Goal: Task Accomplishment & Management: Use online tool/utility

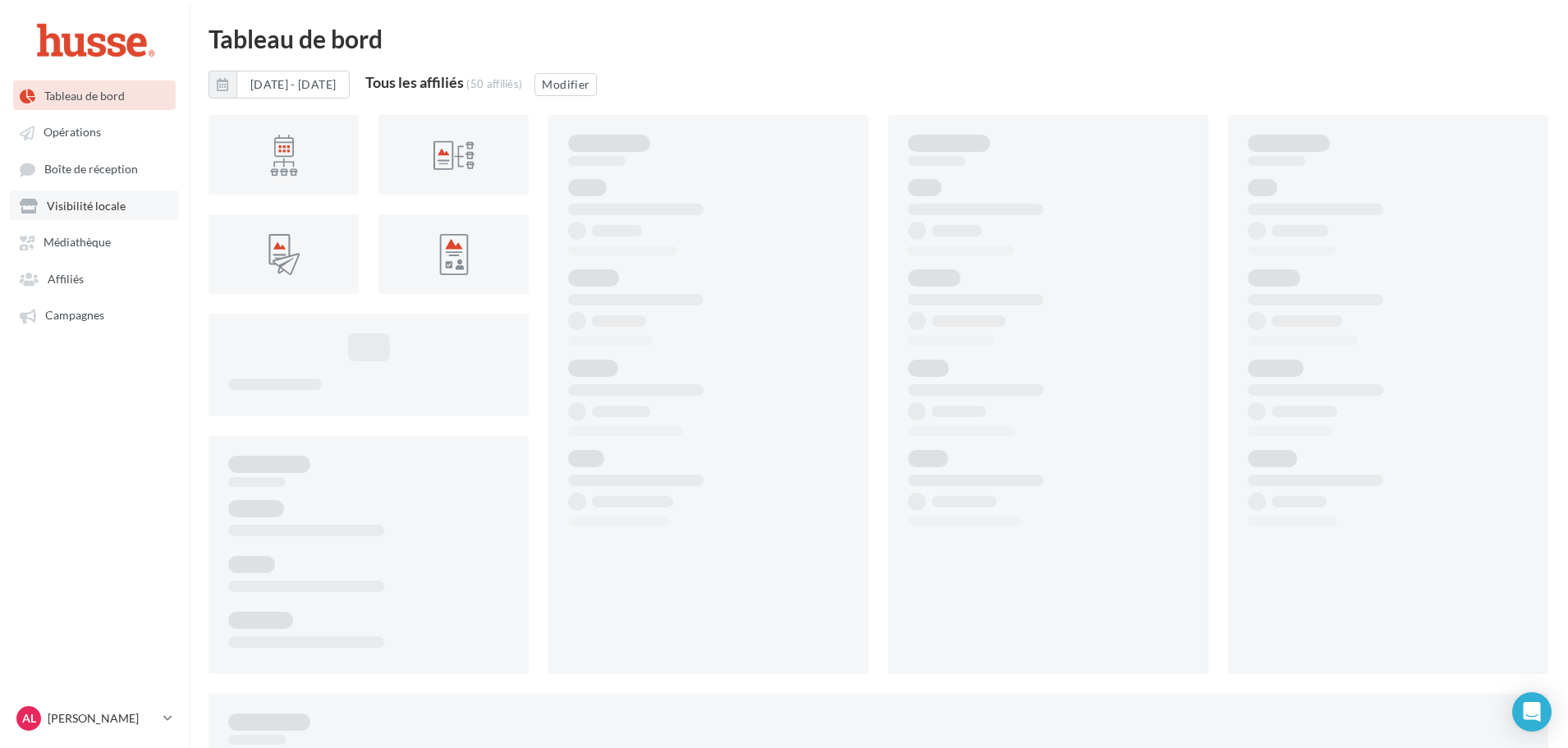
click at [80, 199] on span "Visibilité locale" at bounding box center [86, 206] width 79 height 14
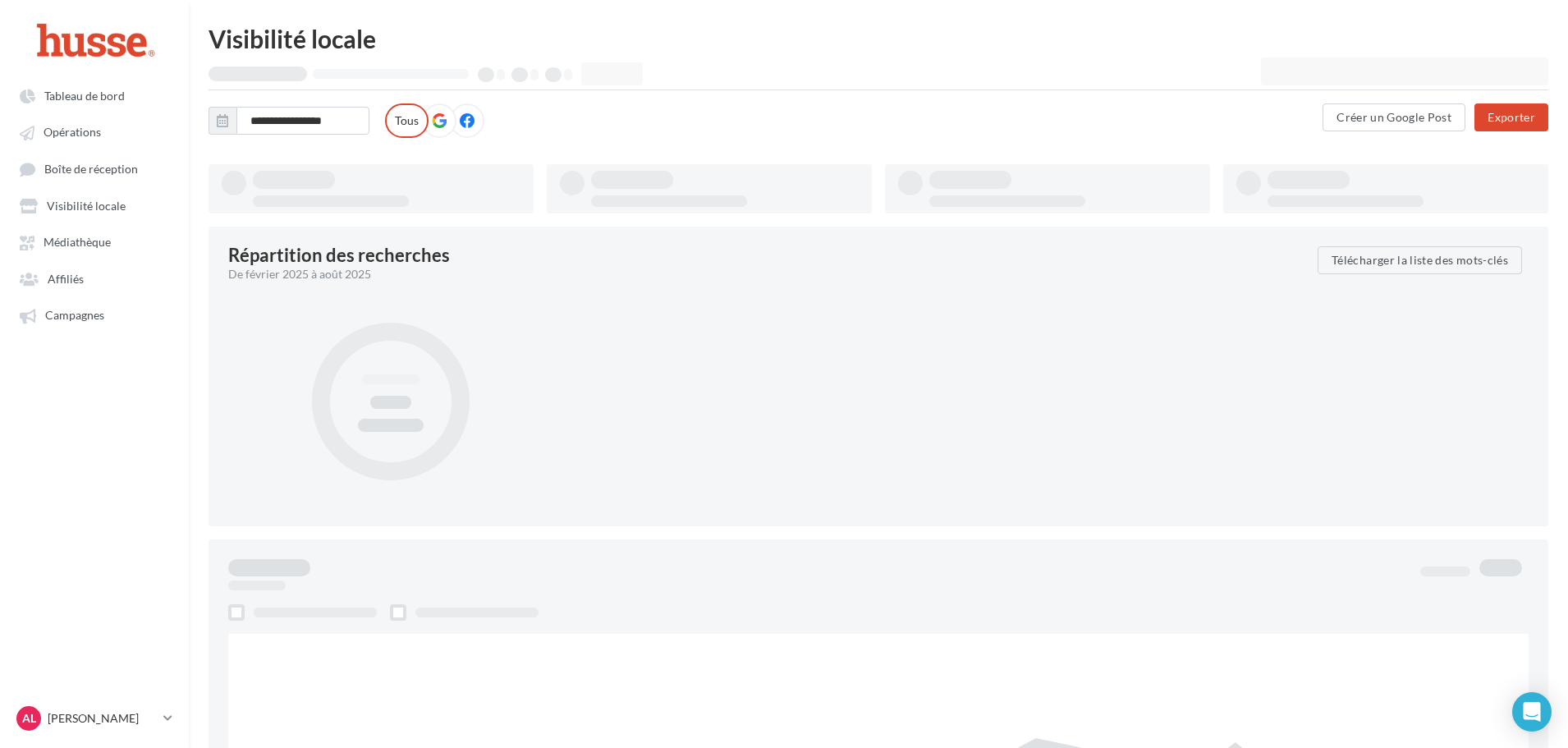
type input "**********"
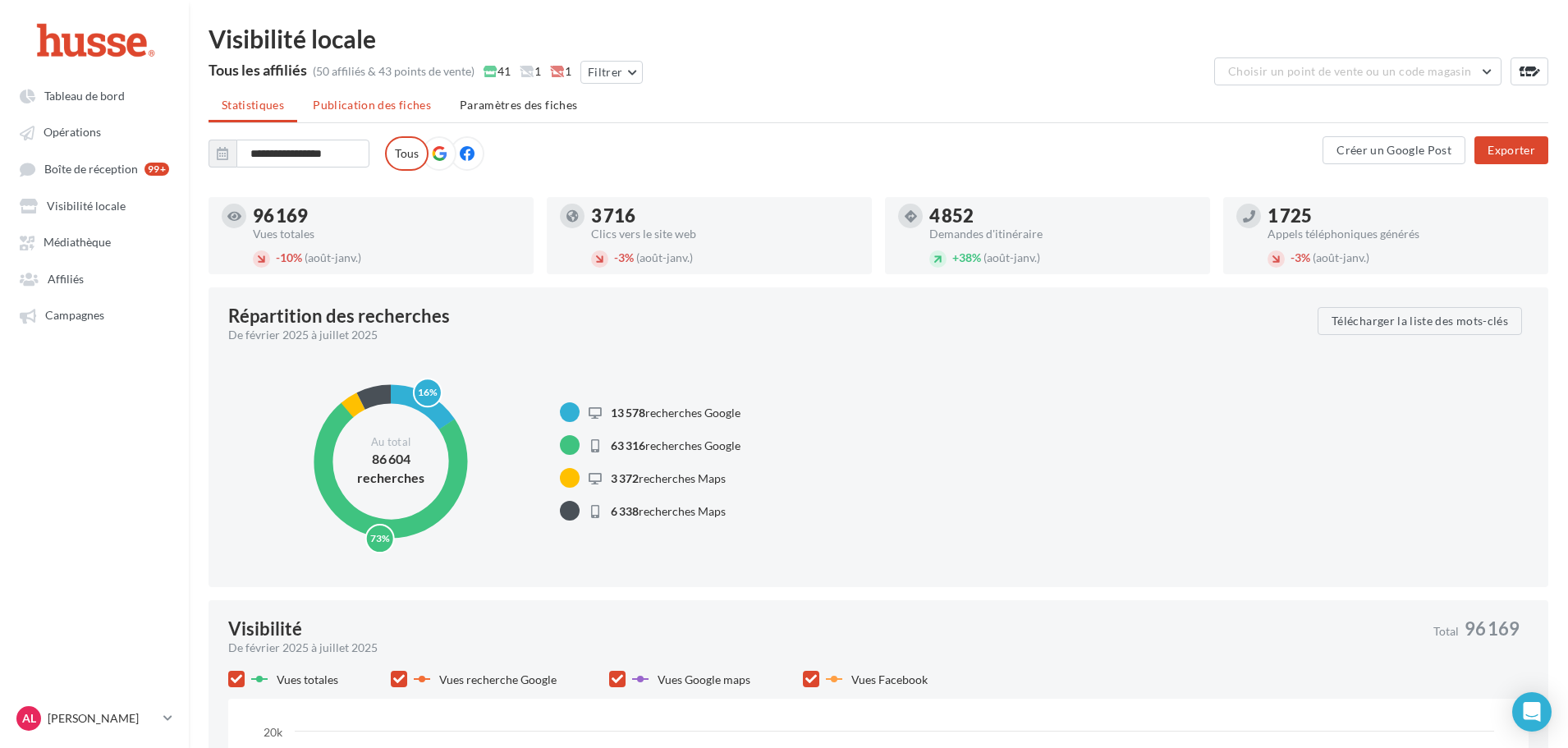
click at [384, 102] on span "Publication des fiches" at bounding box center [372, 105] width 118 height 14
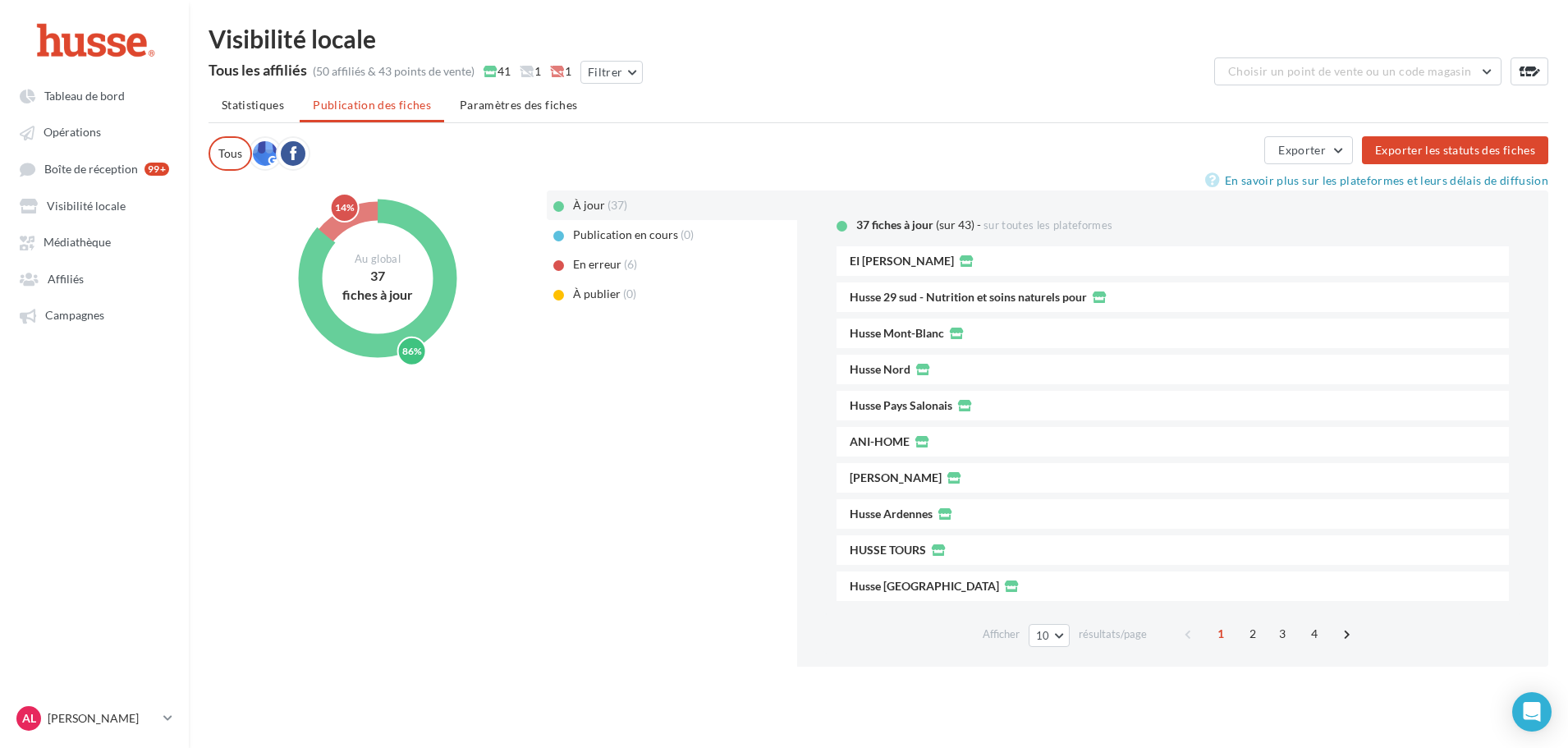
click at [592, 263] on span "En erreur" at bounding box center [597, 264] width 48 height 14
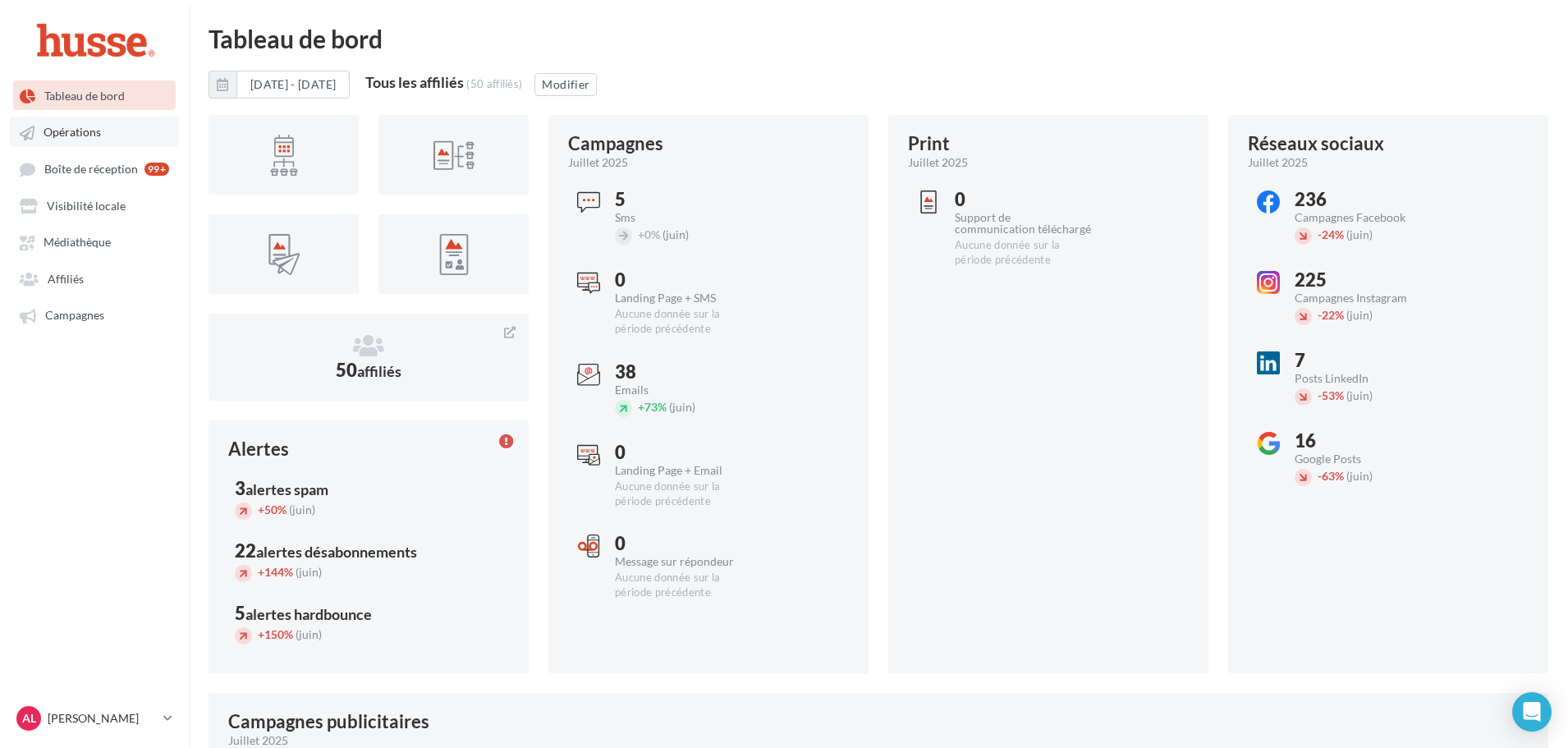
click at [152, 136] on link "Opérations" at bounding box center [94, 131] width 169 height 30
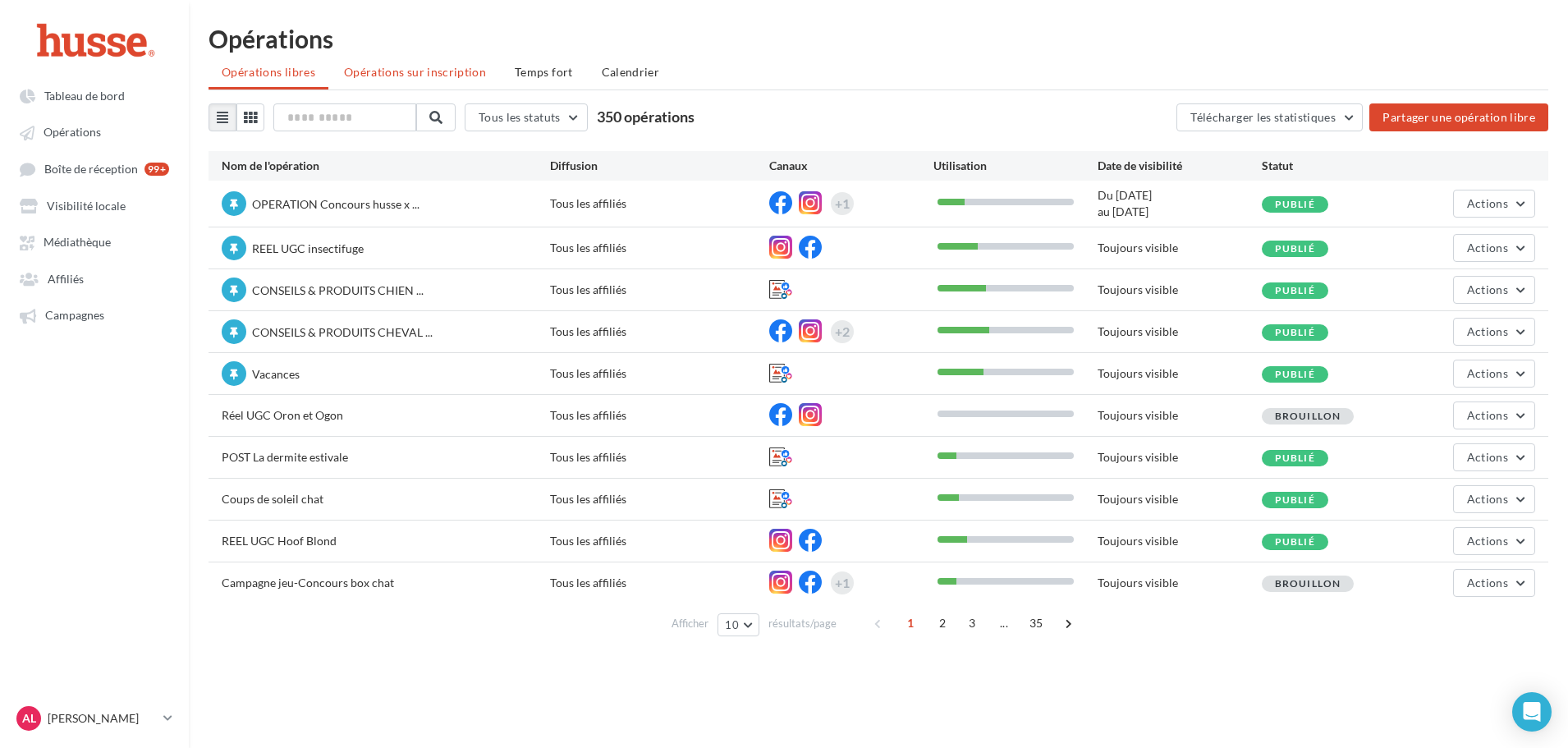
click at [457, 62] on li "Opérations sur inscription" at bounding box center [416, 72] width 169 height 30
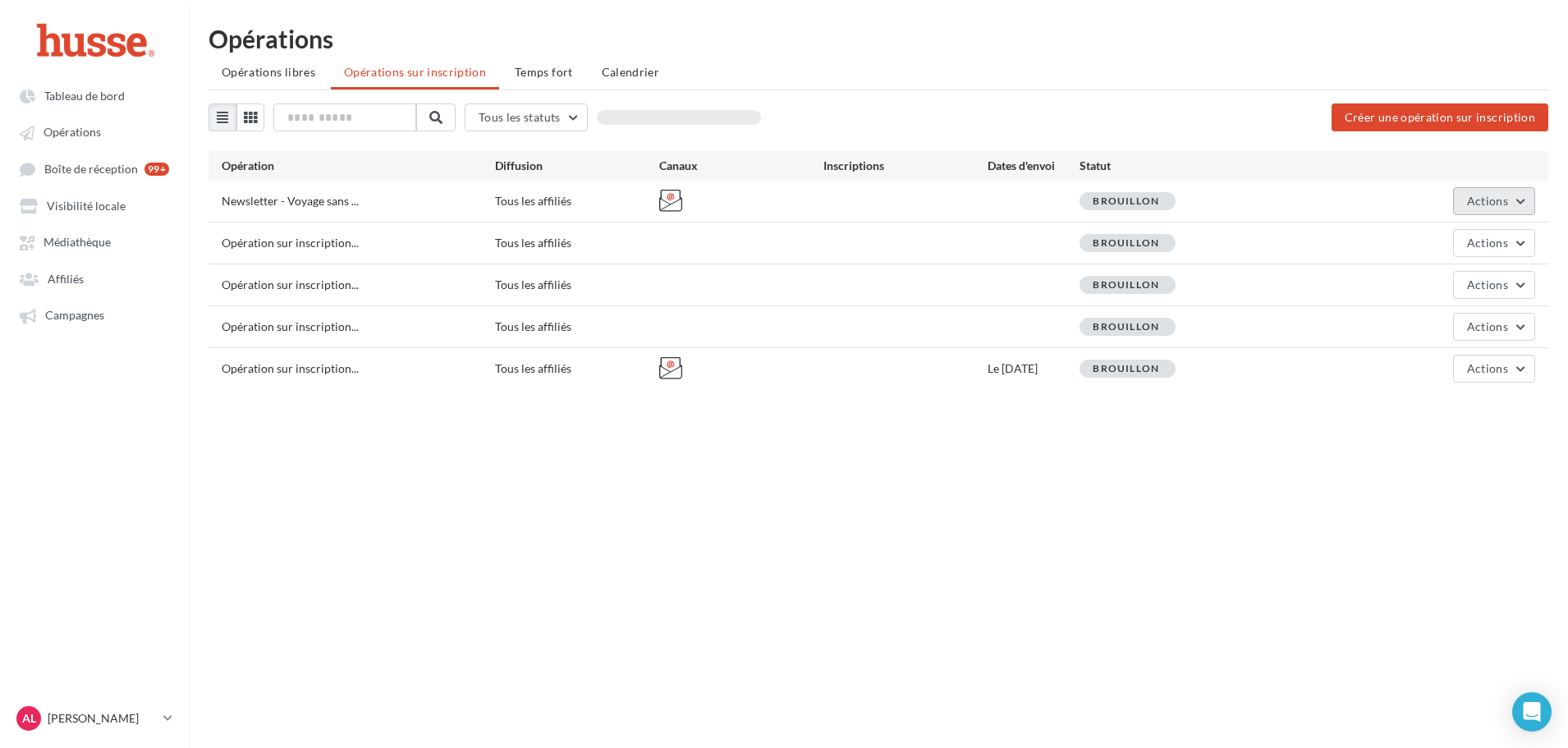
click at [1500, 203] on span "Actions" at bounding box center [1488, 201] width 41 height 14
click at [1450, 251] on button "Editer" at bounding box center [1453, 240] width 164 height 43
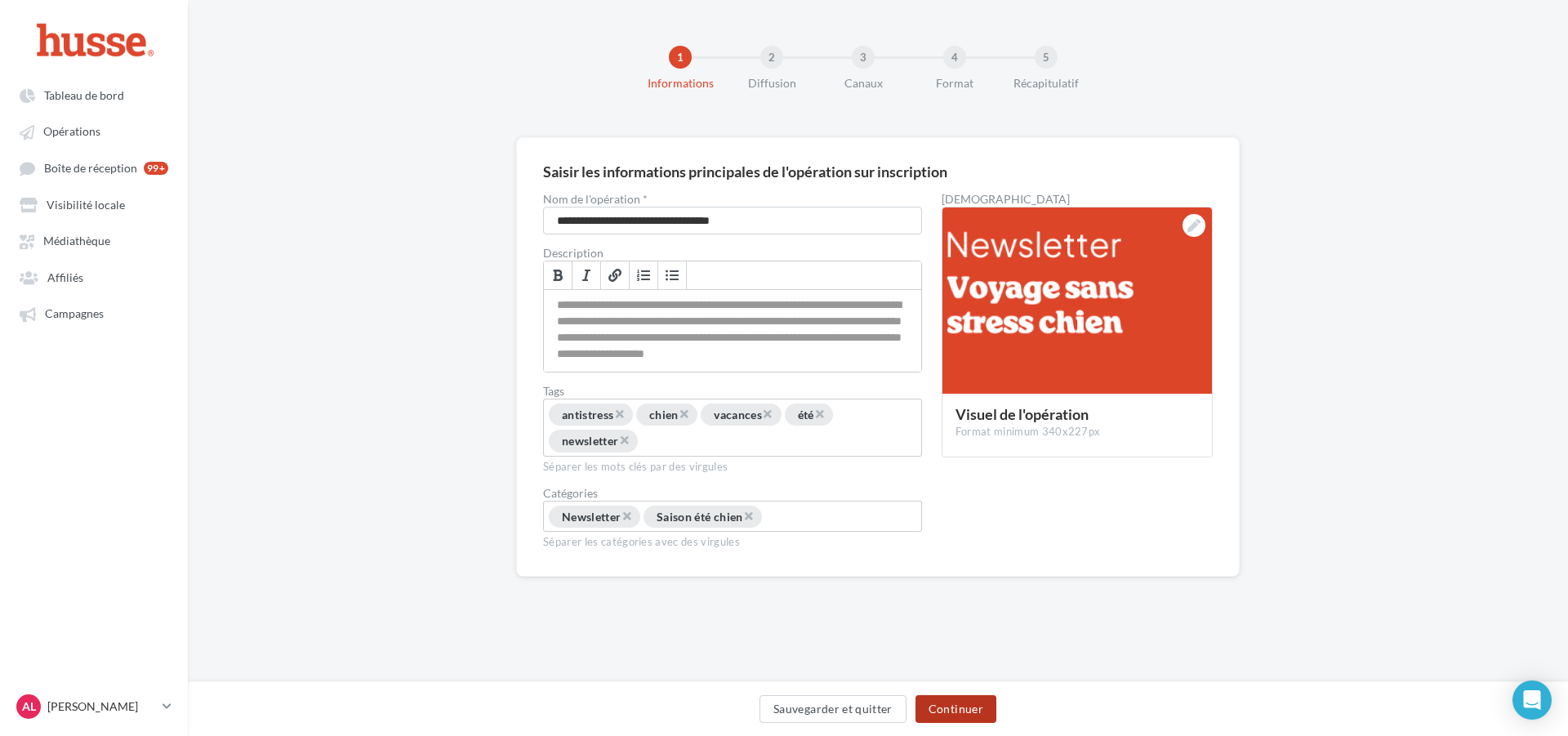
click at [971, 707] on button "Continuer" at bounding box center [955, 708] width 81 height 28
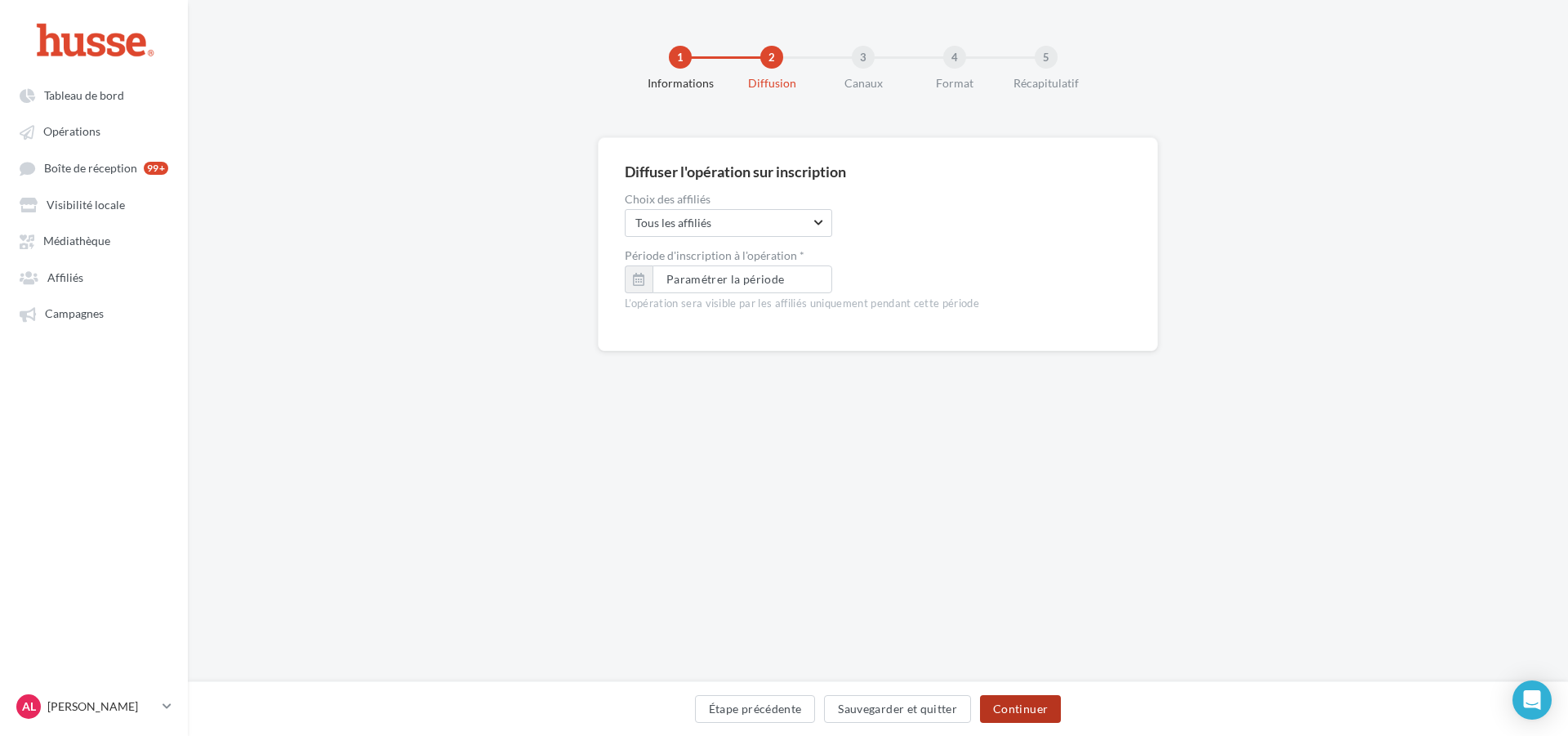
click at [1012, 707] on button "Continuer" at bounding box center [1021, 708] width 81 height 28
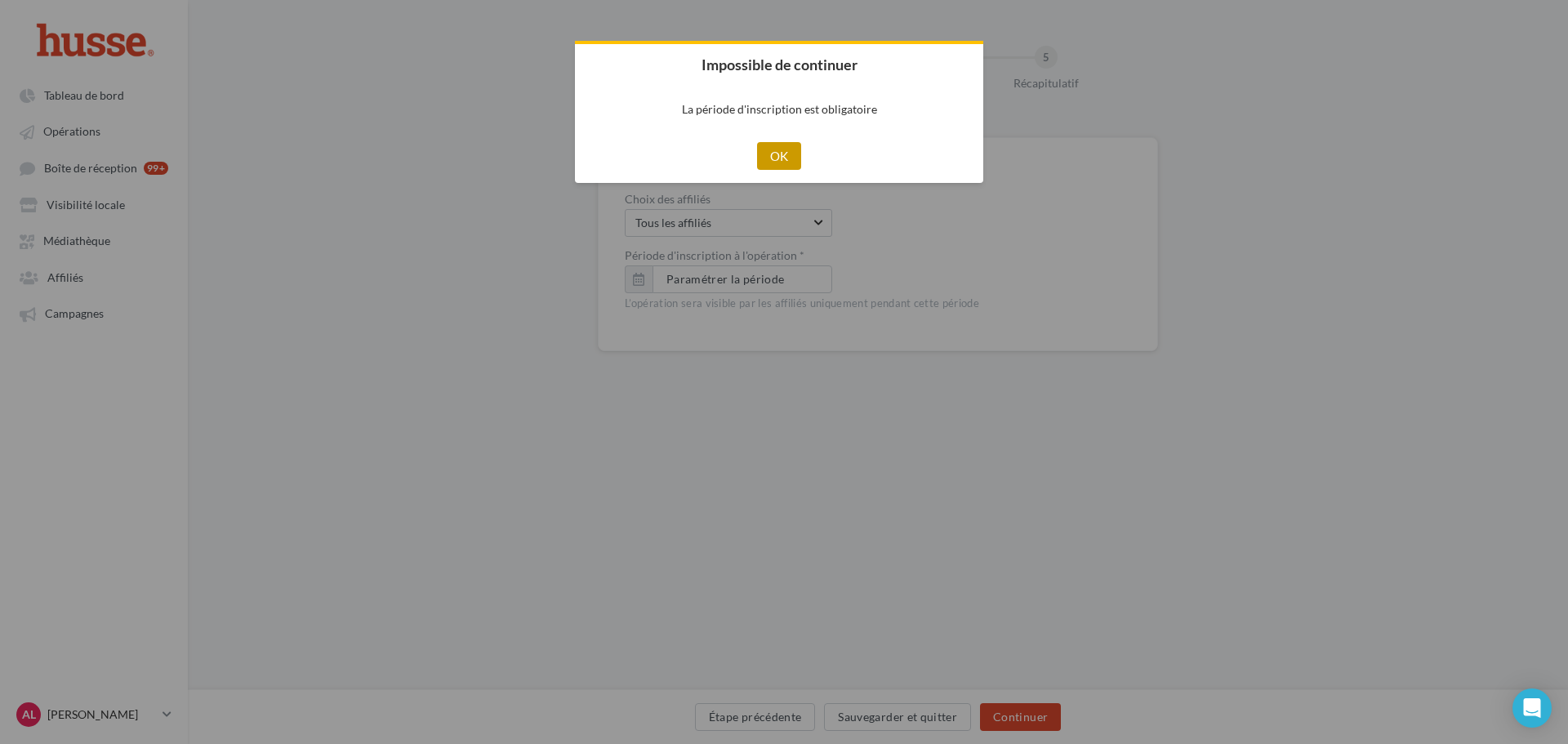
click at [762, 158] on button "OK" at bounding box center [780, 155] width 45 height 28
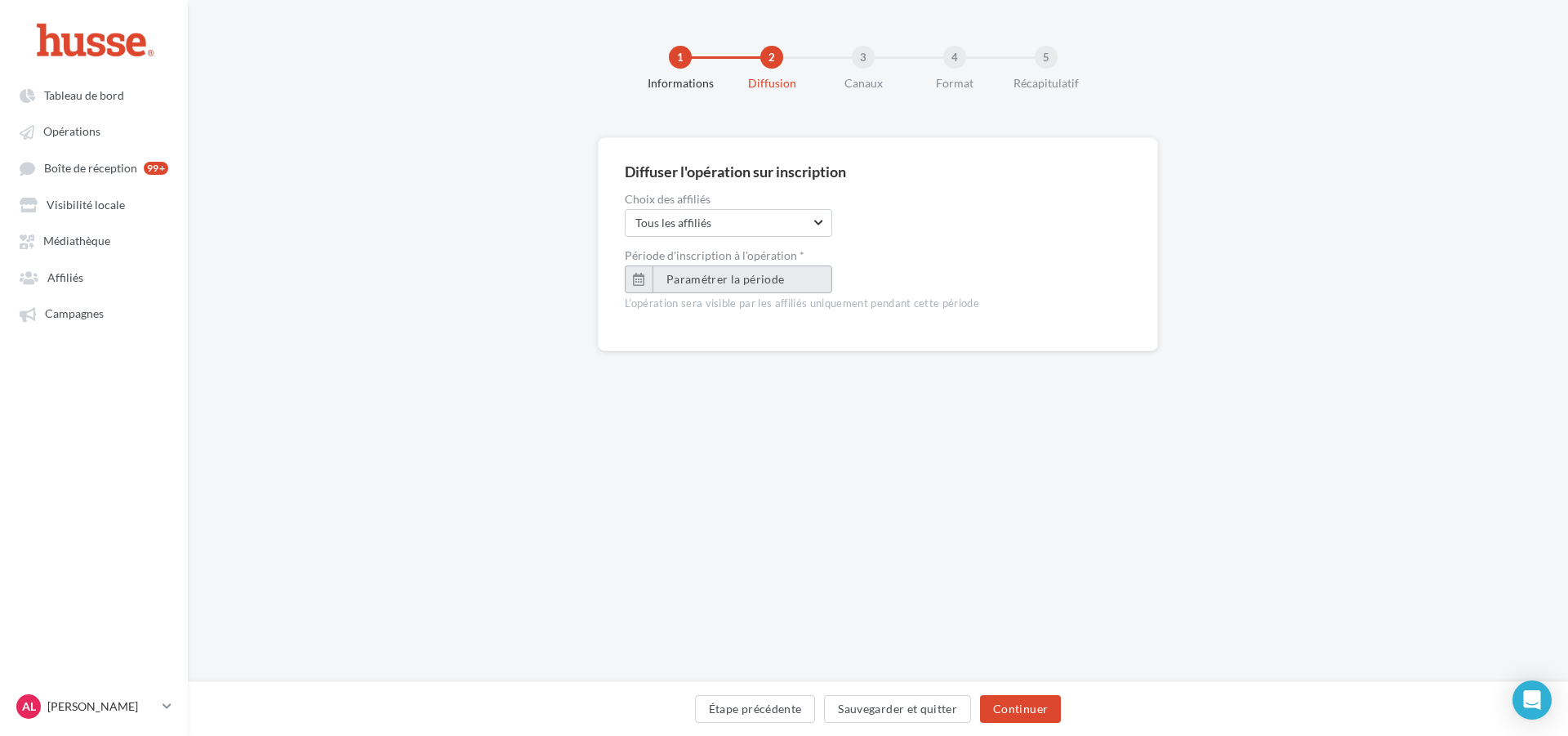
click at [783, 283] on button "Paramétrer la période" at bounding box center [742, 279] width 179 height 28
type input "**********"
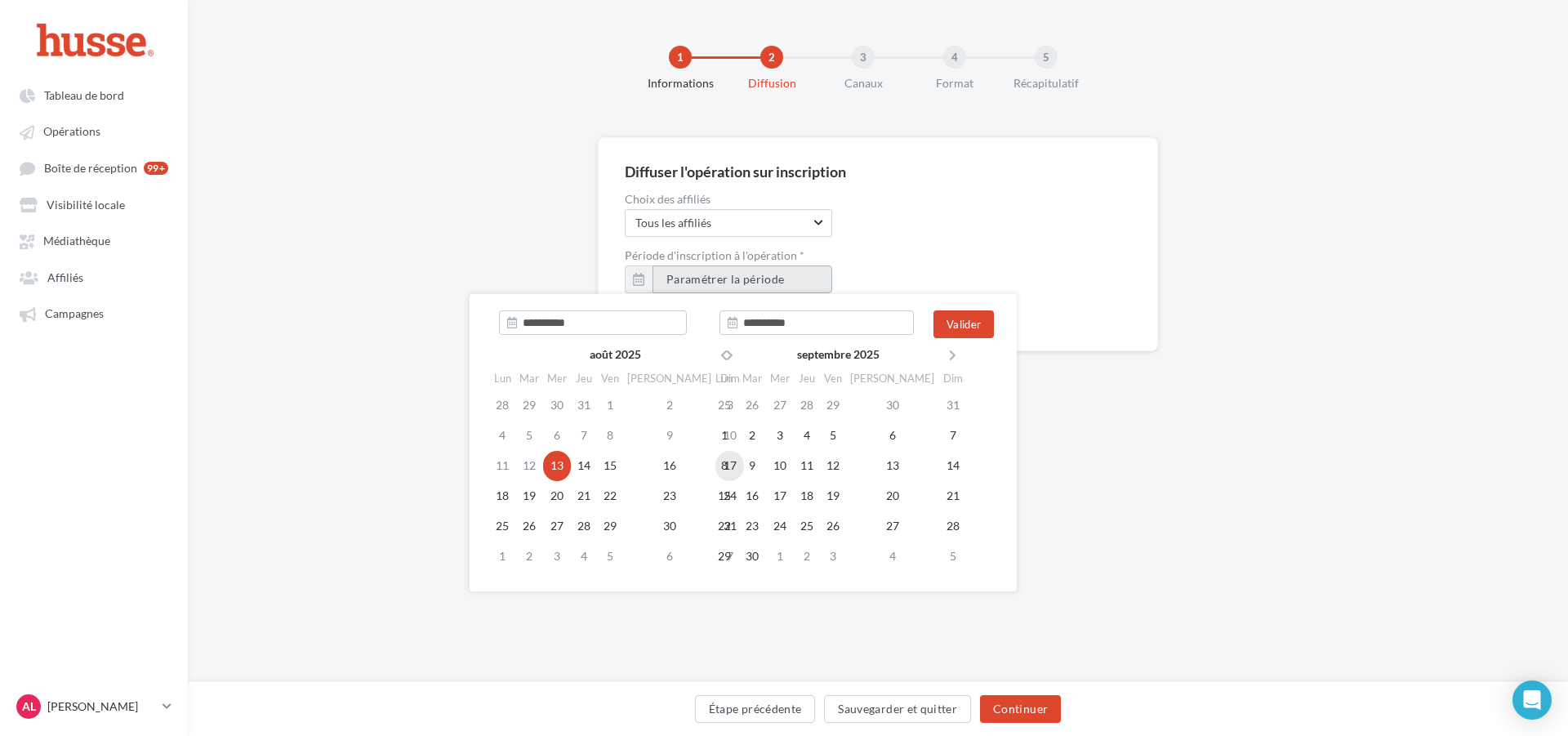
type input "**********"
click at [715, 471] on td "17" at bounding box center [730, 466] width 29 height 30
type input "**********"
click at [558, 468] on td "13" at bounding box center [556, 466] width 28 height 30
type input "**********"
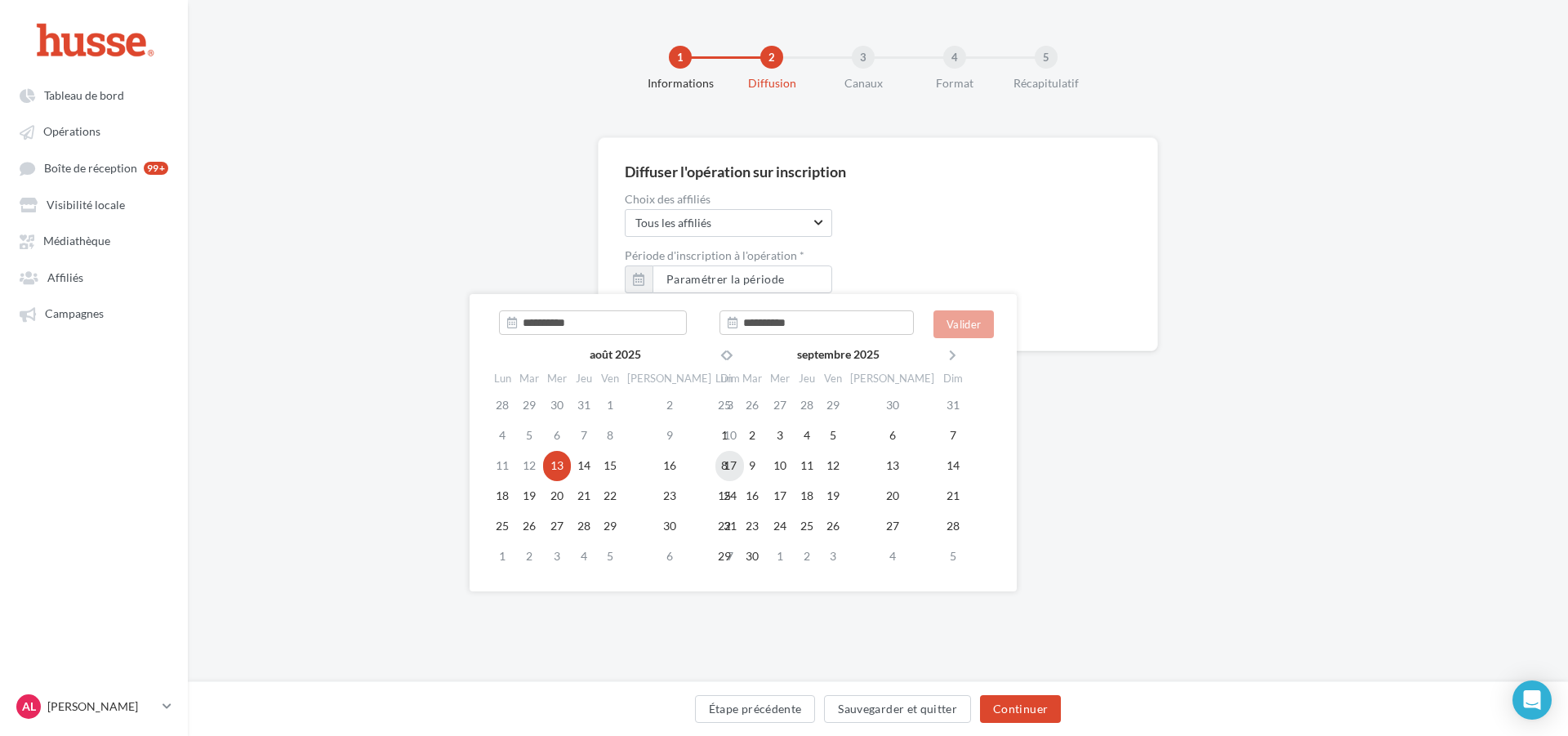
type input "**********"
click at [715, 467] on td "17" at bounding box center [730, 466] width 29 height 30
type input "**********"
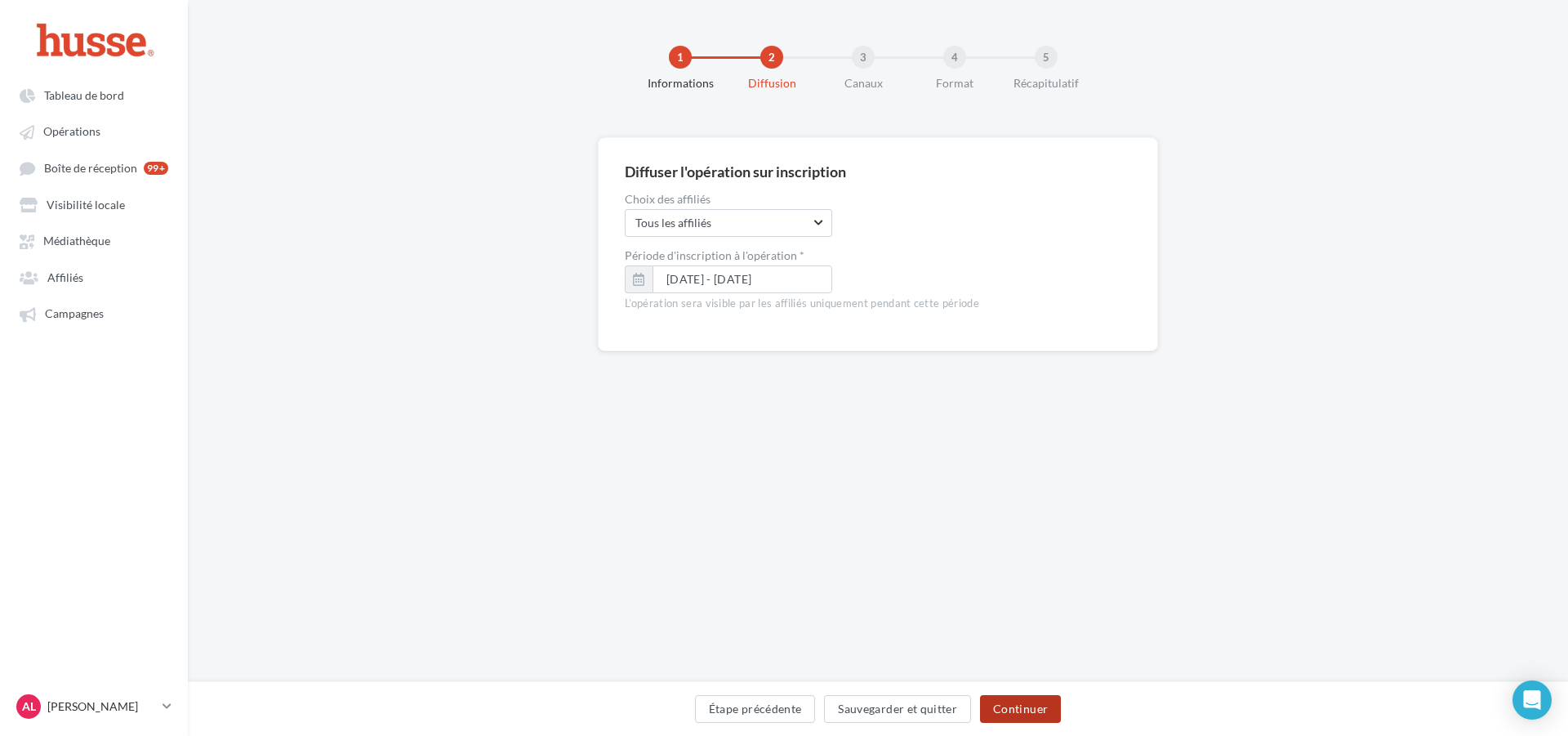
click at [1043, 708] on button "Continuer" at bounding box center [1021, 708] width 81 height 28
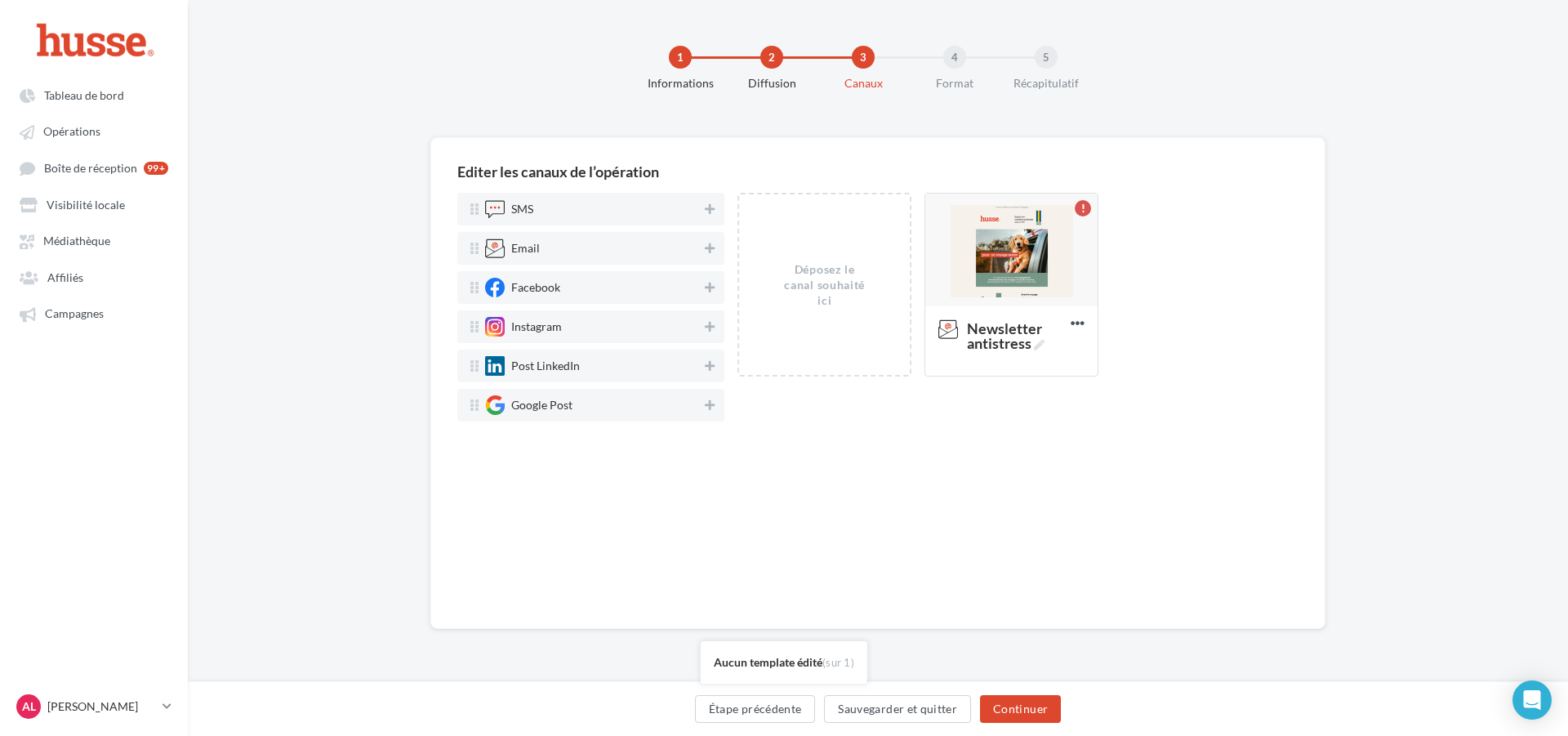
click at [1026, 720] on div "Aucun template édité (sur 1)" at bounding box center [784, 728] width 1568 height 16
click at [1029, 711] on button "Continuer" at bounding box center [1021, 708] width 81 height 28
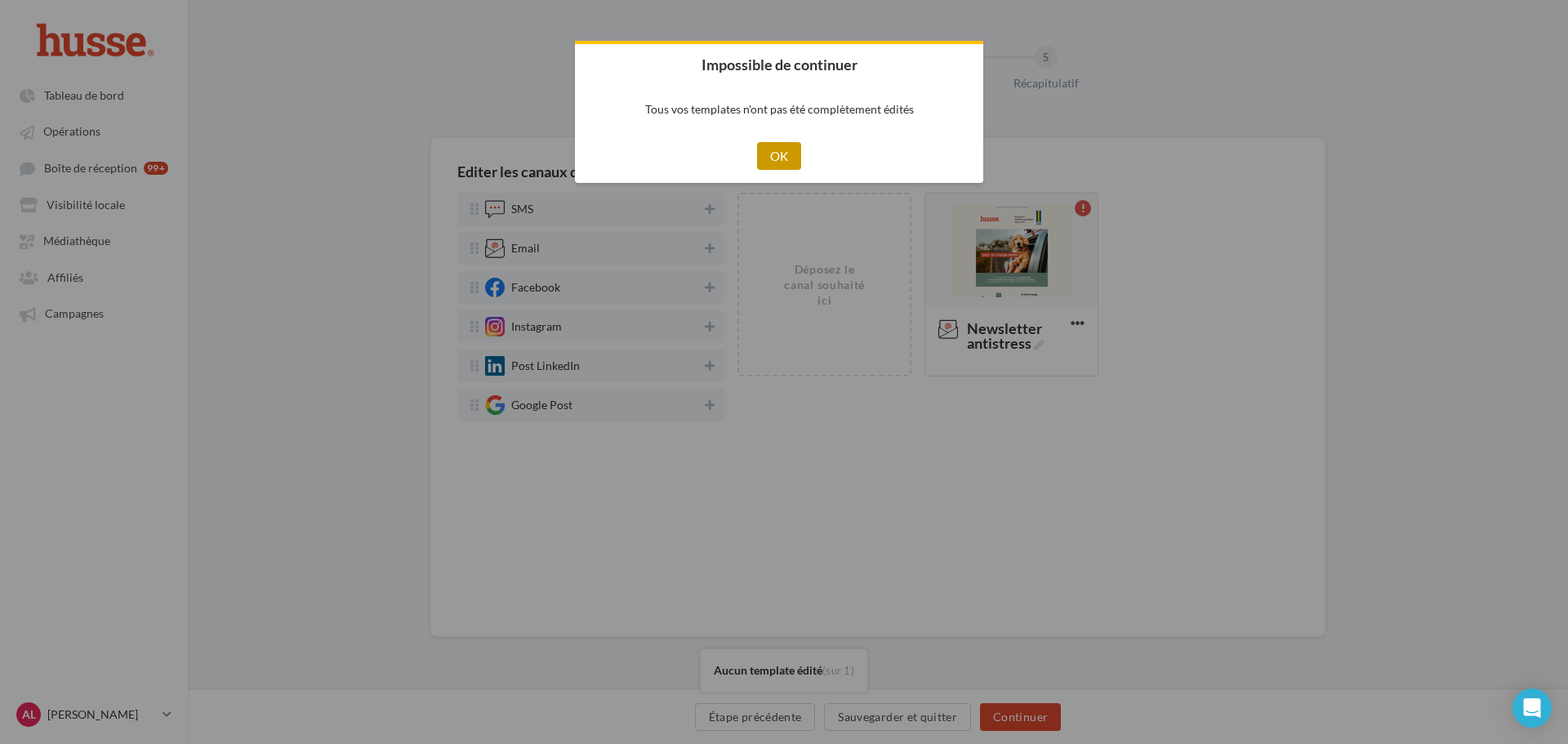
click at [779, 151] on button "OK" at bounding box center [780, 155] width 45 height 28
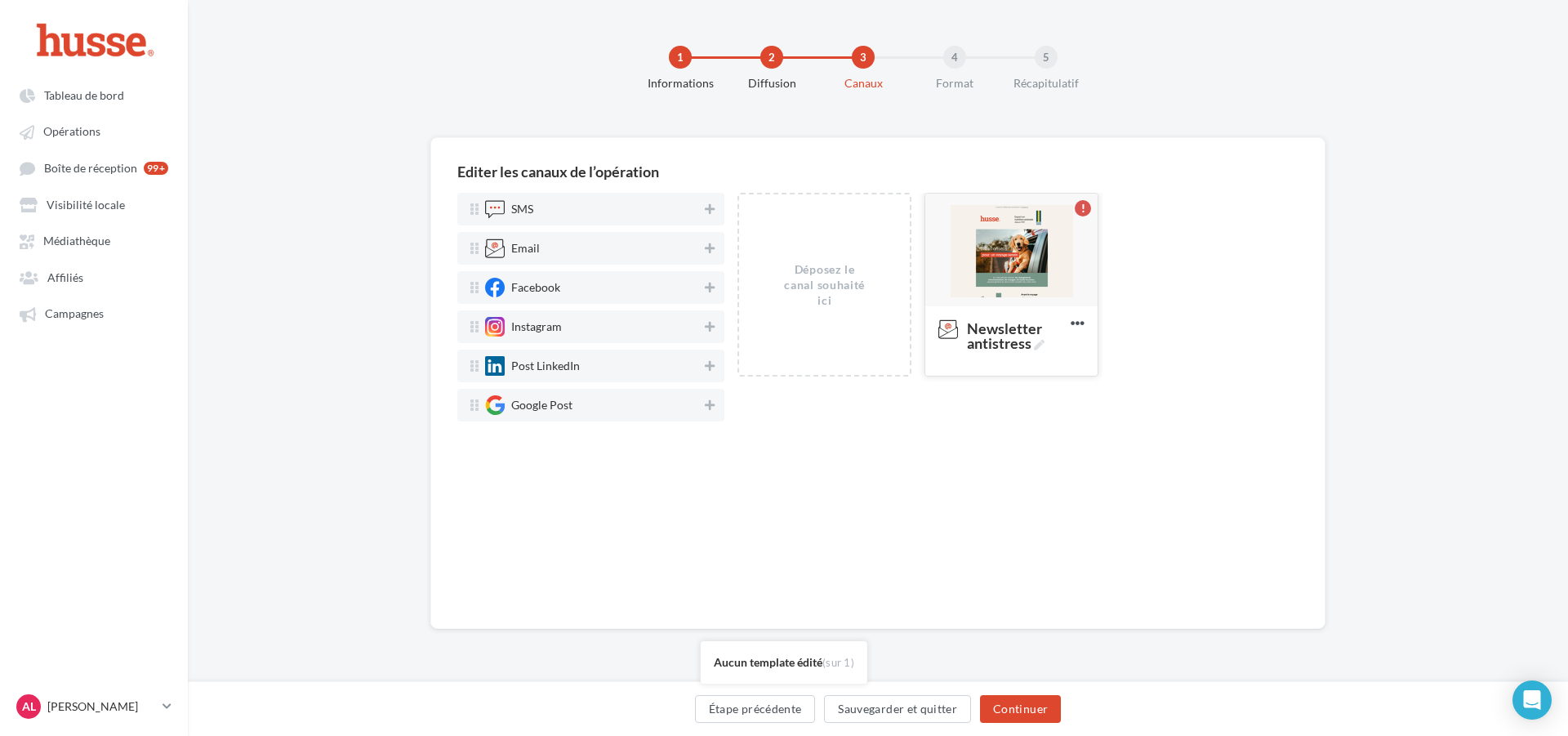
click at [1002, 213] on div at bounding box center [1011, 251] width 172 height 114
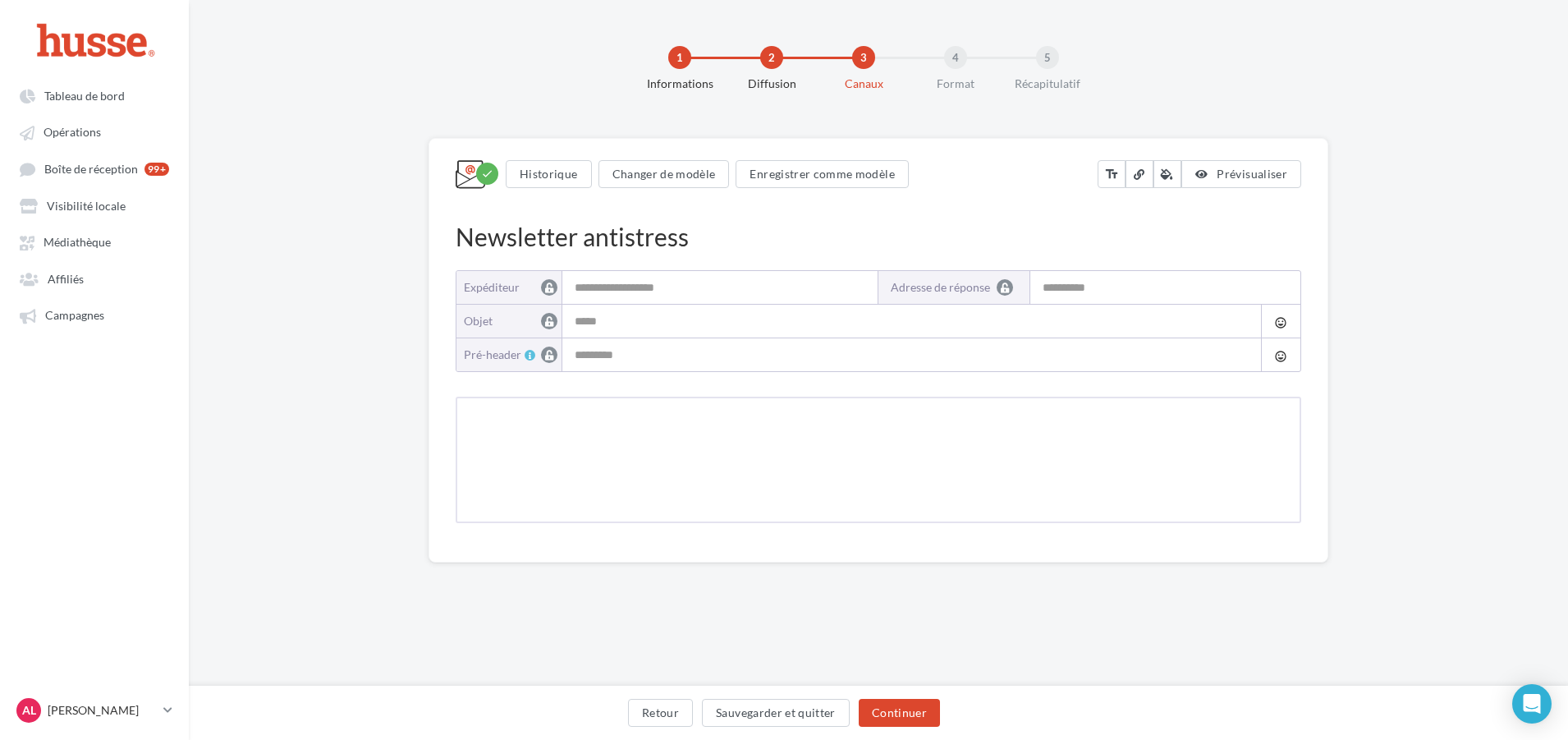
type input "**********"
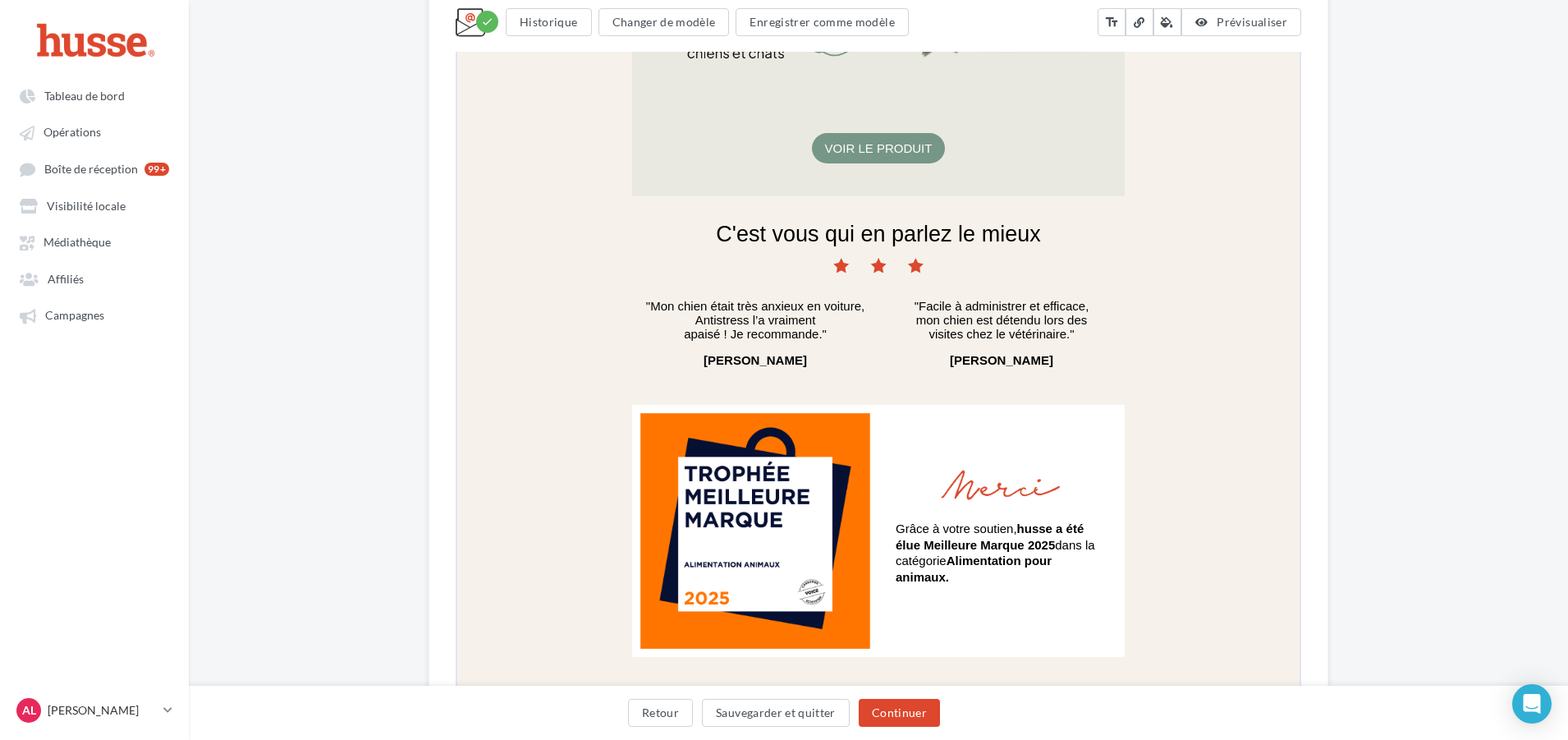
scroll to position [1704, 0]
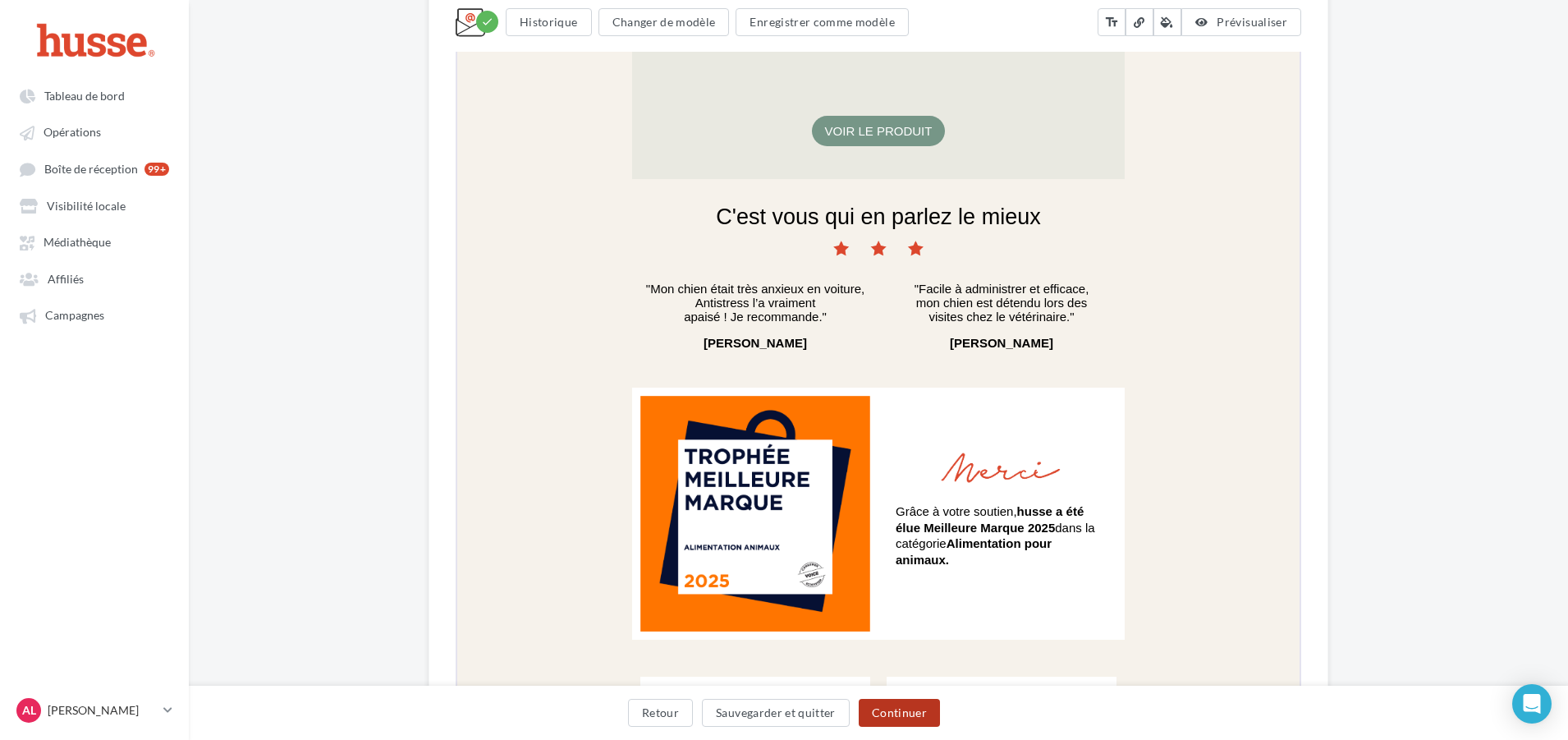
click at [900, 709] on button "Continuer" at bounding box center [899, 712] width 82 height 28
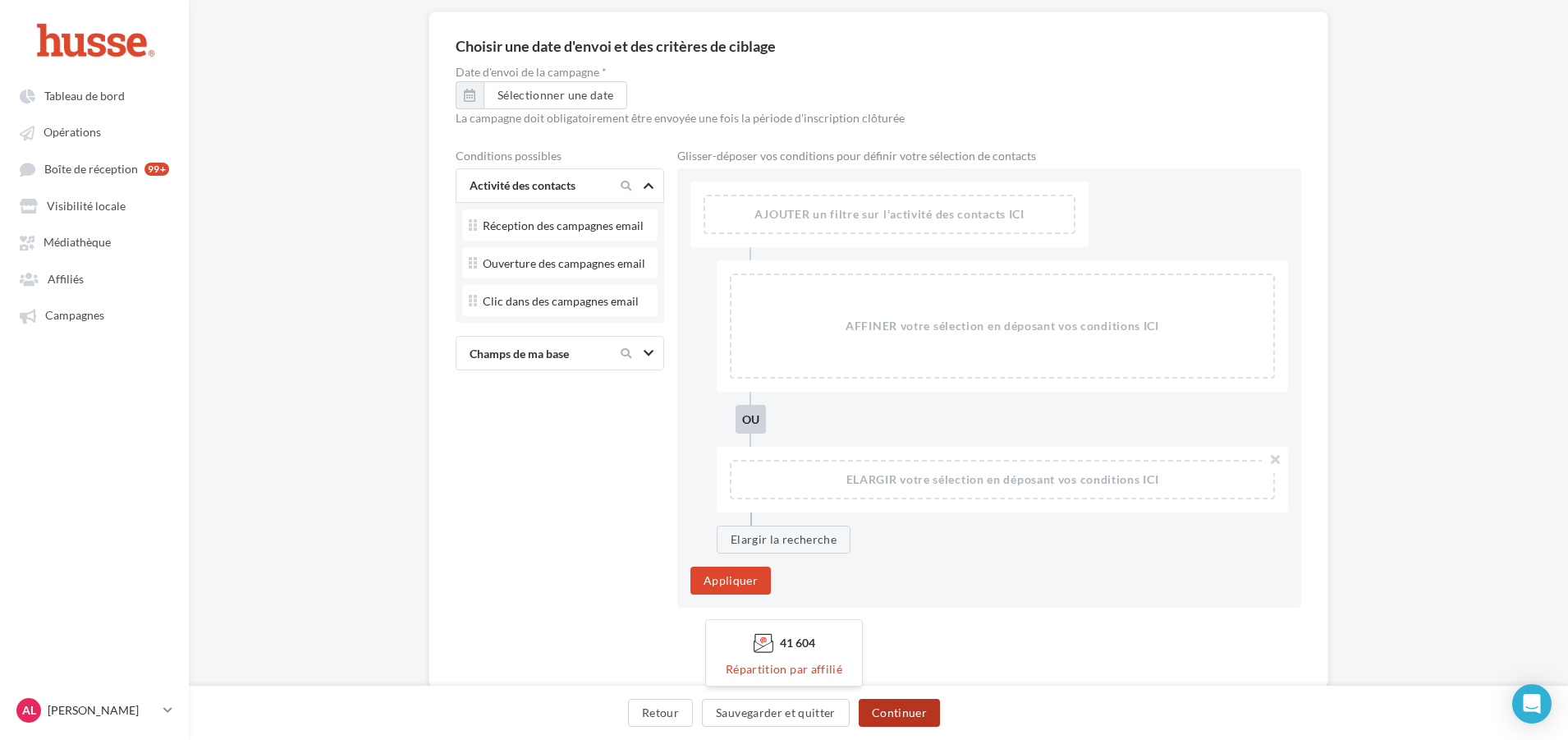
scroll to position [164, 0]
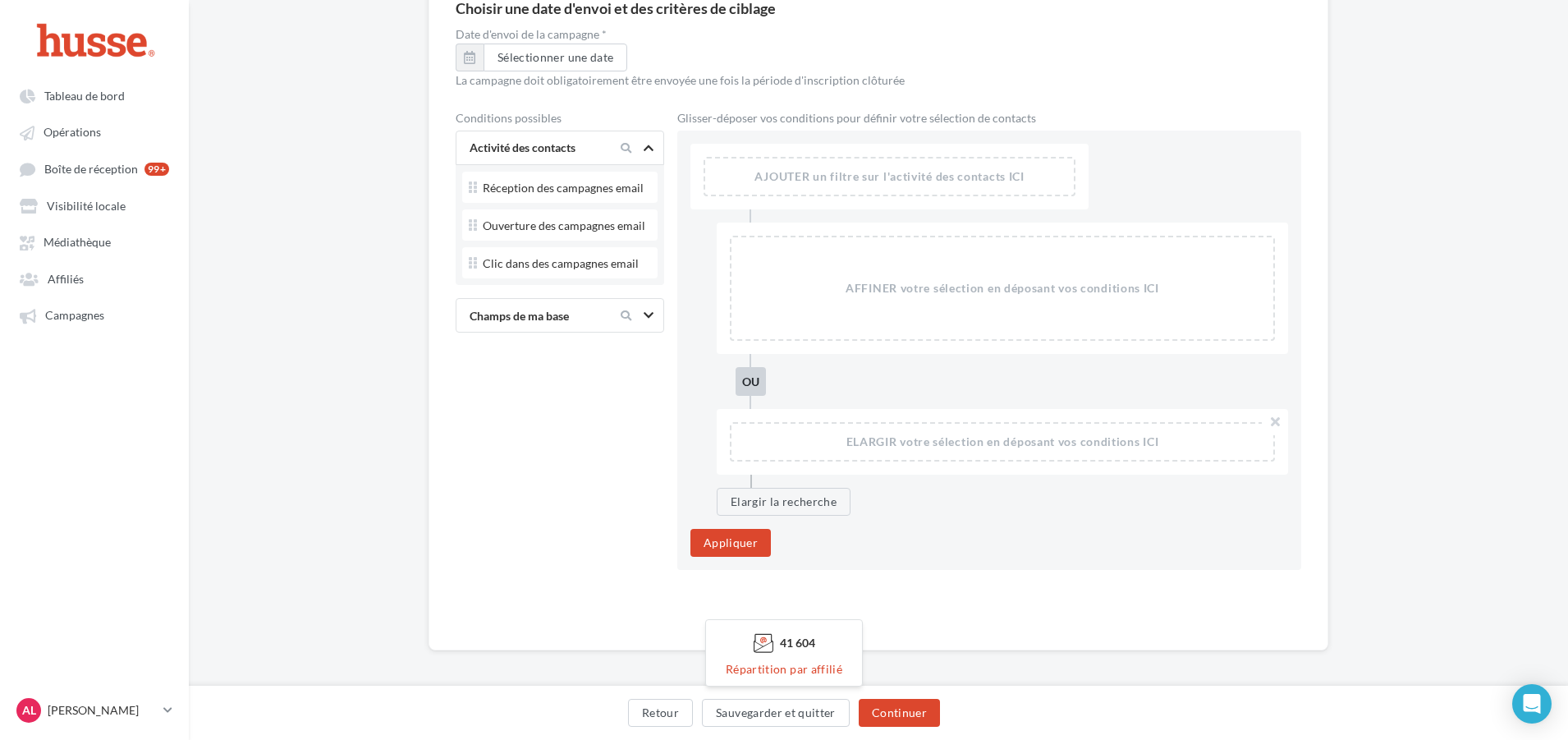
click at [583, 332] on div "Champs de ma base" at bounding box center [560, 315] width 208 height 34
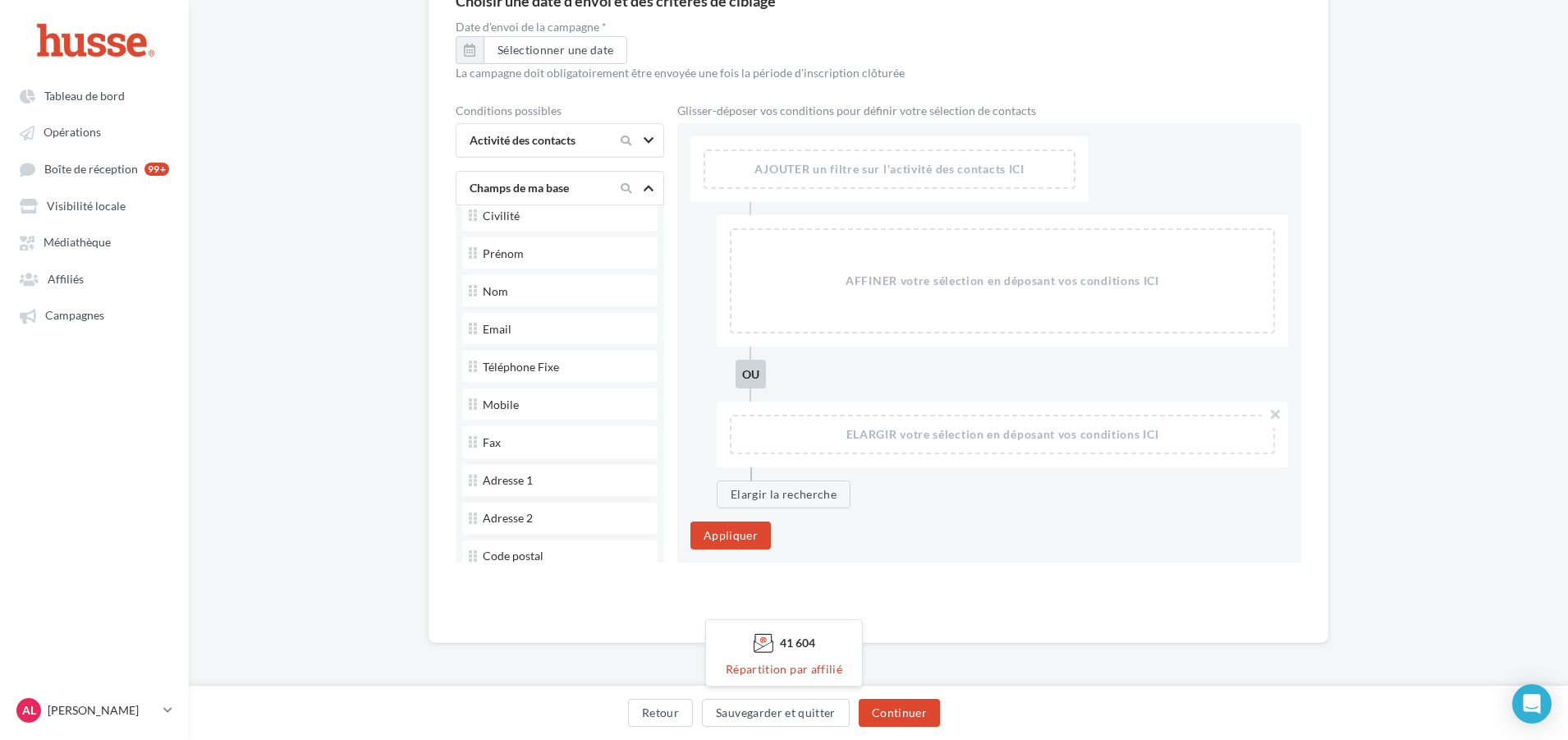
scroll to position [0, 0]
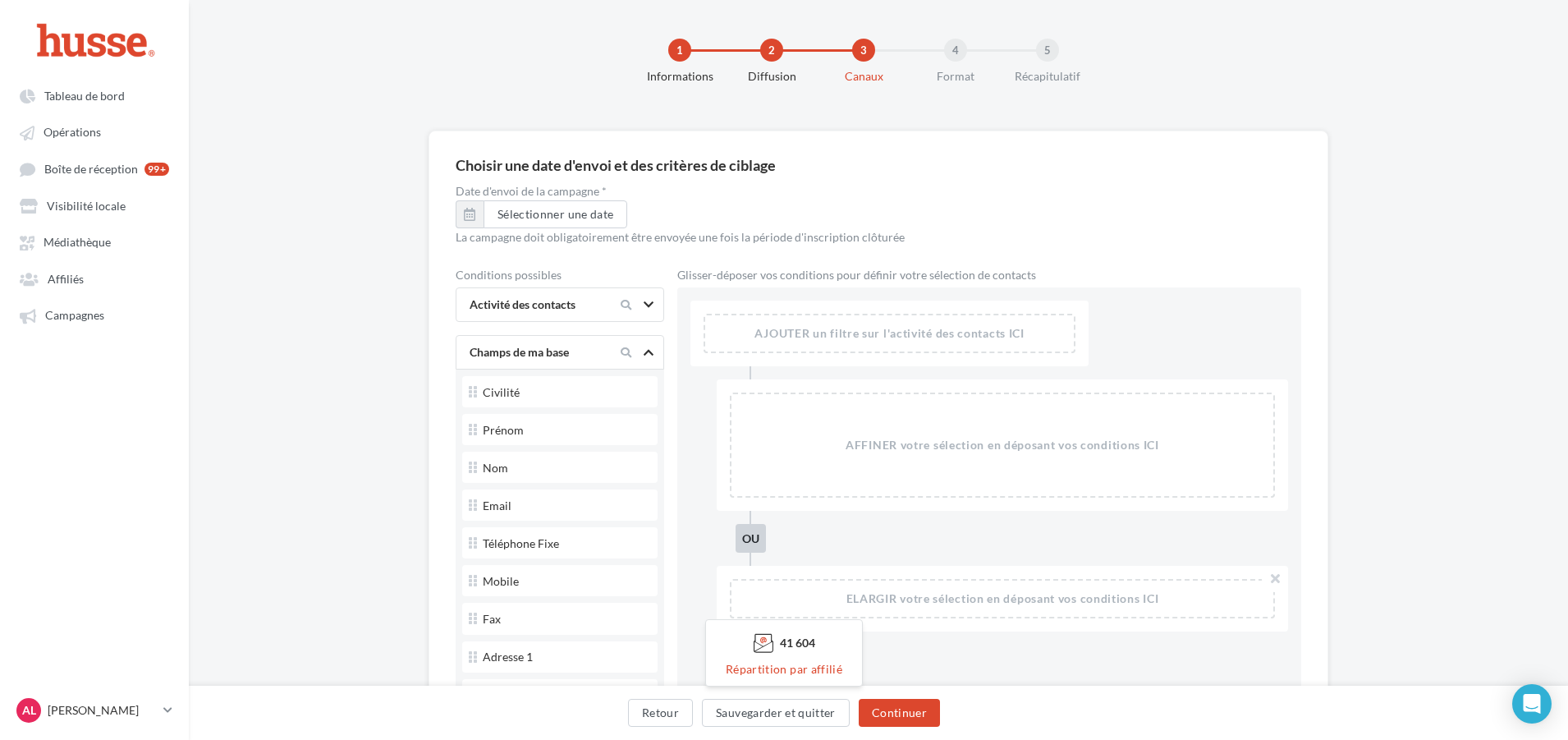
click at [563, 353] on div "Champs de ma base" at bounding box center [532, 351] width 138 height 15
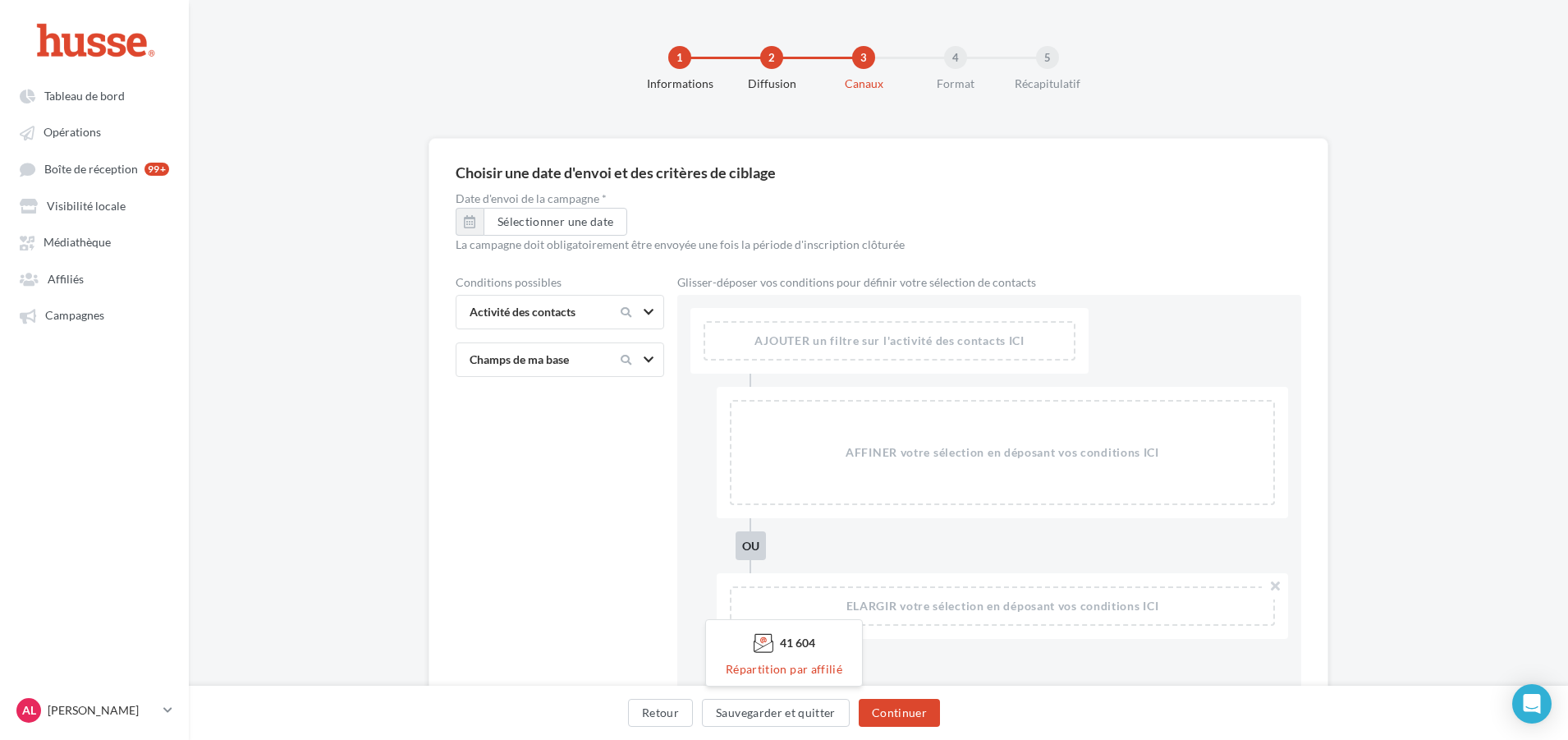
click at [552, 314] on div "Activité des contacts" at bounding box center [532, 311] width 138 height 15
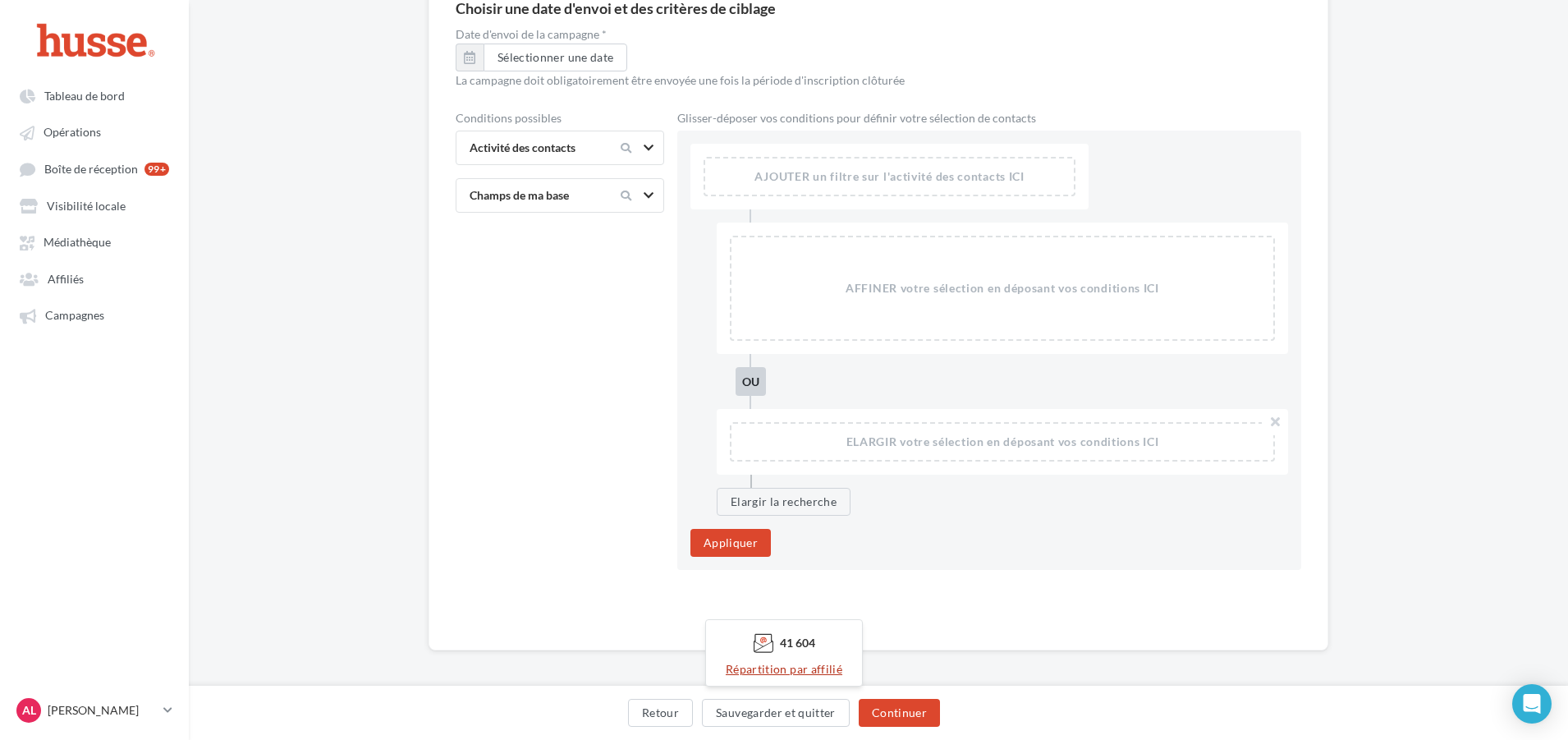
click at [753, 670] on button "Répartition par affilié" at bounding box center [784, 670] width 130 height 20
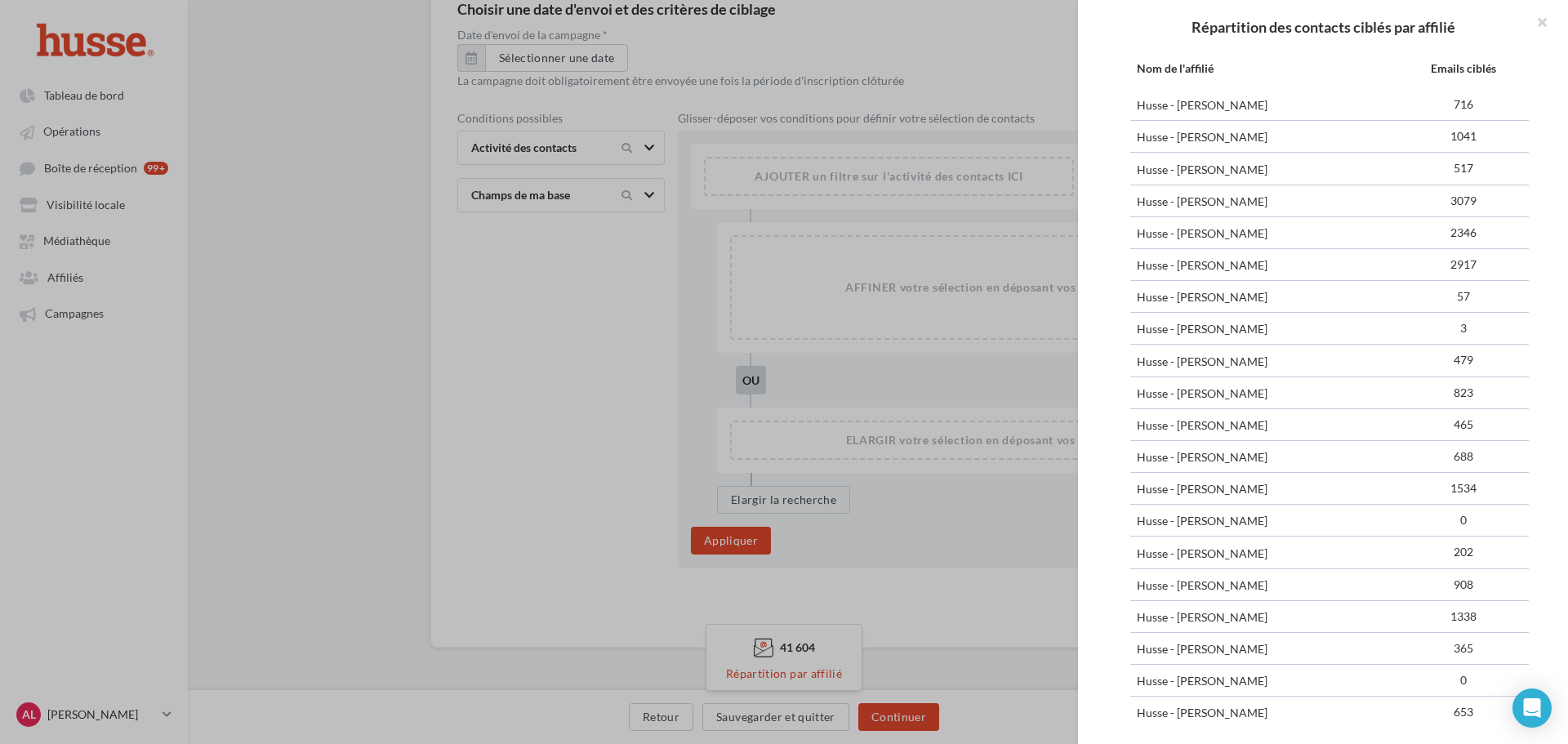
click at [586, 421] on div "Répartition des contacts ciblés par affilié Nom de l'affilié Emails ciblés Huss…" at bounding box center [784, 372] width 1568 height 744
click at [546, 456] on div "Répartition des contacts ciblés par affilié Nom de l'affilié Emails ciblés Huss…" at bounding box center [784, 372] width 1568 height 744
click at [1536, 29] on button at bounding box center [1535, 24] width 65 height 49
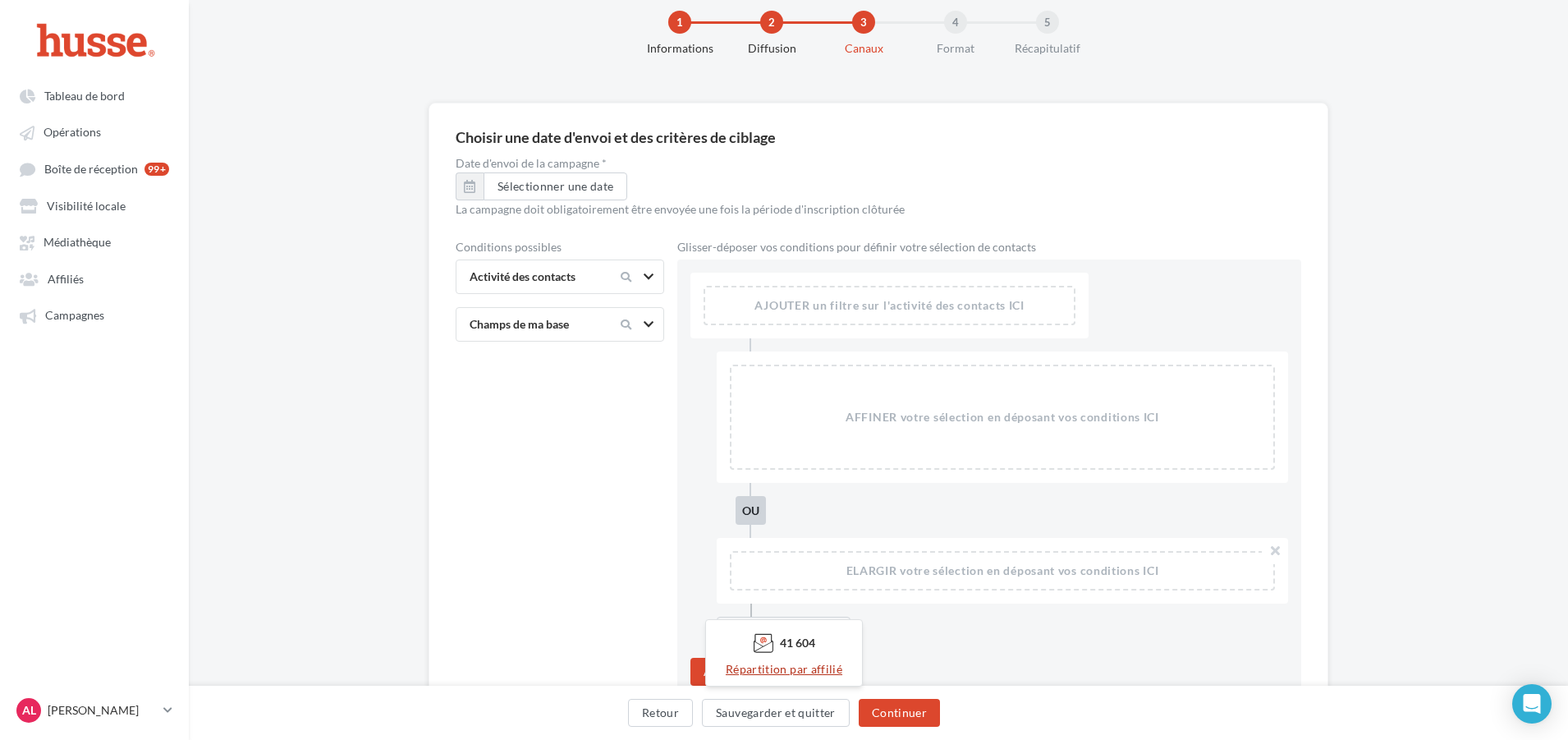
scroll to position [36, 0]
click at [790, 672] on button "Répartition par affilié" at bounding box center [784, 670] width 130 height 20
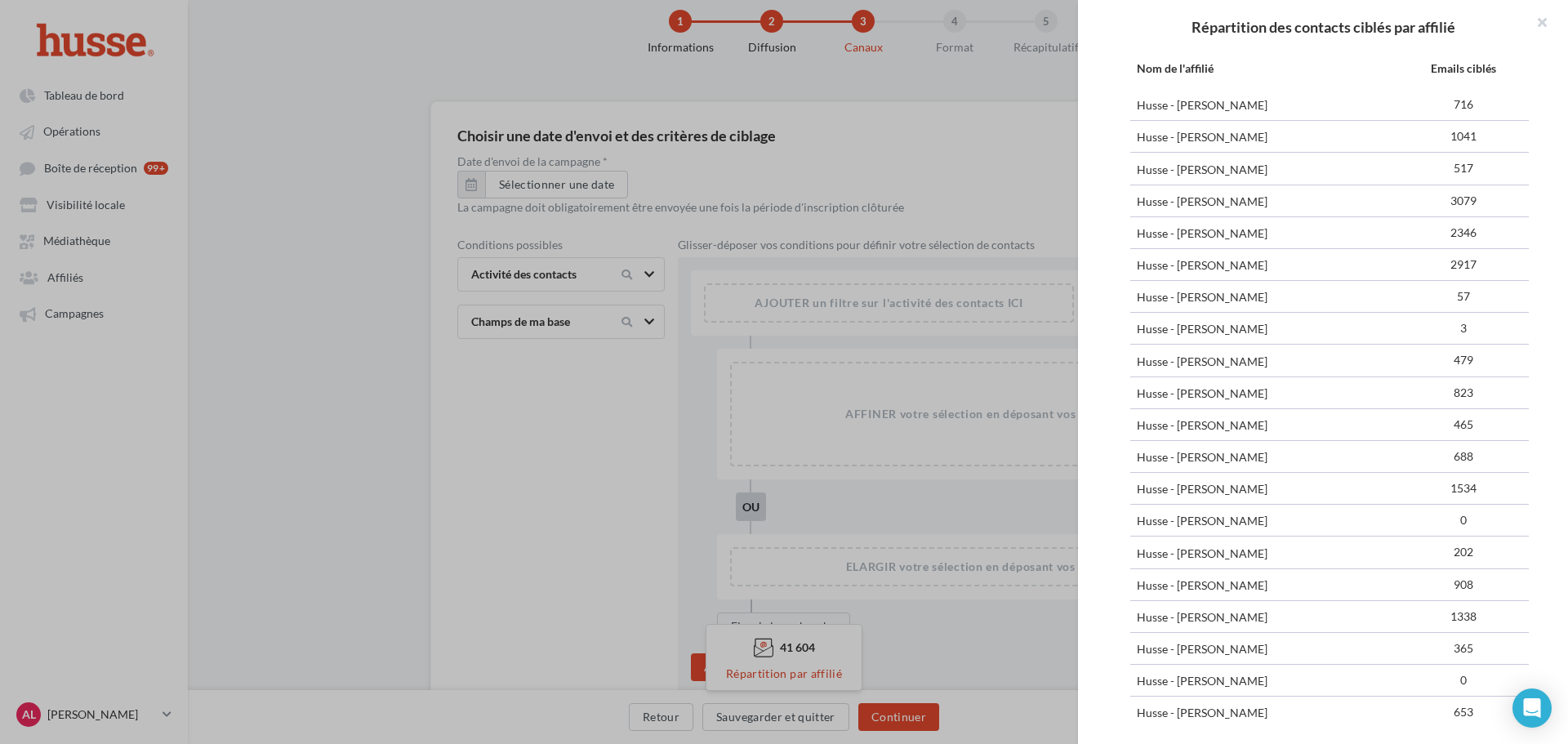
click at [919, 501] on div "Répartition des contacts ciblés par affilié Nom de l'affilié Emails ciblés Huss…" at bounding box center [784, 372] width 1568 height 744
click at [1552, 21] on button at bounding box center [1535, 24] width 65 height 49
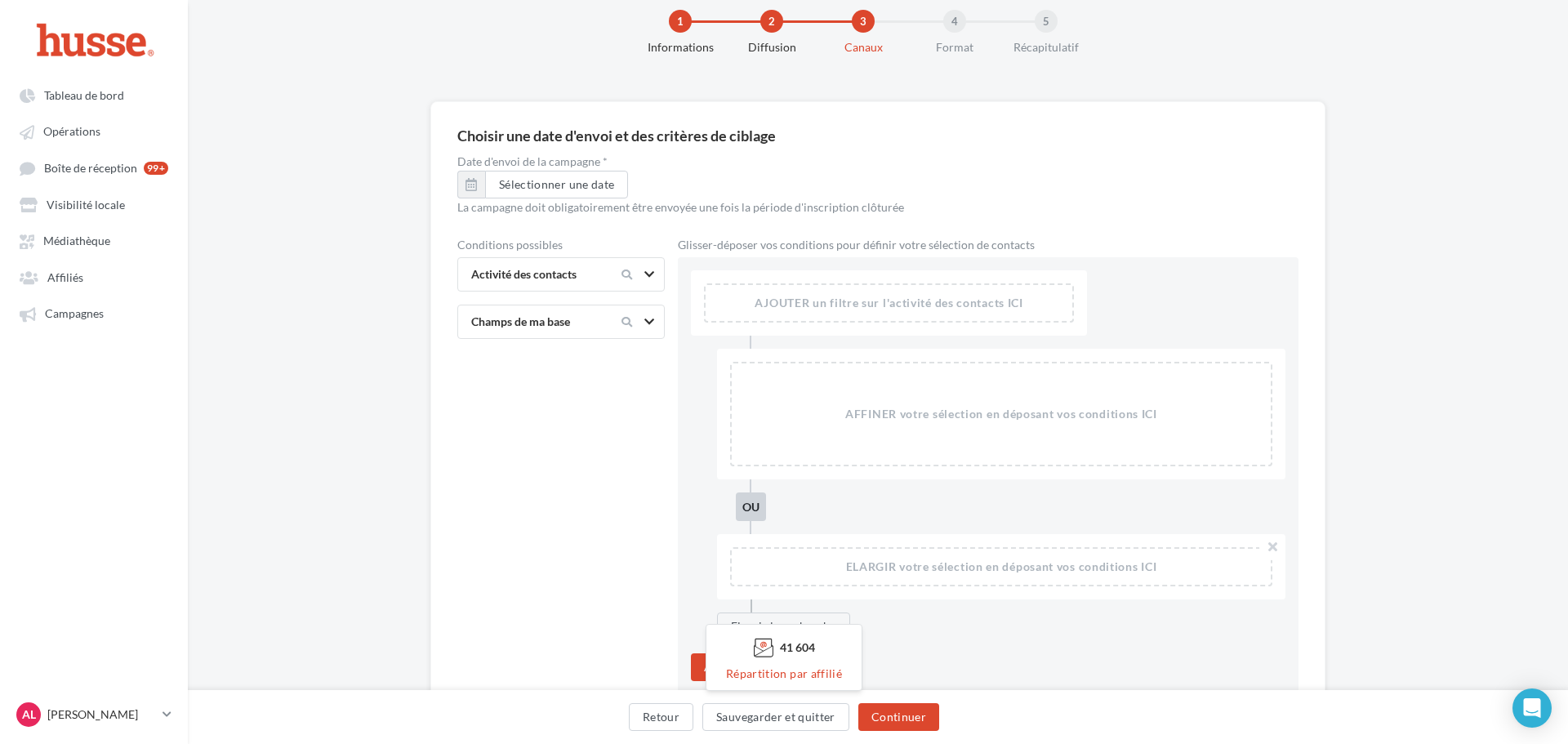
click at [71, 137] on div "Répartition des contacts ciblés par affilié Nom de l'affilié Emails ciblés Huss…" at bounding box center [784, 372] width 1568 height 744
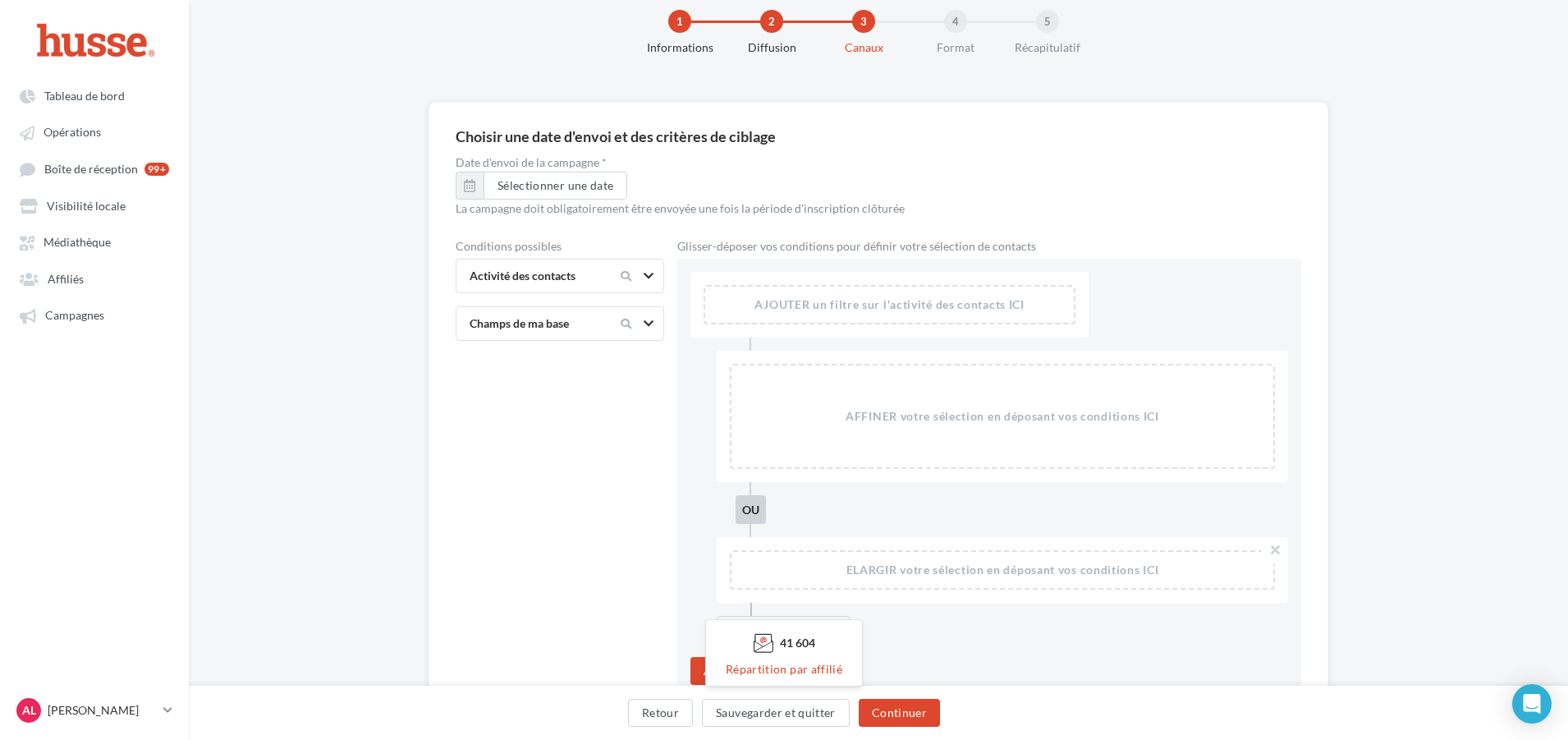
scroll to position [119, 0]
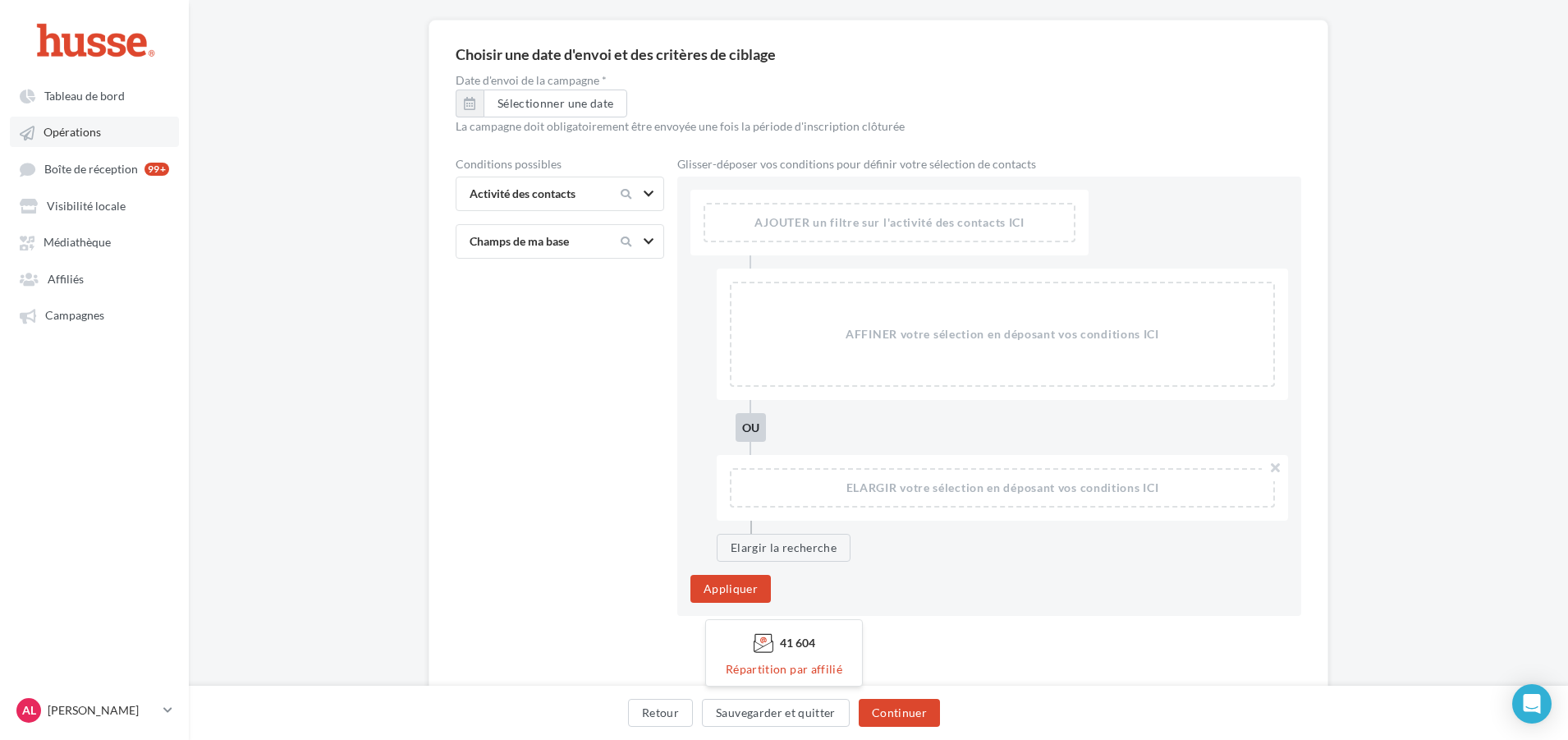
click at [88, 131] on span "Opérations" at bounding box center [72, 133] width 57 height 14
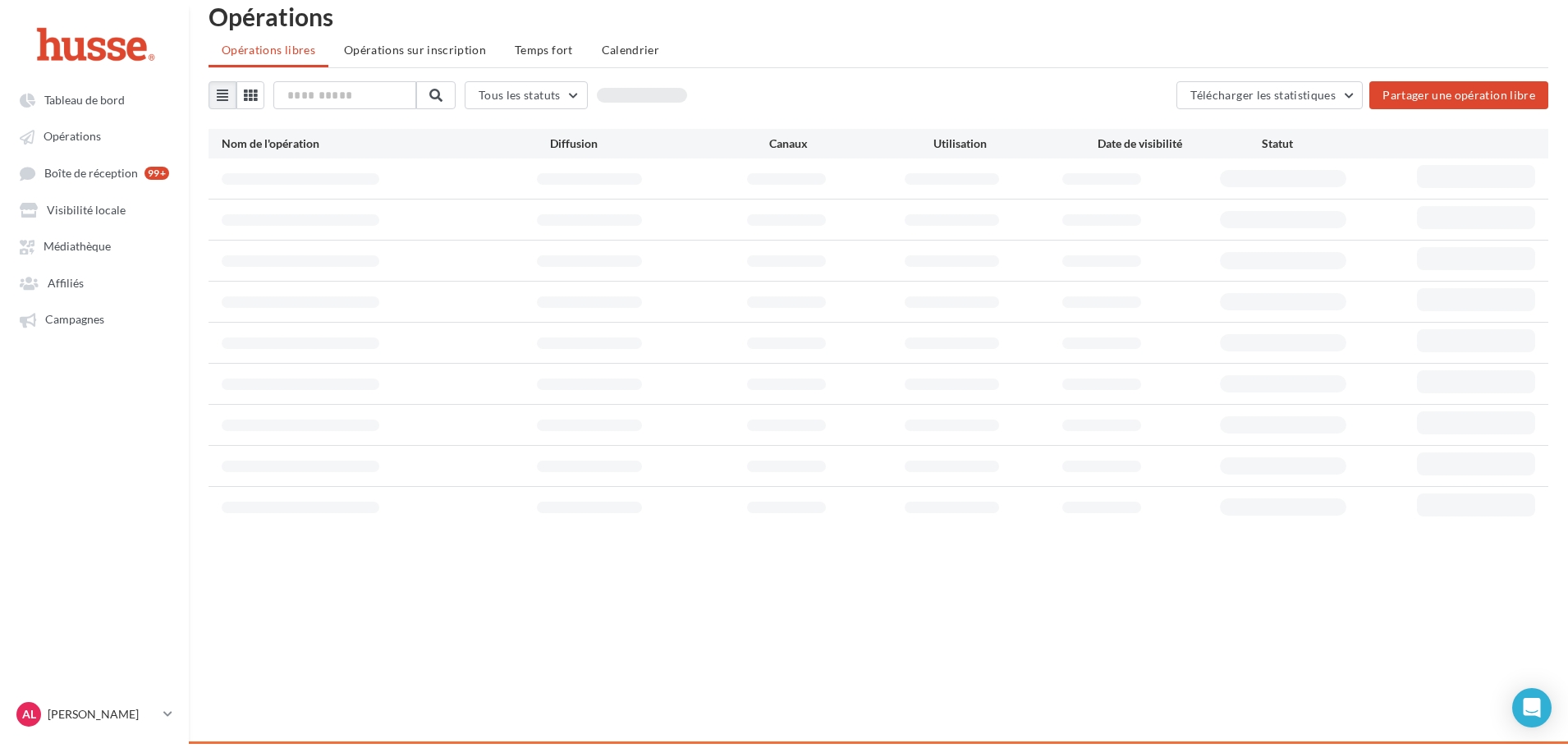
scroll to position [26, 0]
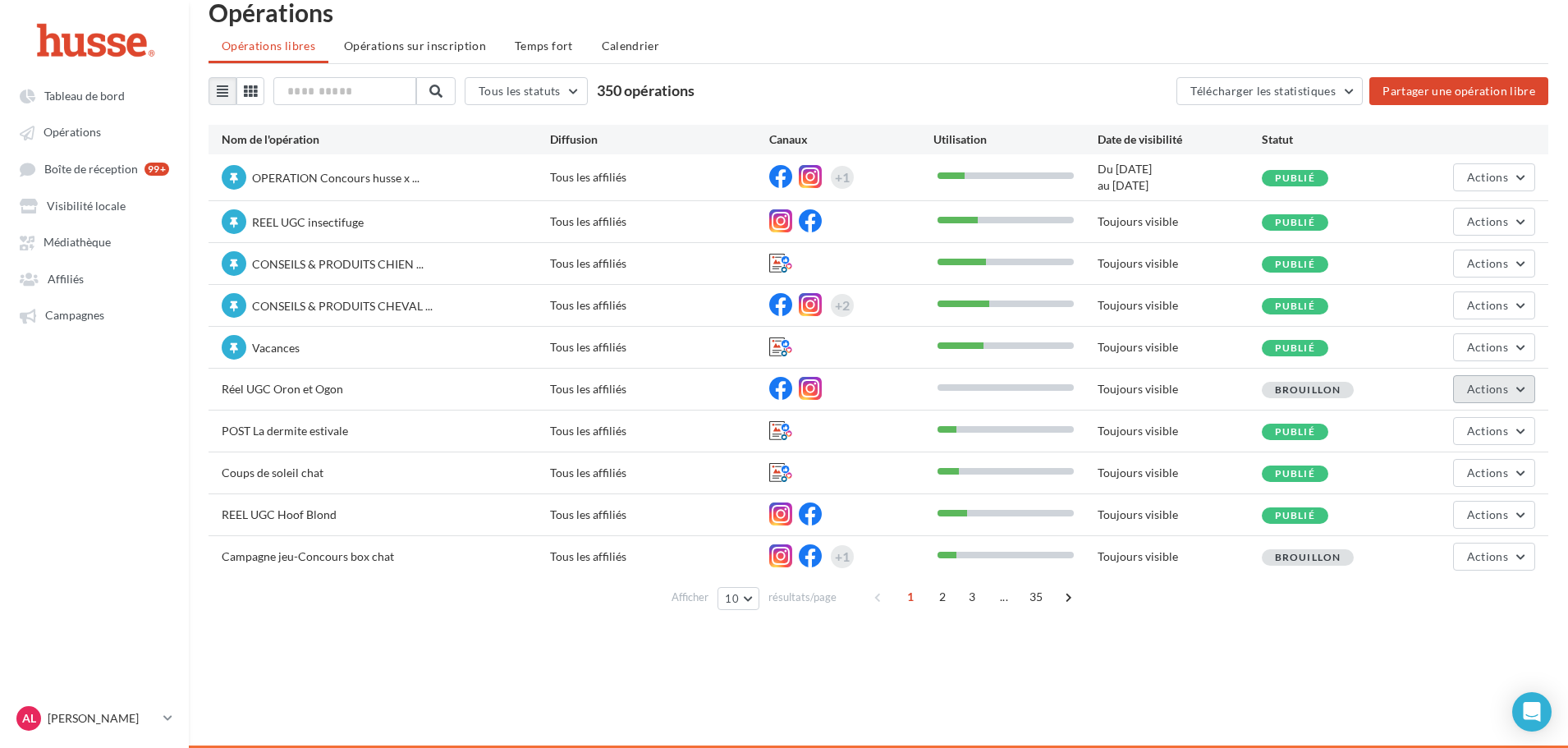
click at [1485, 390] on span "Actions" at bounding box center [1488, 389] width 41 height 14
click at [1440, 439] on button "Editer" at bounding box center [1453, 428] width 164 height 43
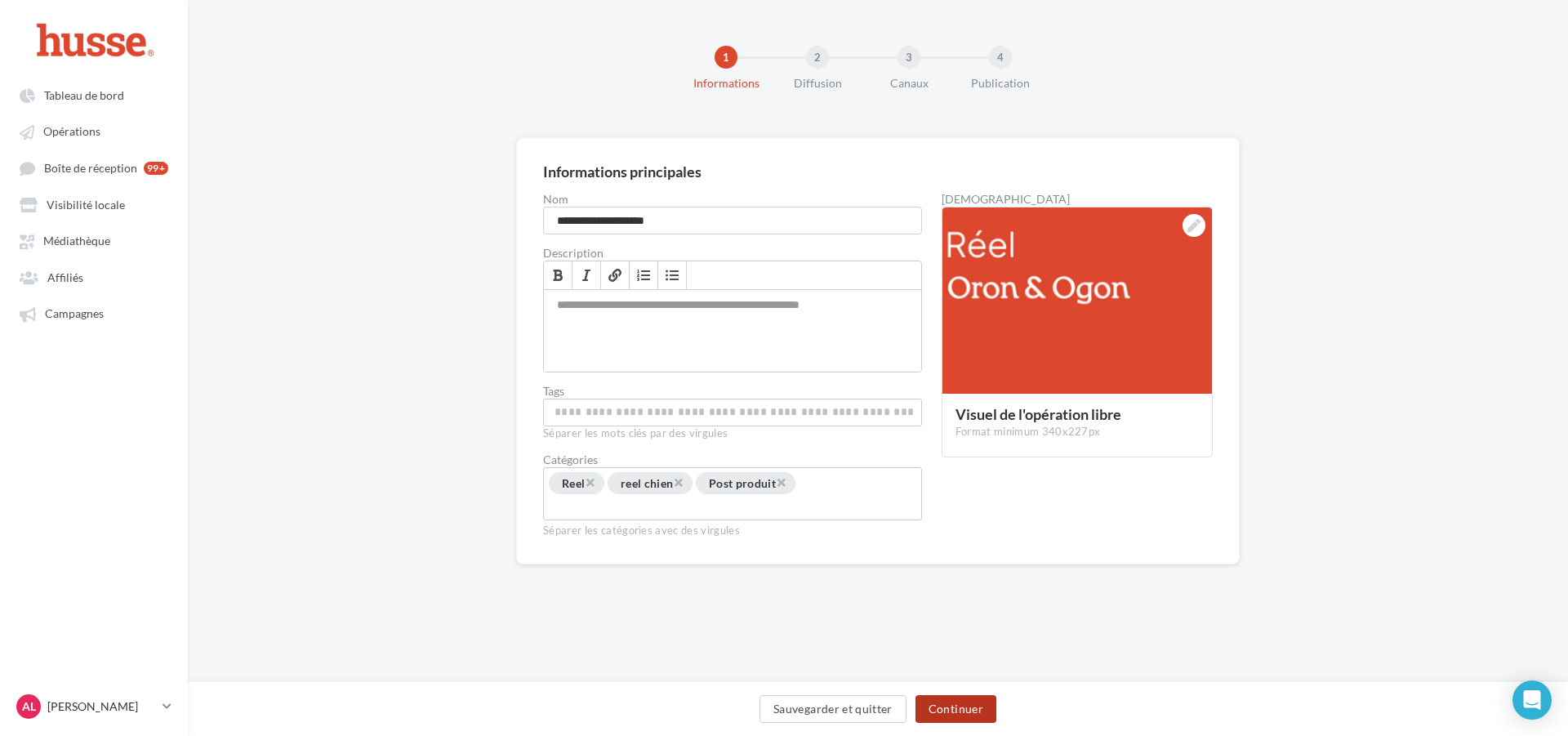
click at [966, 711] on button "Continuer" at bounding box center [955, 708] width 81 height 28
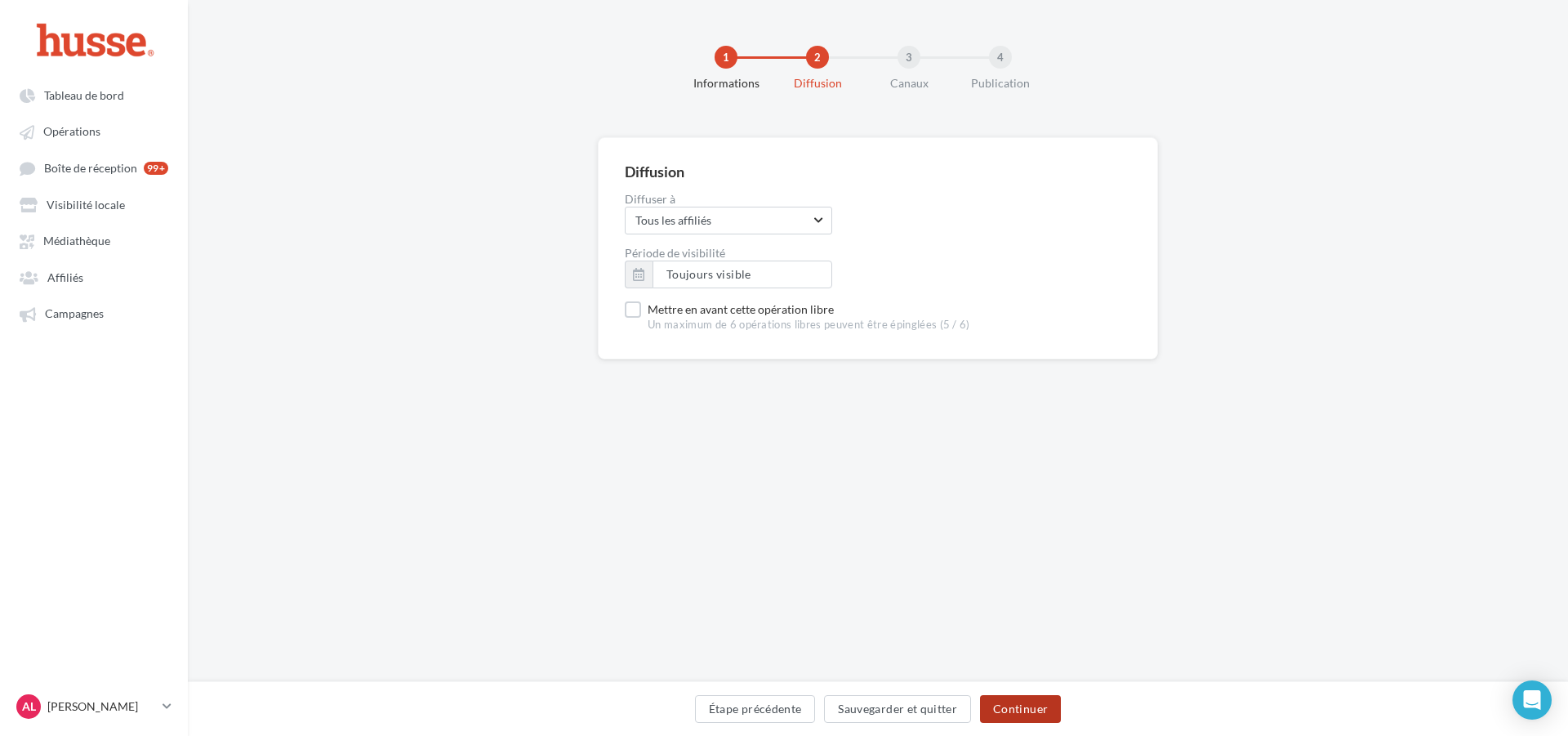
click at [1019, 714] on button "Continuer" at bounding box center [1021, 708] width 81 height 28
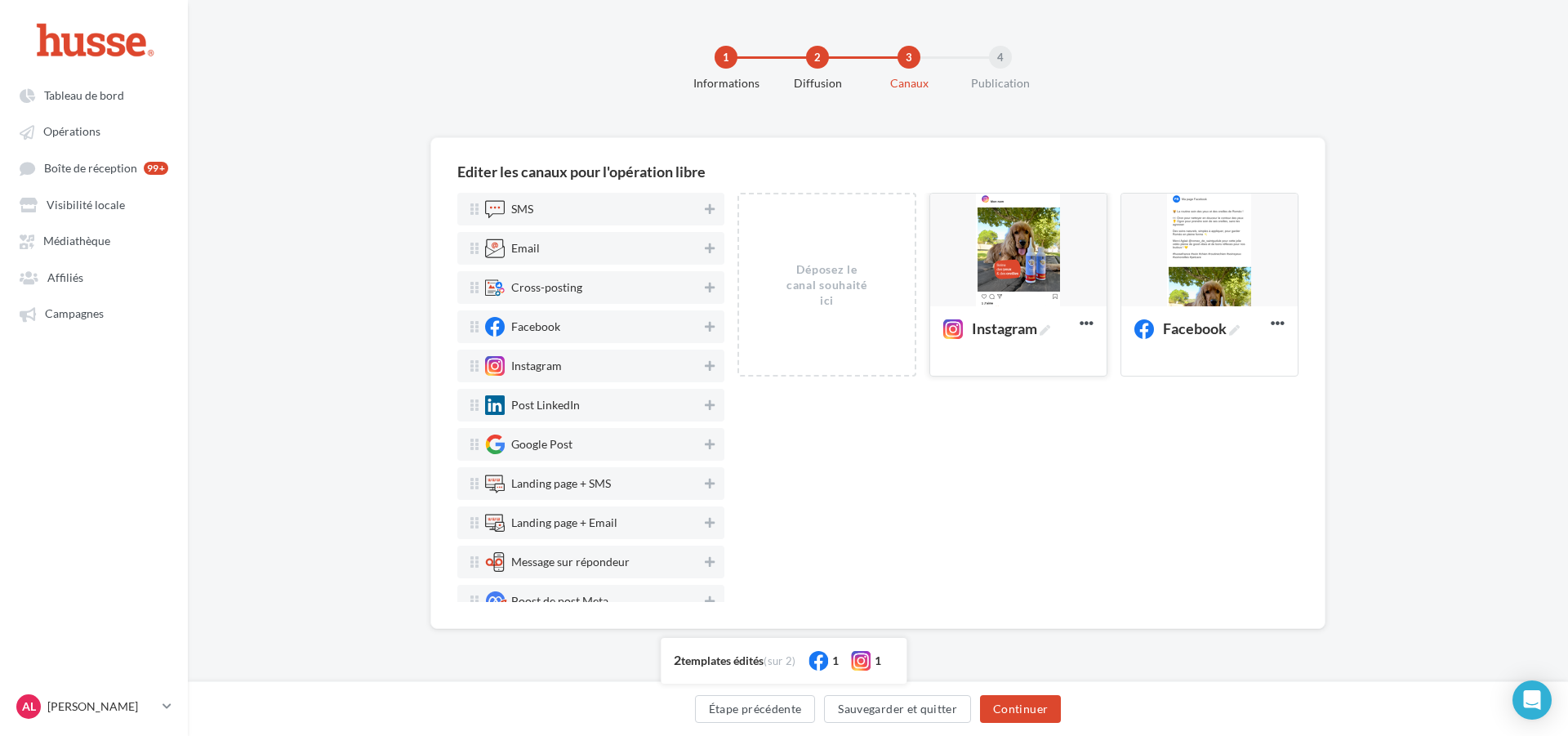
click at [1022, 271] on div at bounding box center [1019, 251] width 177 height 114
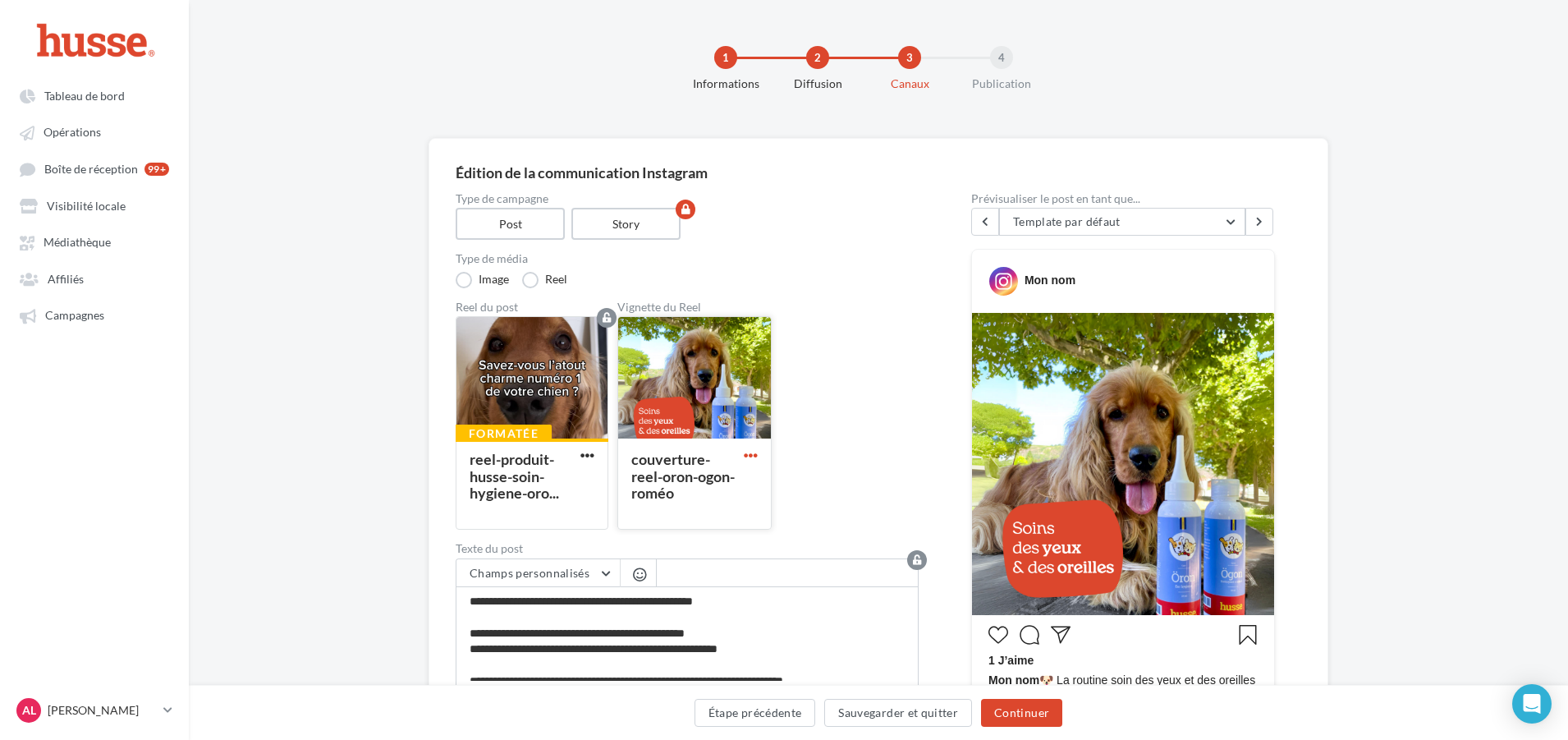
click at [745, 454] on span "button" at bounding box center [751, 455] width 14 height 14
click at [777, 498] on button "Remplacer l'image" at bounding box center [822, 488] width 164 height 42
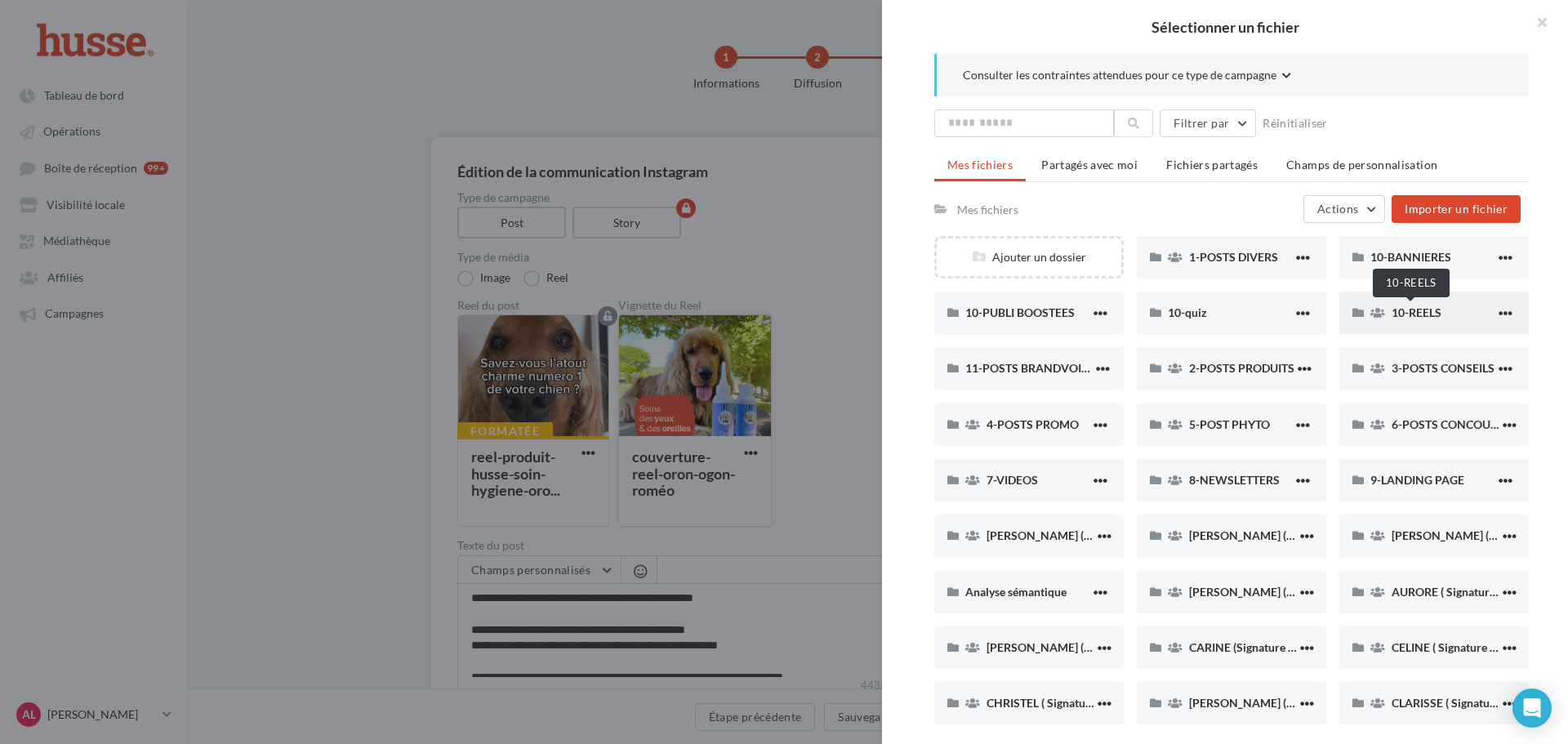
click at [1401, 314] on span "10-REELS" at bounding box center [1417, 313] width 50 height 14
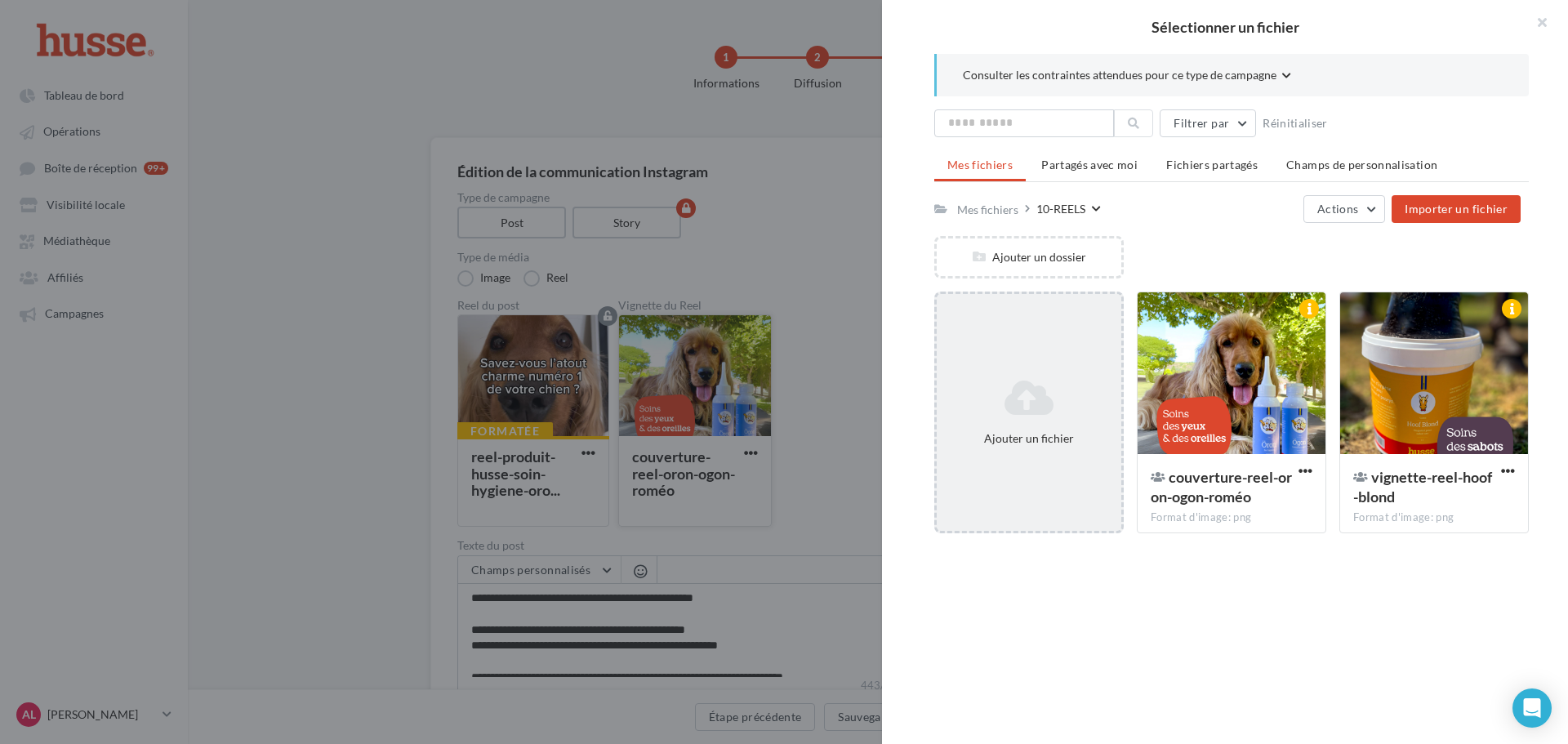
click at [1045, 427] on div "Ajouter un fichier" at bounding box center [1029, 412] width 185 height 81
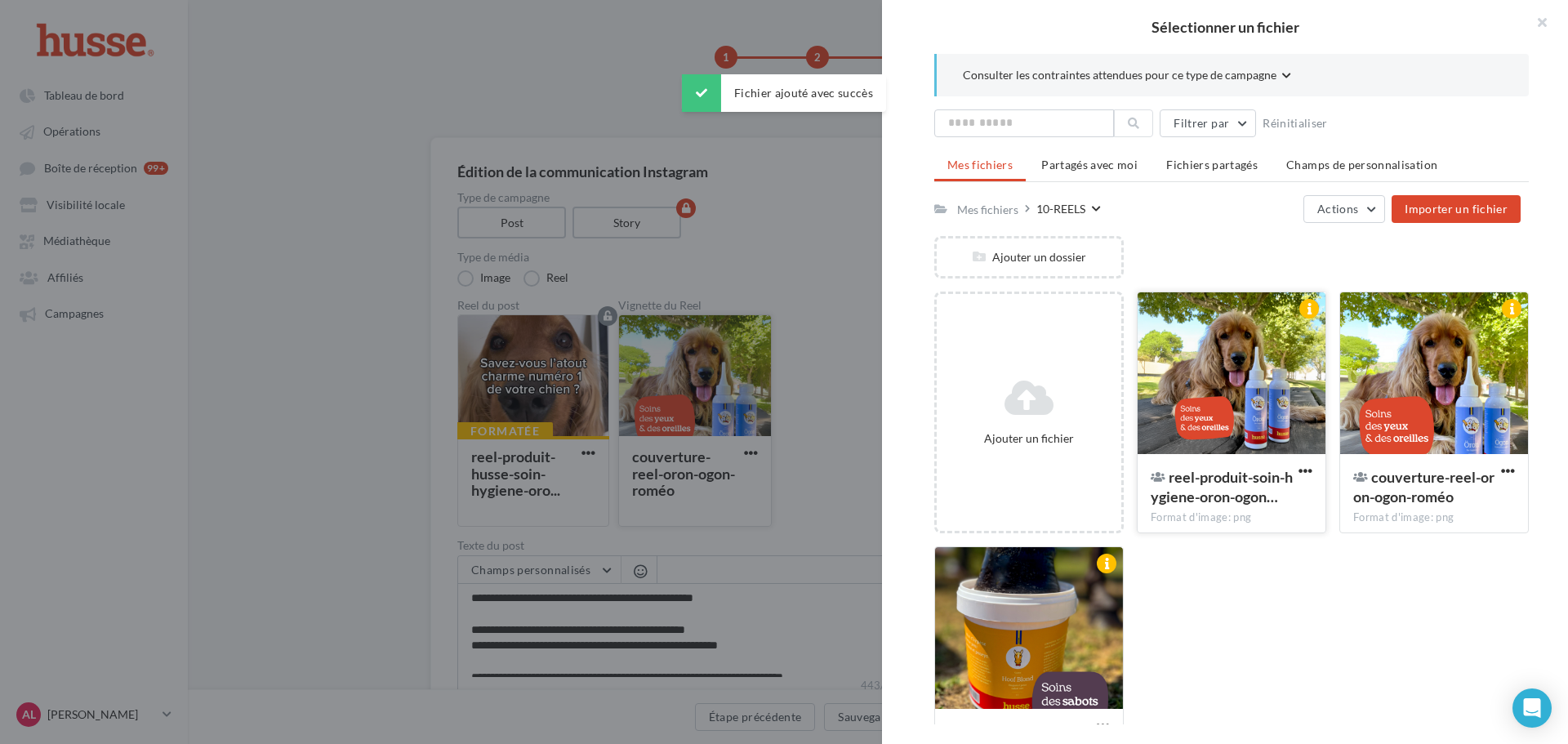
click at [1226, 398] on div at bounding box center [1231, 373] width 188 height 163
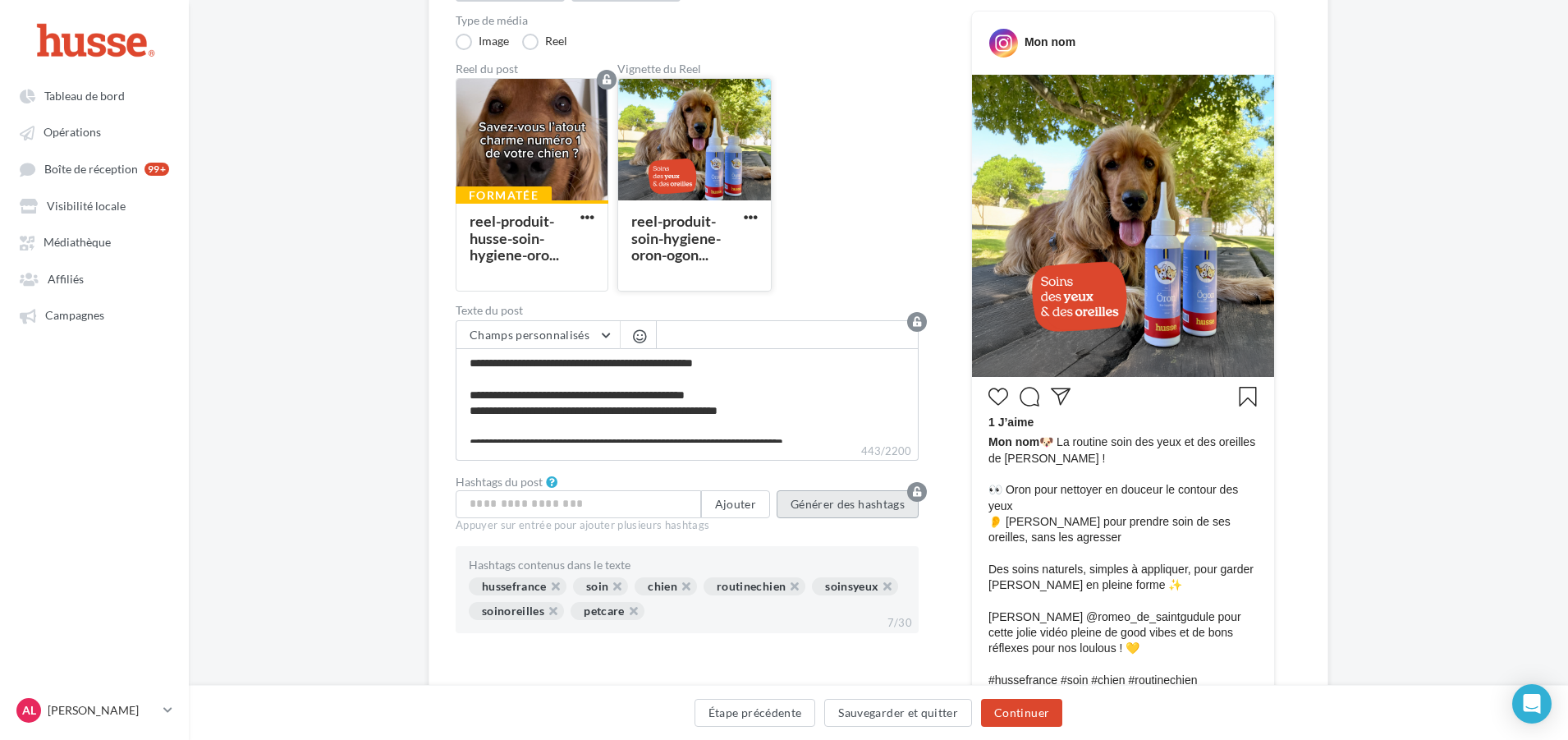
scroll to position [143, 0]
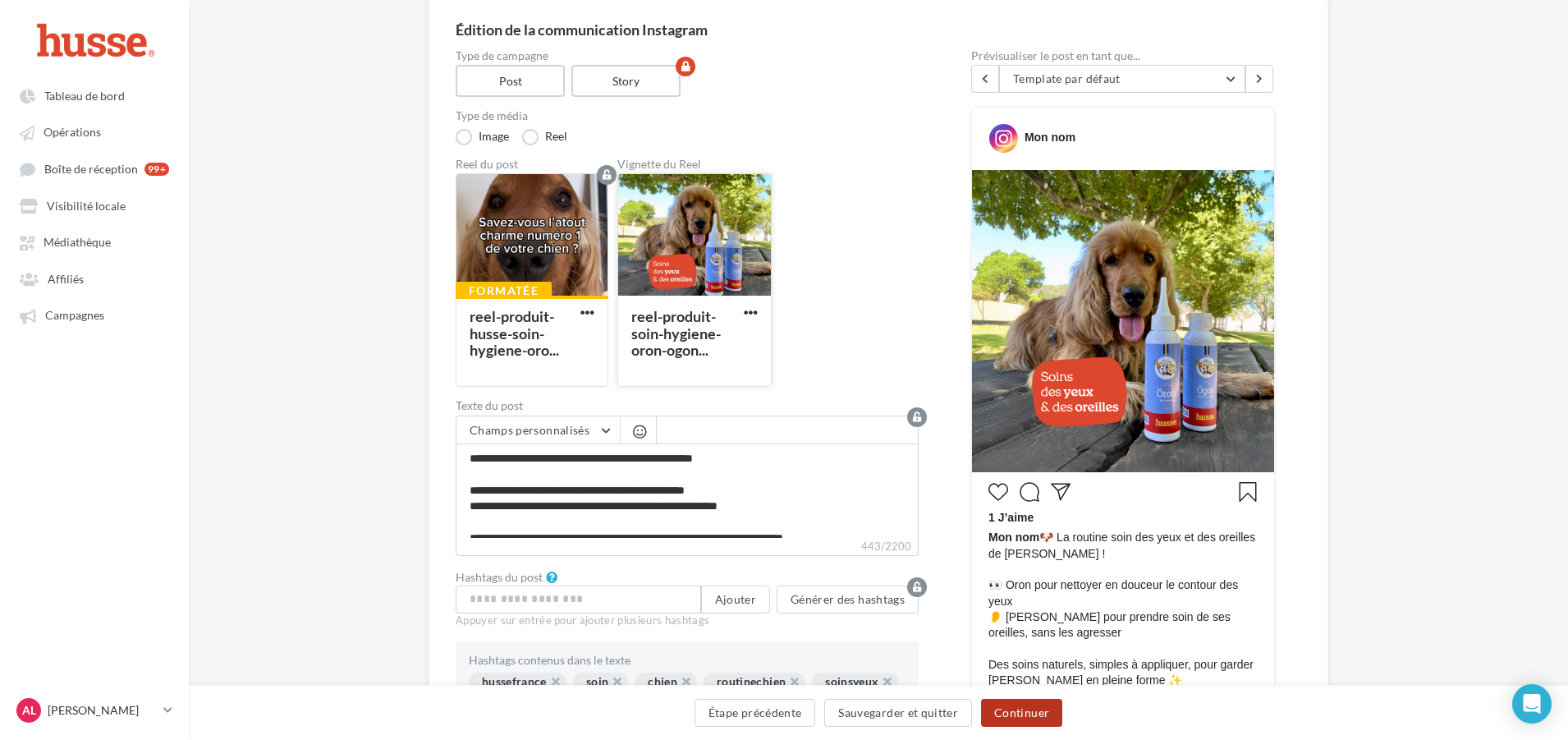
click at [1022, 718] on button "Continuer" at bounding box center [1021, 712] width 82 height 28
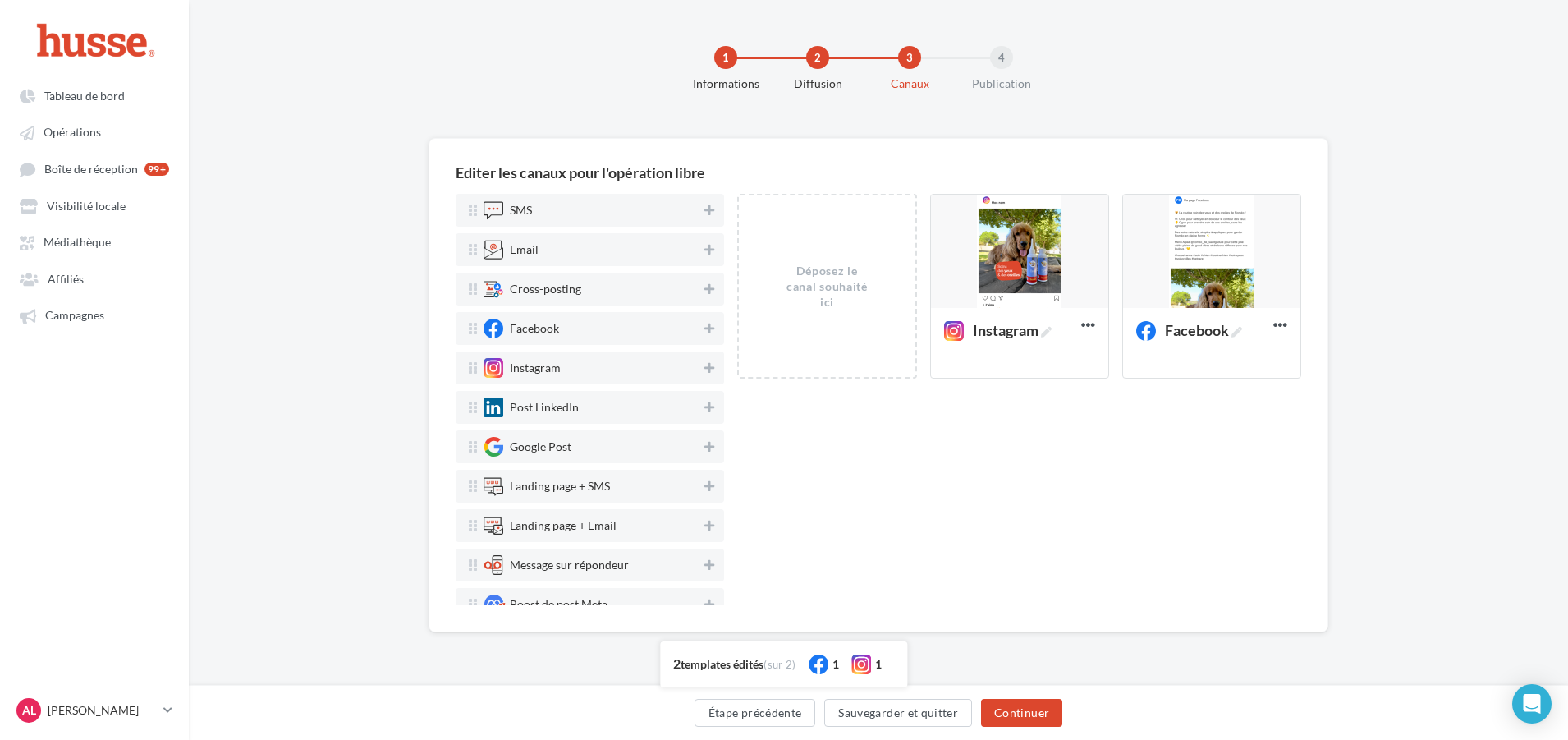
scroll to position [0, 0]
click at [1191, 269] on div at bounding box center [1216, 252] width 178 height 115
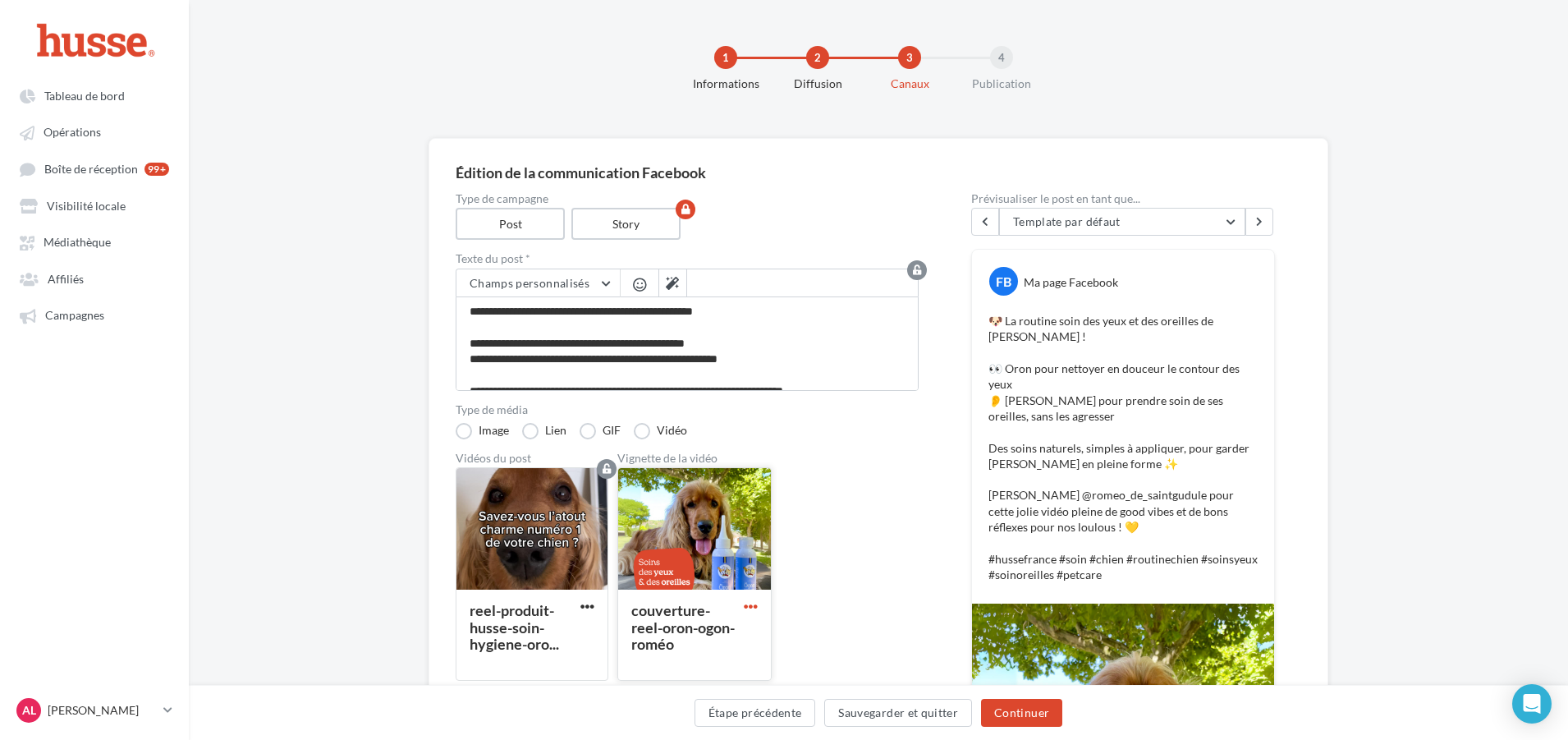
click at [751, 603] on span "button" at bounding box center [751, 607] width 14 height 14
click at [794, 640] on button "Remplacer l'image" at bounding box center [822, 639] width 164 height 42
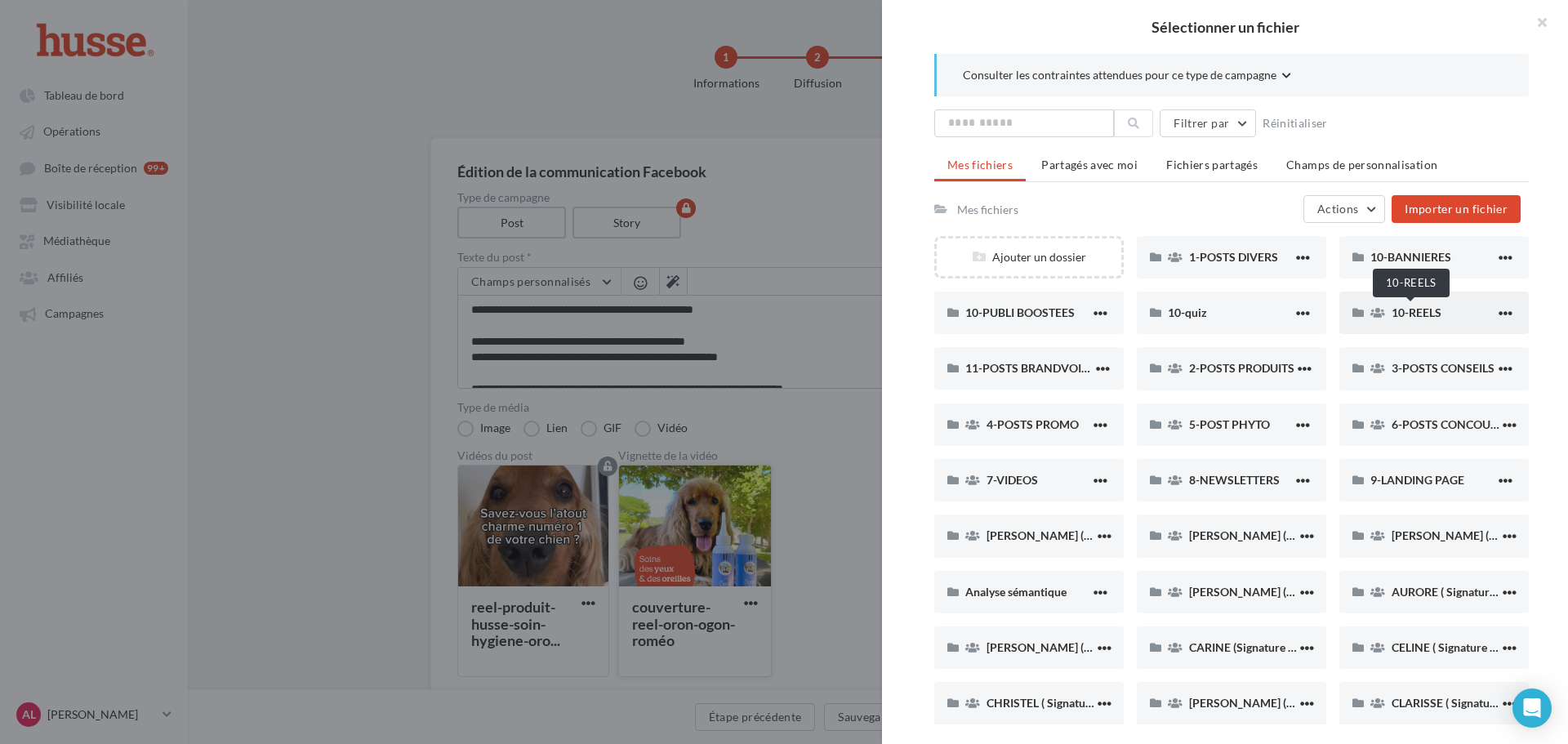
click at [1395, 312] on span "10-REELS" at bounding box center [1417, 313] width 50 height 14
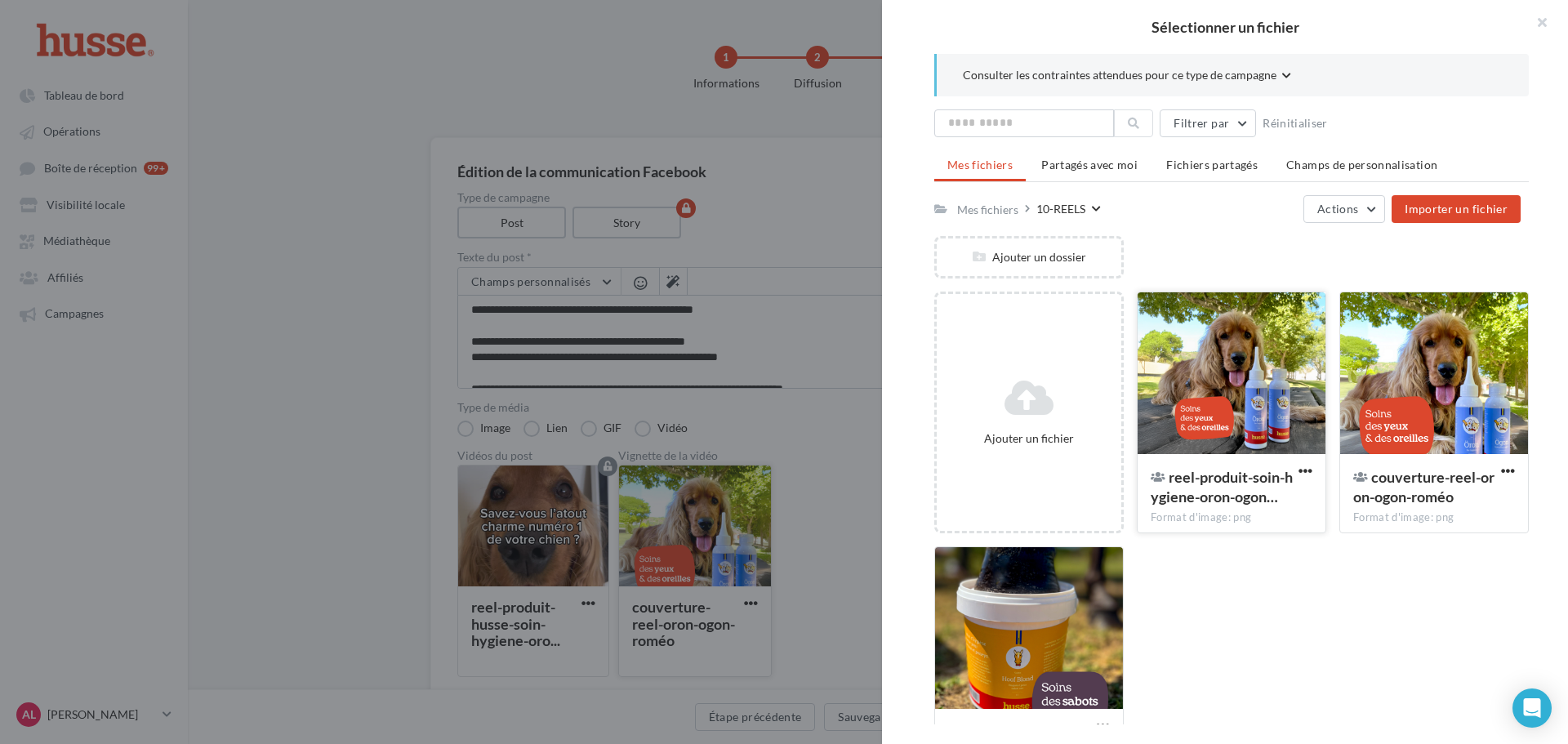
click at [1271, 409] on div at bounding box center [1231, 373] width 188 height 163
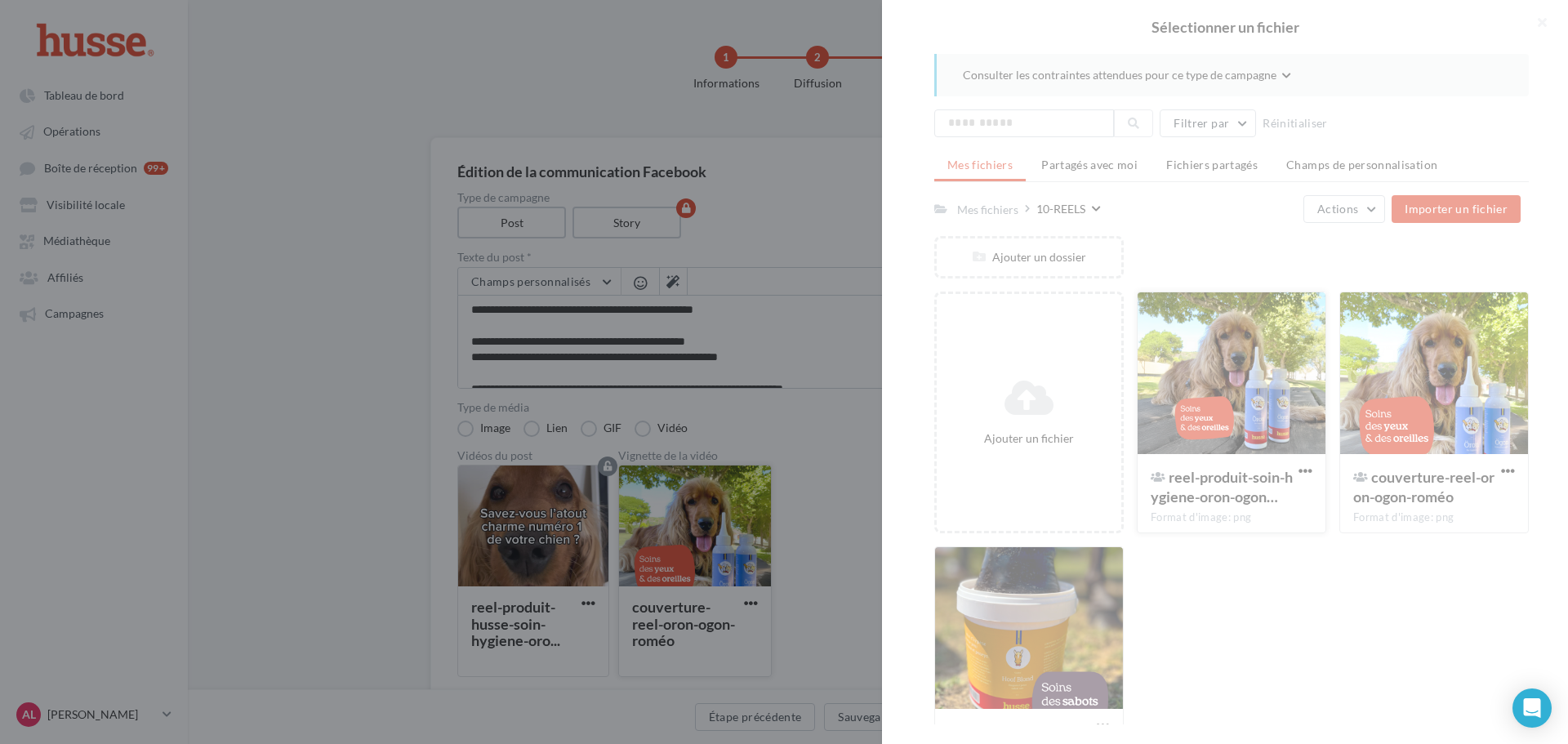
click at [1271, 409] on div at bounding box center [1225, 372] width 686 height 744
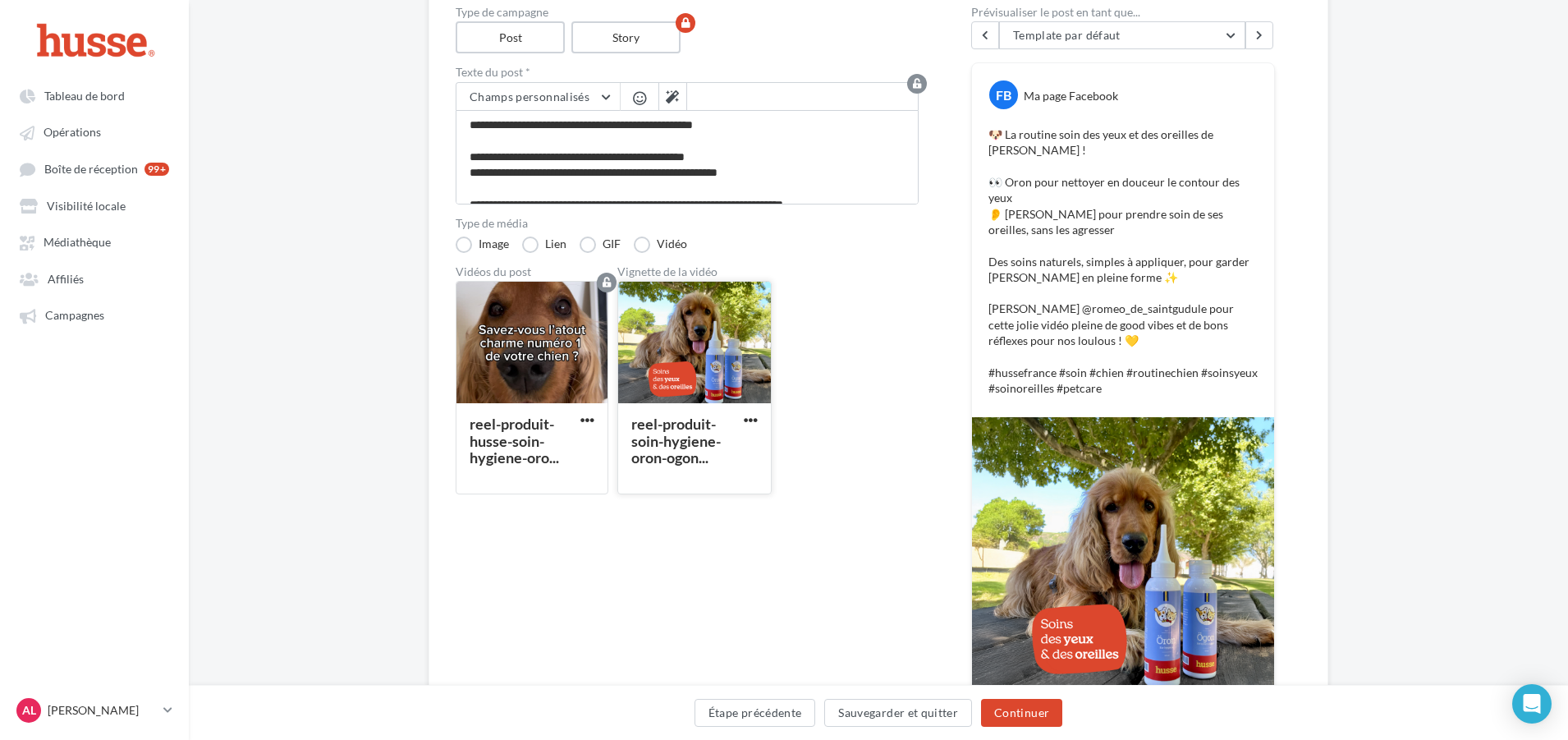
scroll to position [246, 0]
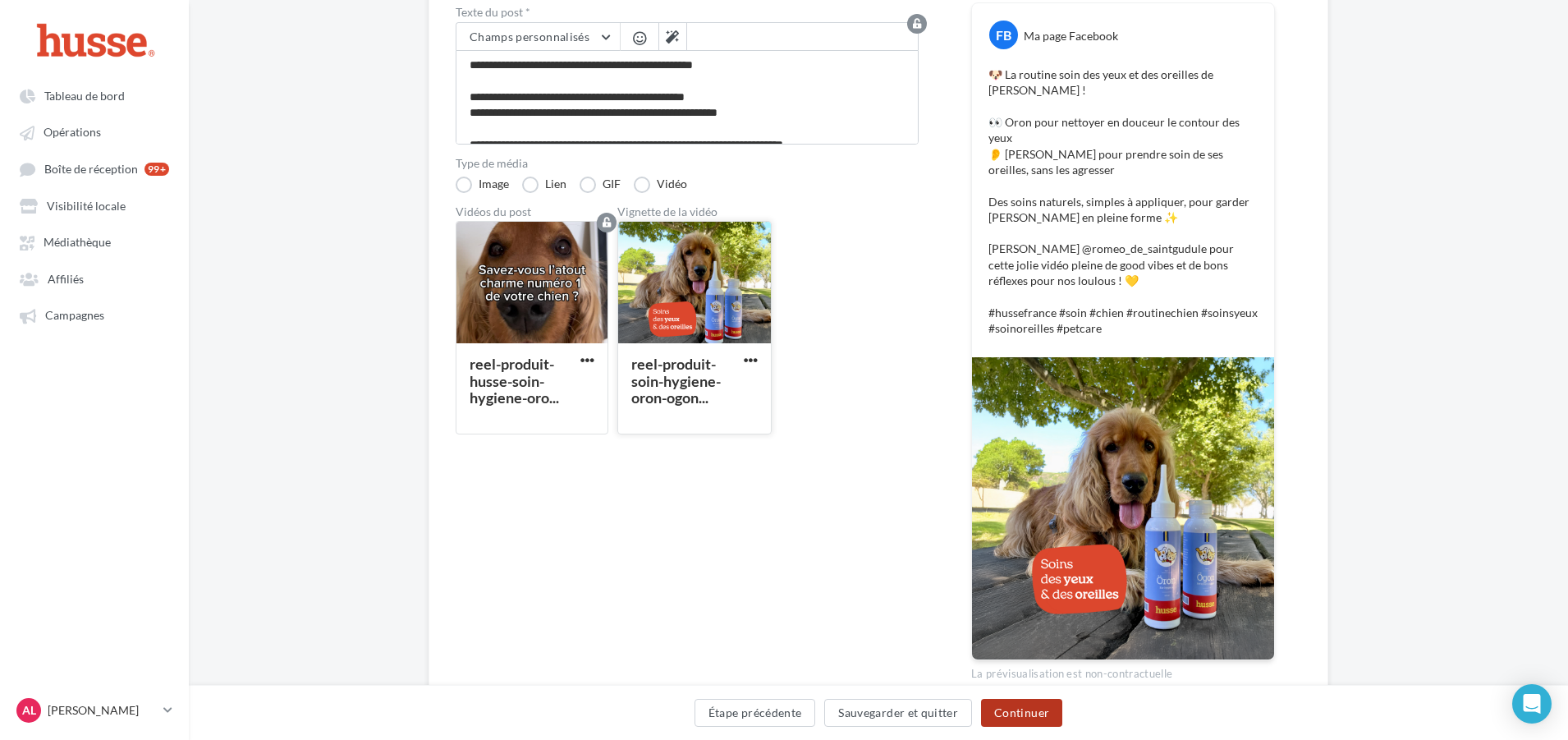
click at [1012, 702] on button "Continuer" at bounding box center [1021, 712] width 82 height 28
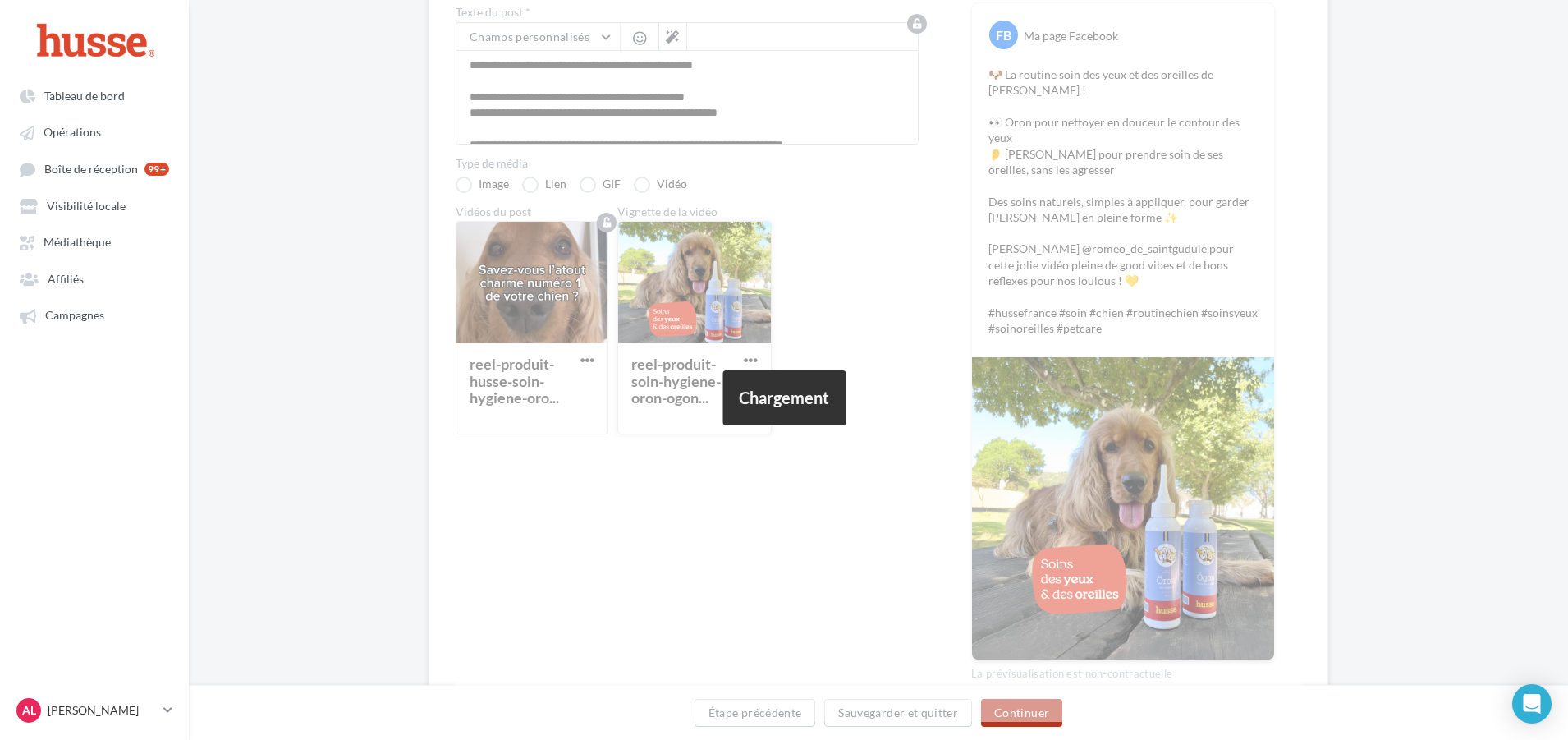
scroll to position [0, 0]
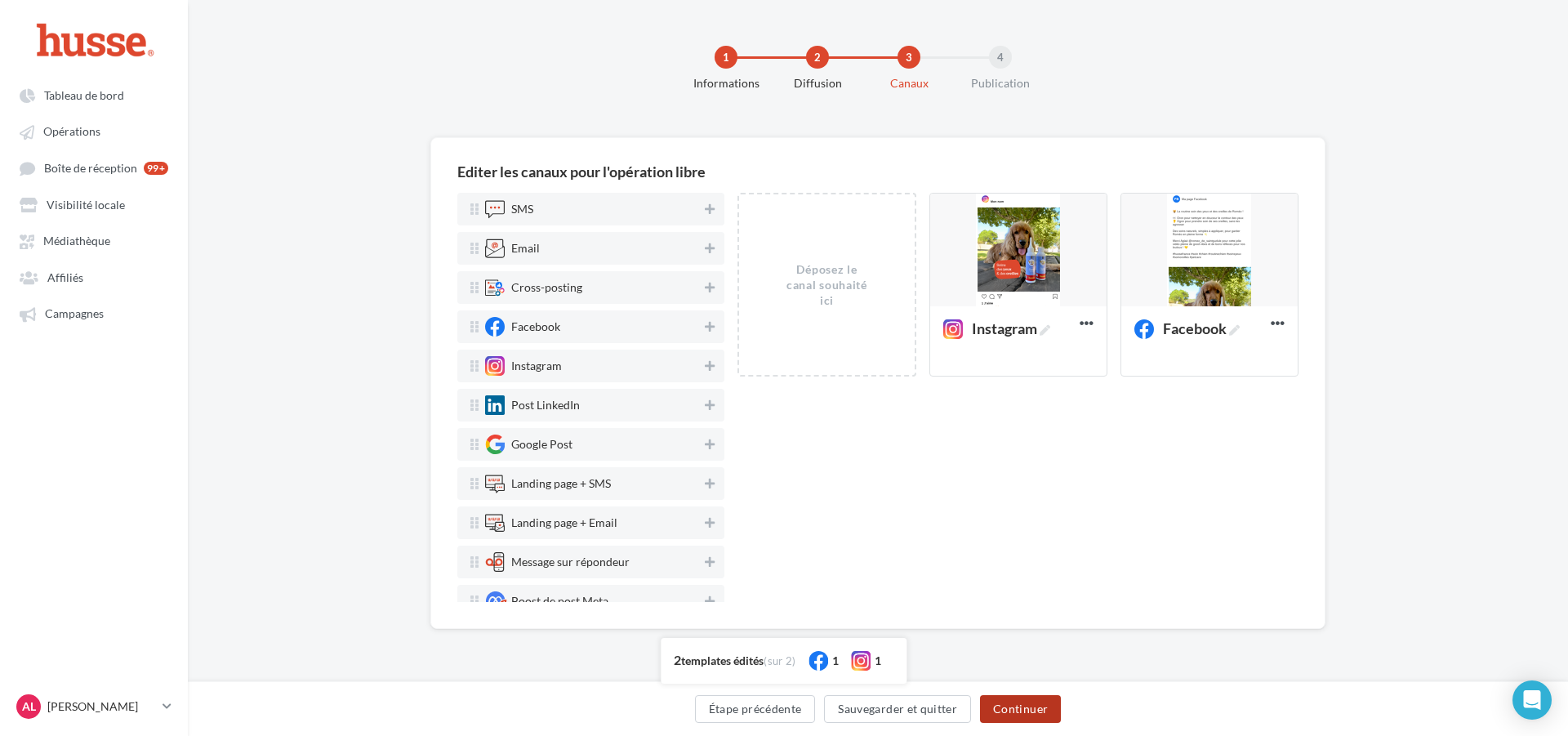
click at [1035, 710] on button "Continuer" at bounding box center [1021, 708] width 81 height 28
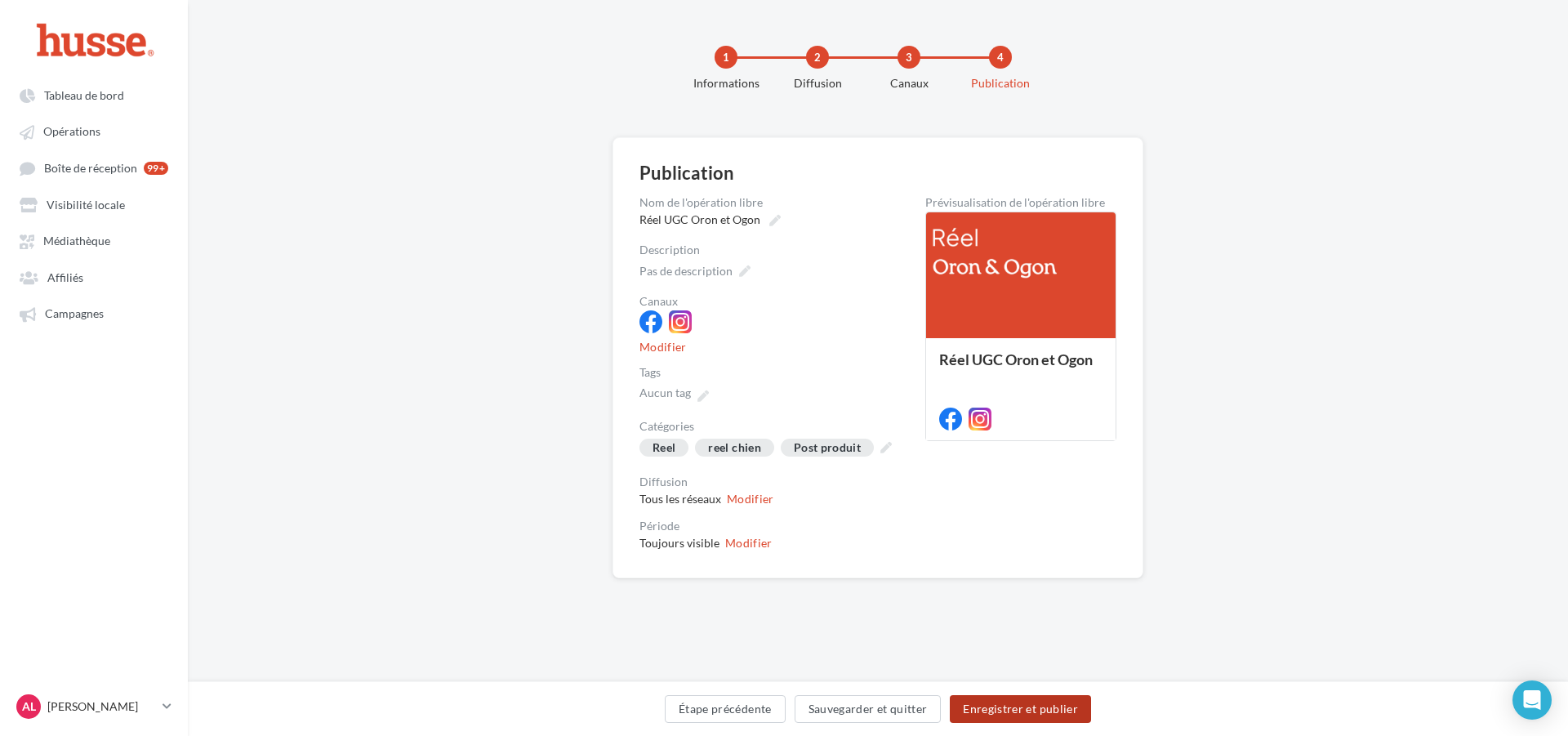
click at [1034, 710] on button "Enregistrer et publier" at bounding box center [1021, 708] width 141 height 28
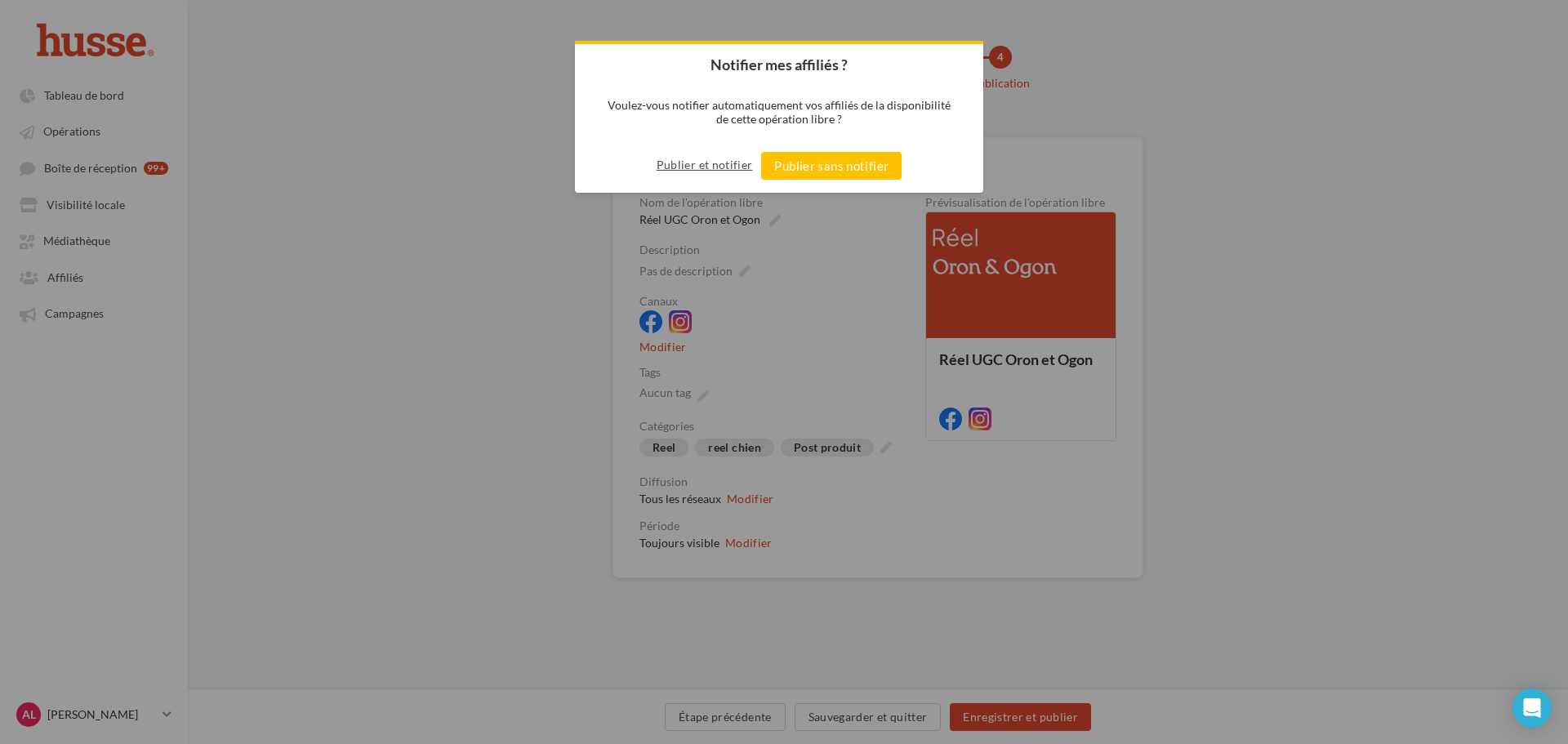
click at [680, 171] on button "Publier et notifier" at bounding box center [705, 164] width 96 height 26
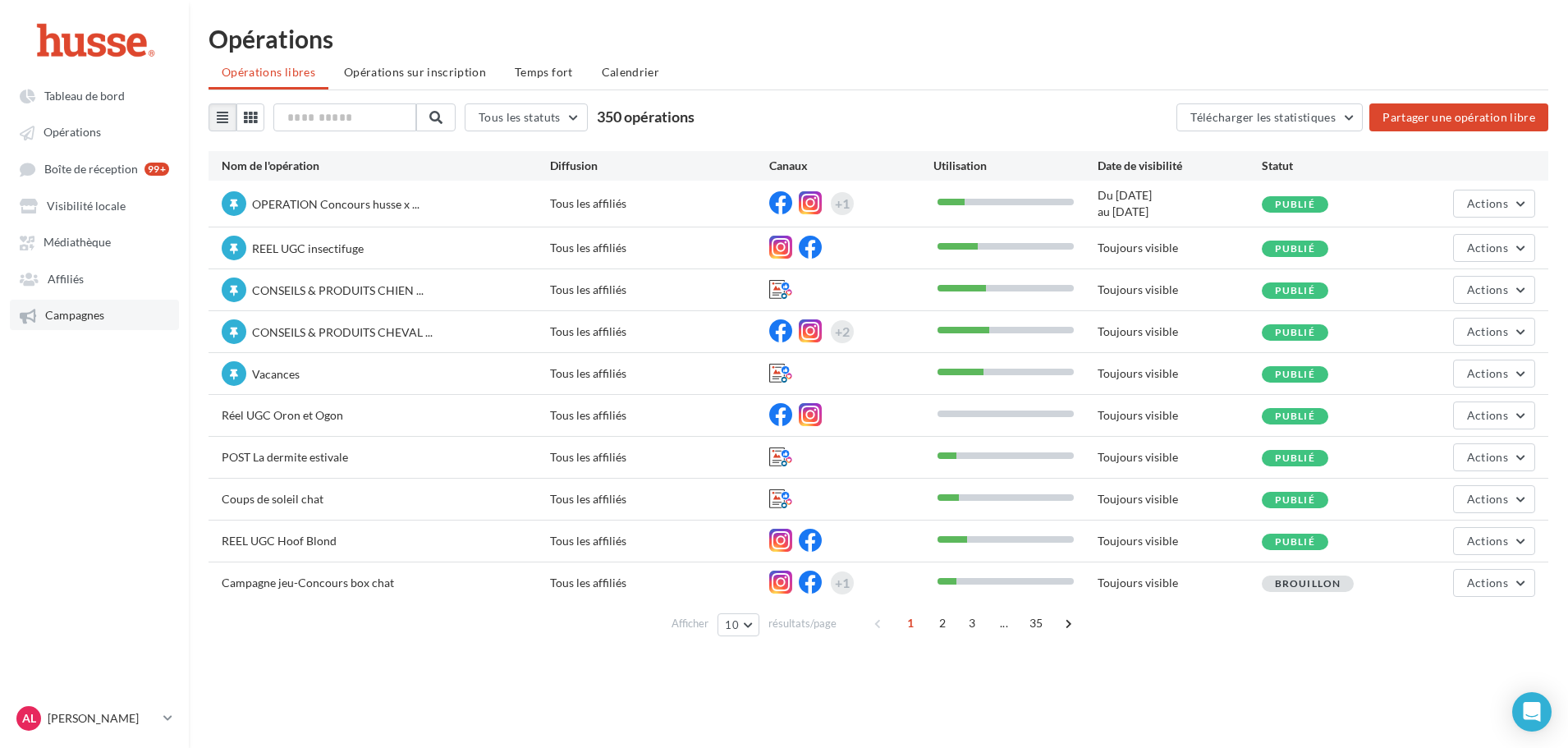
click at [81, 314] on span "Campagnes" at bounding box center [74, 316] width 59 height 14
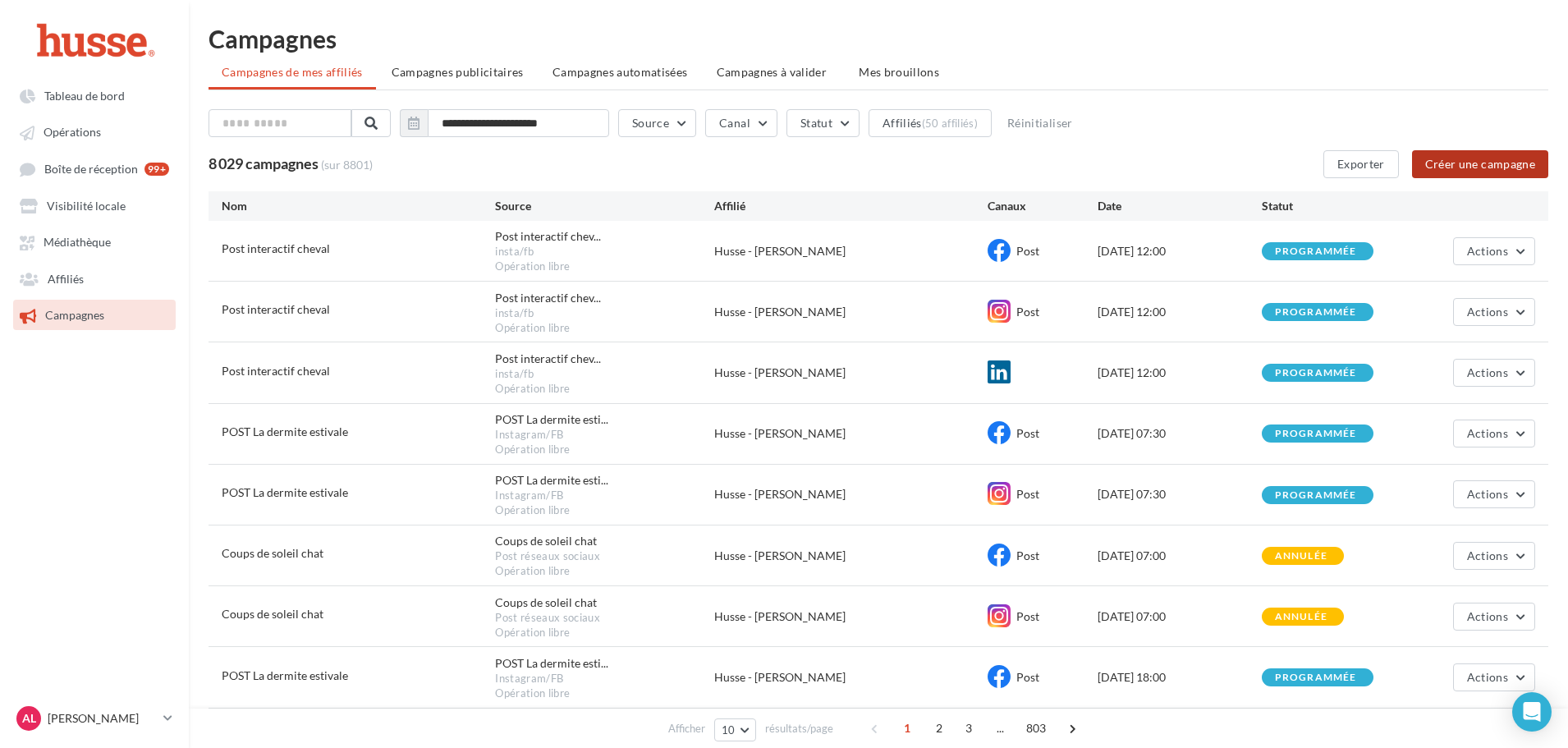
click at [1478, 163] on button "Créer une campagne" at bounding box center [1480, 163] width 136 height 28
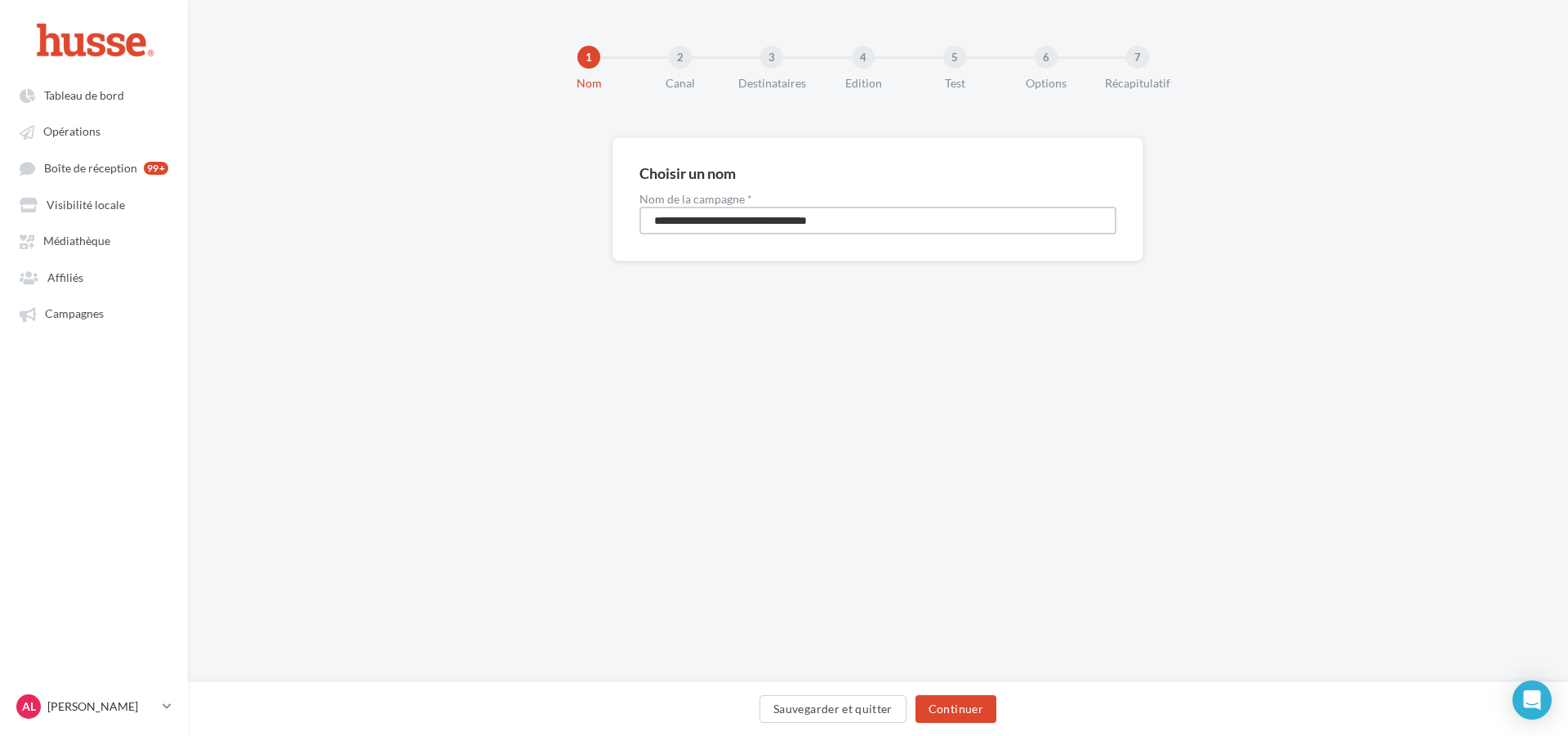
click at [790, 223] on input "**********" at bounding box center [878, 220] width 477 height 28
type input "**********"
click at [930, 709] on button "Continuer" at bounding box center [955, 708] width 81 height 28
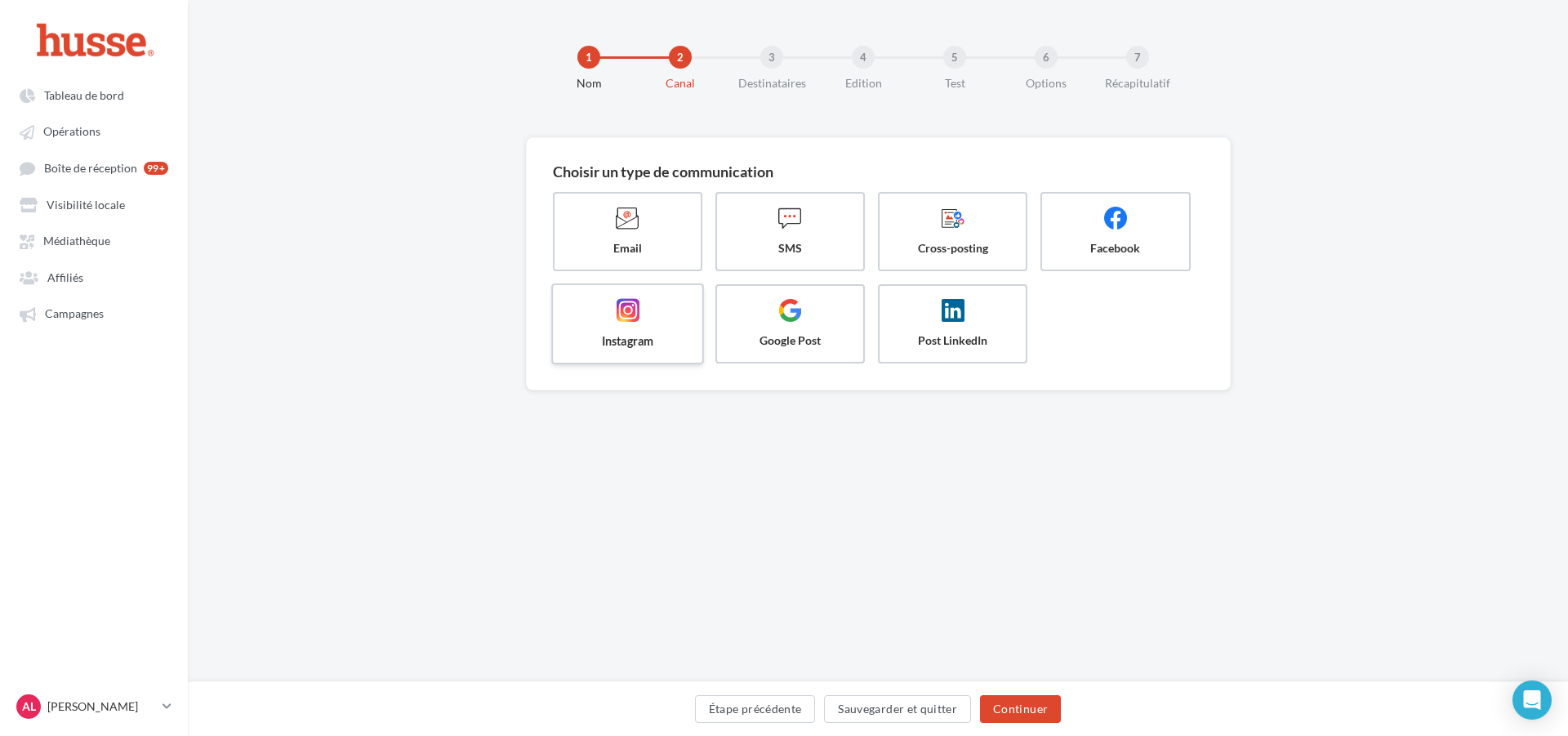
click at [620, 339] on span "Instagram" at bounding box center [627, 340] width 122 height 16
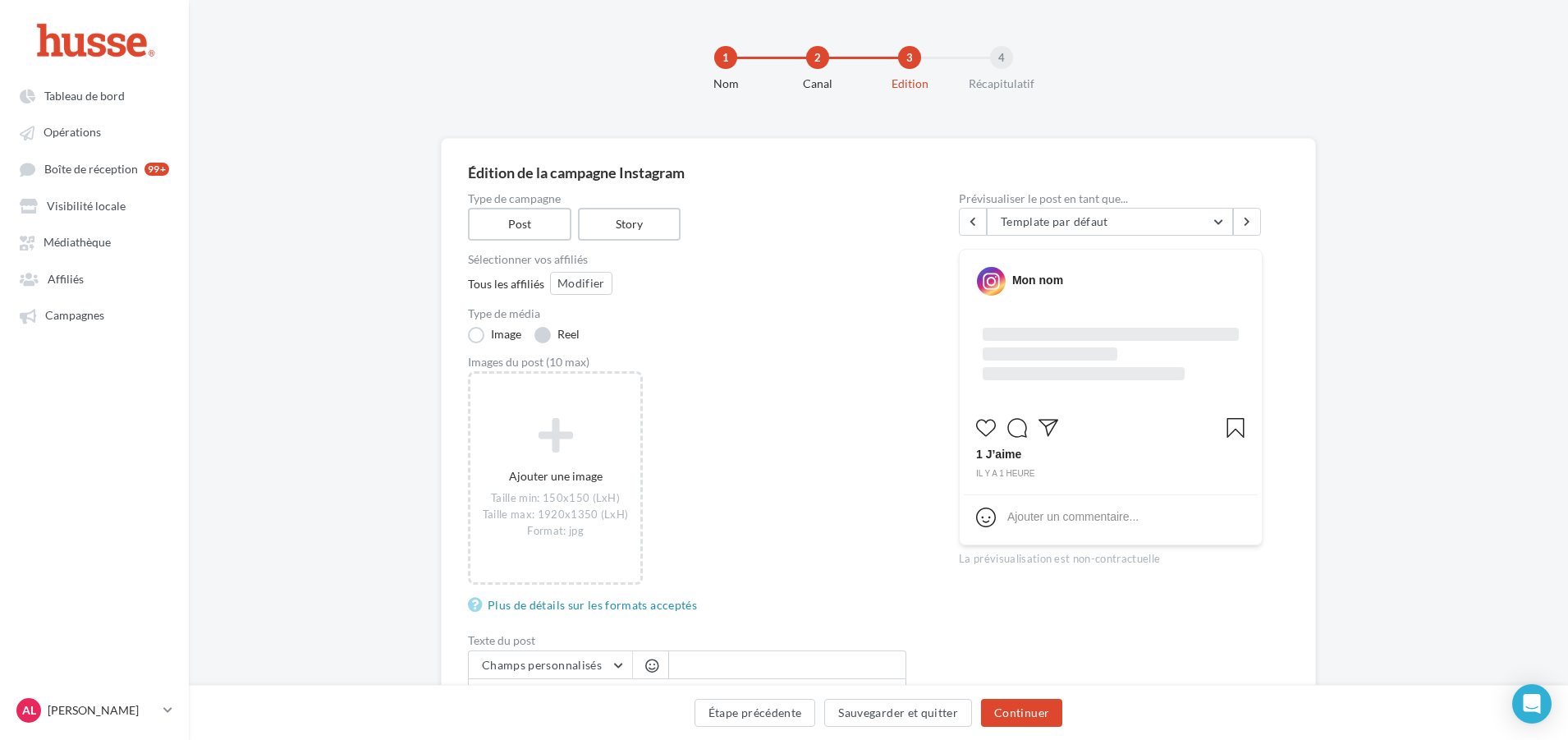
click at [549, 335] on label "Reel" at bounding box center [557, 335] width 45 height 16
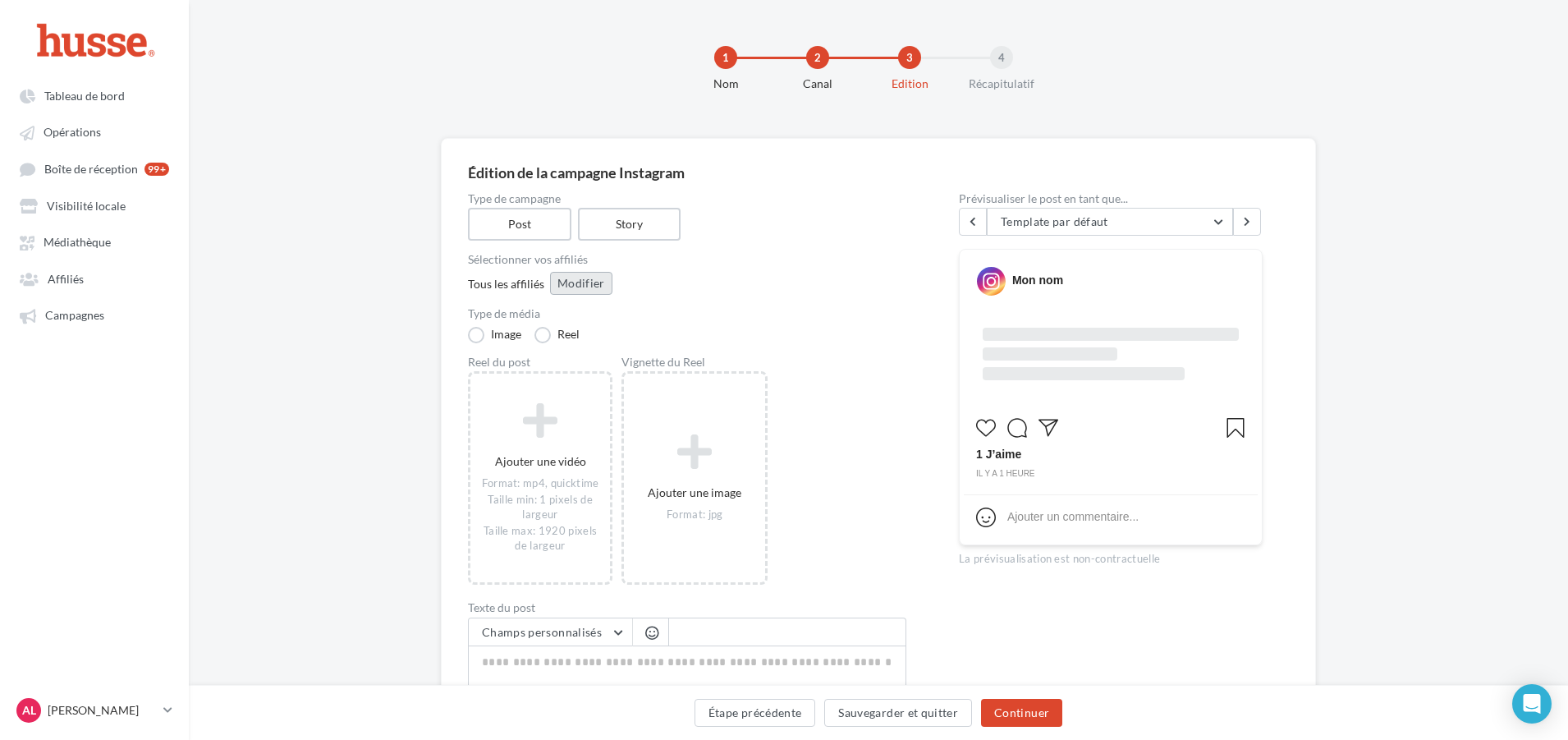
click at [576, 284] on button "Modifier" at bounding box center [582, 284] width 63 height 23
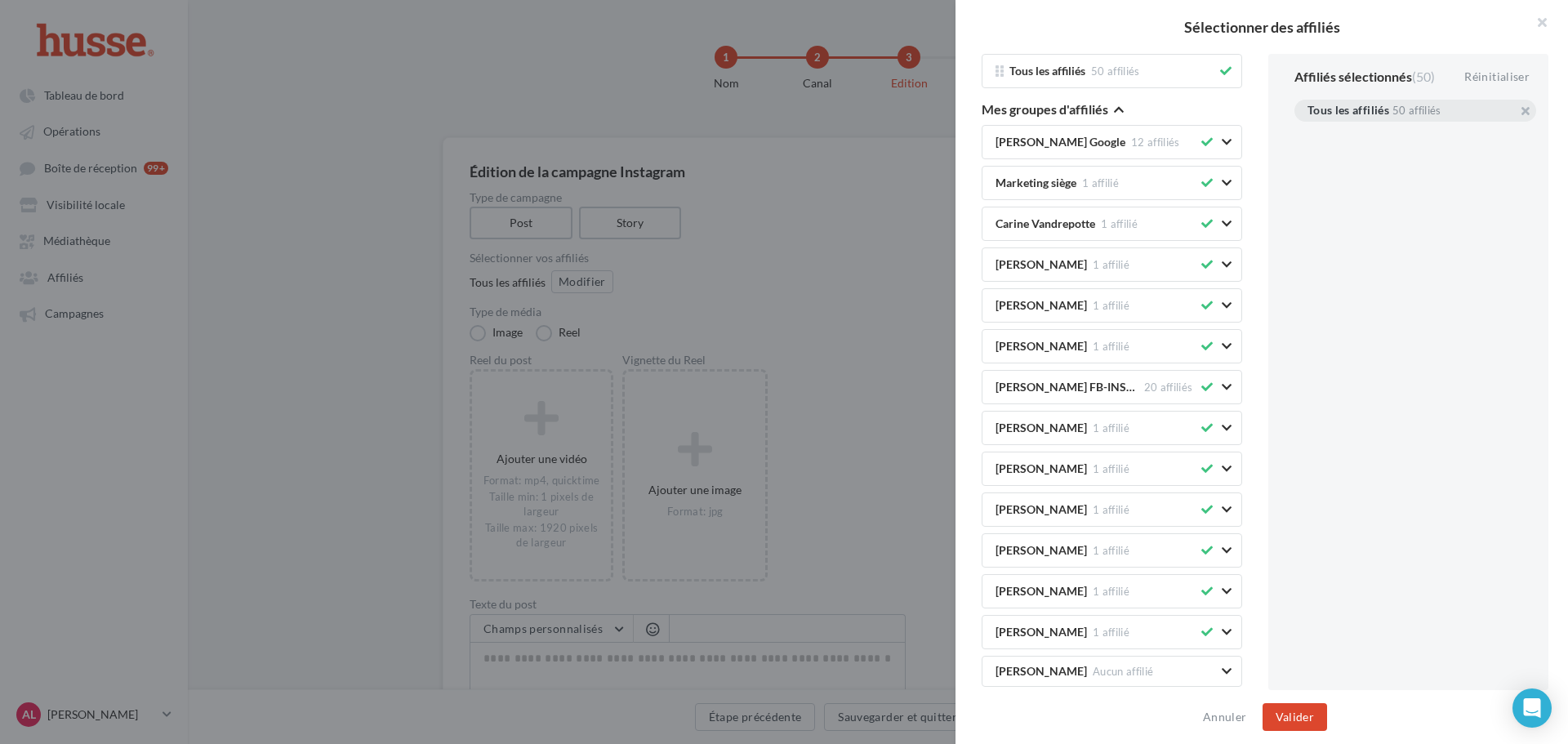
click at [1517, 109] on div "Tous les affiliés 50 affiliés" at bounding box center [1415, 111] width 242 height 22
click at [1308, 130] on button "button" at bounding box center [1308, 130] width 0 height 0
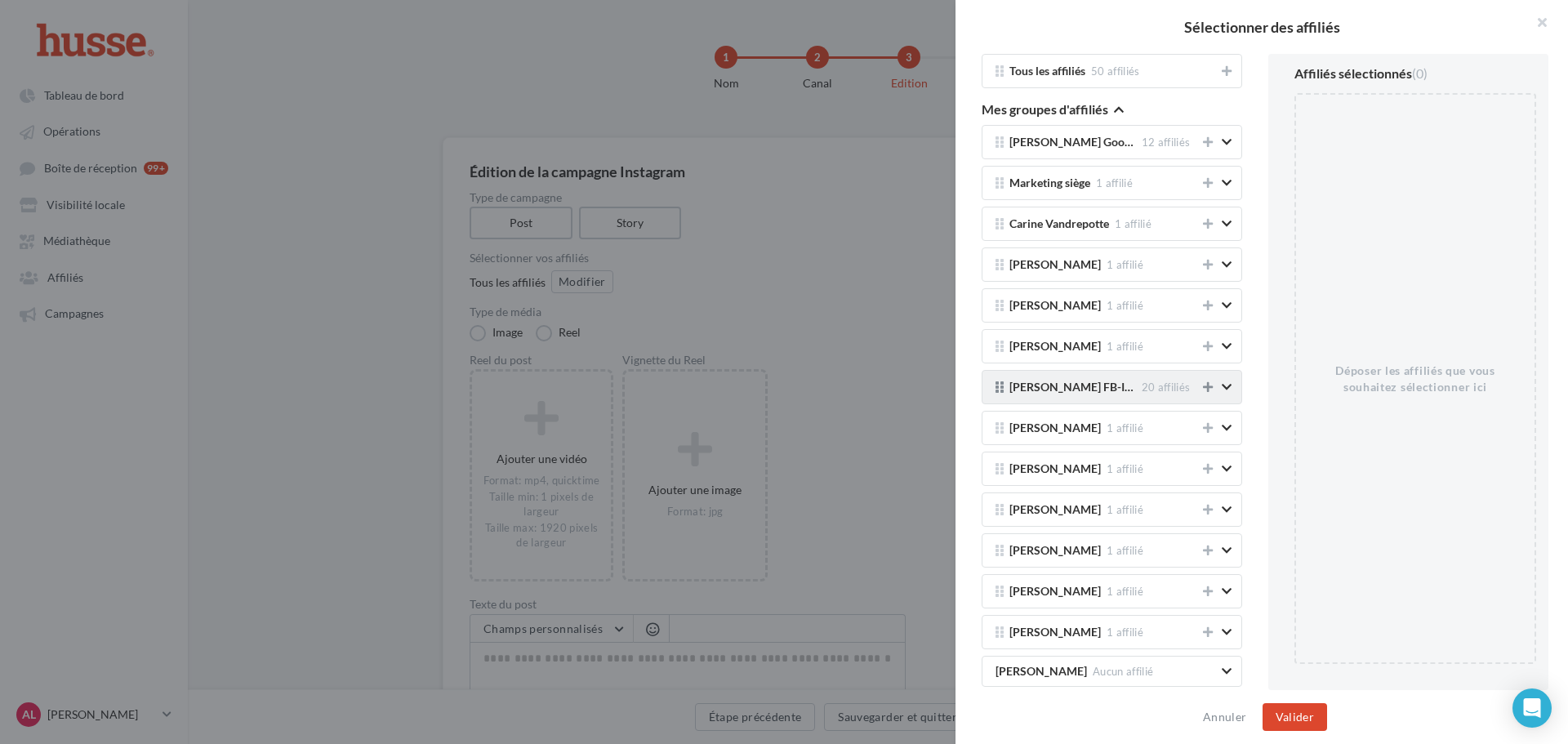
click at [1200, 388] on button at bounding box center [1208, 388] width 16 height 20
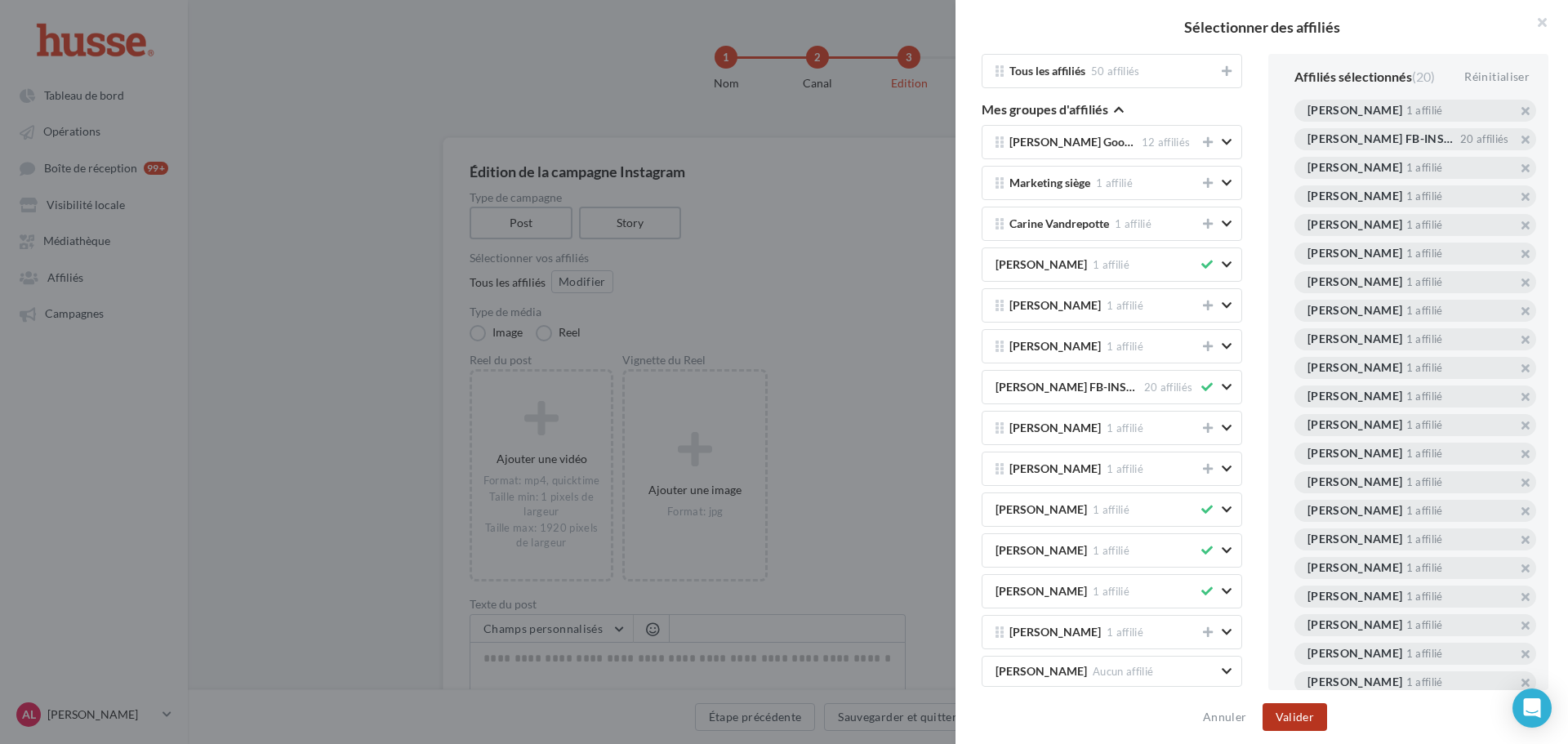
click at [1318, 707] on button "Valider" at bounding box center [1295, 717] width 64 height 28
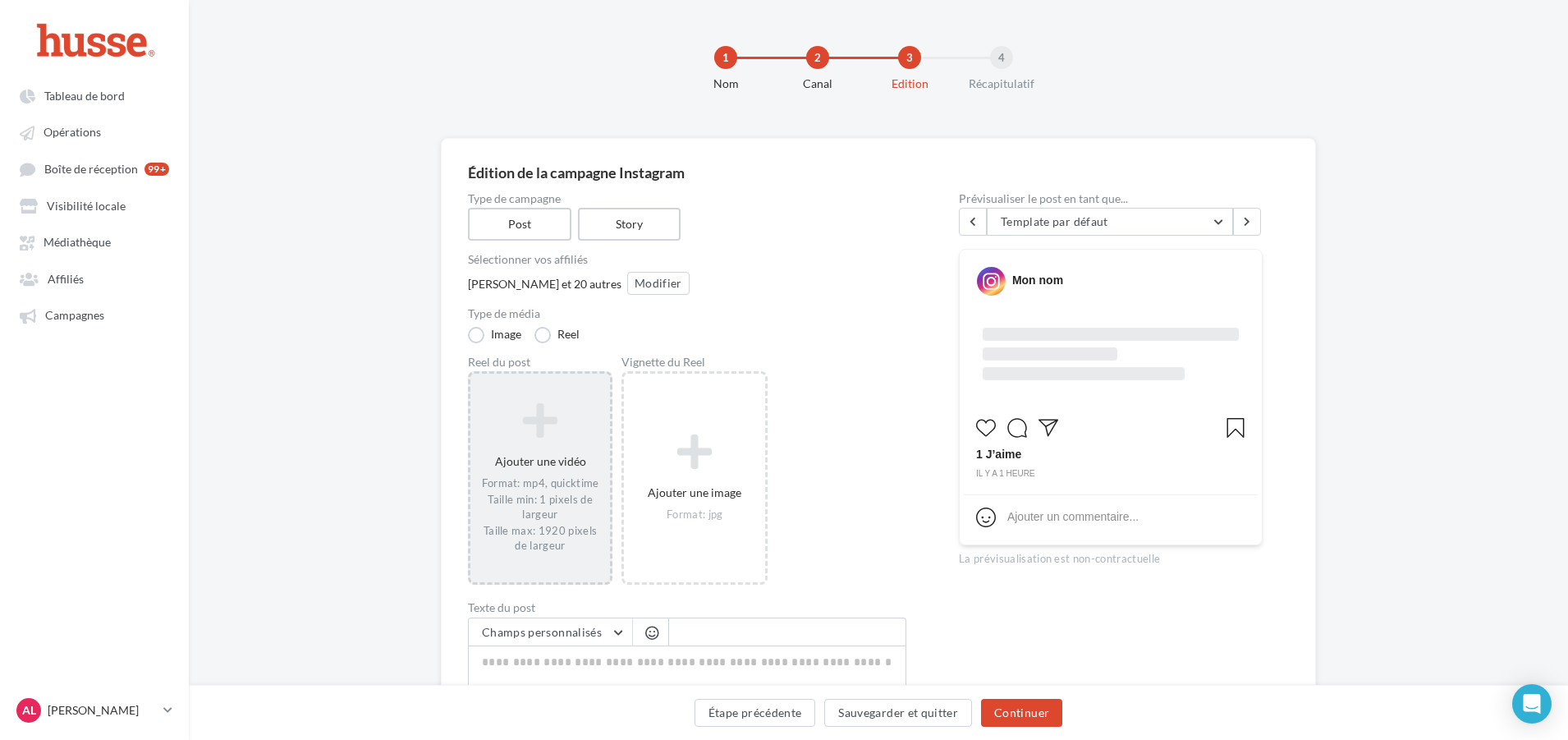
click at [536, 515] on div "Format: mp4, quicktime Taille min: 1 pixels de largeur Taille max: 1920 pixels …" at bounding box center [539, 515] width 127 height 76
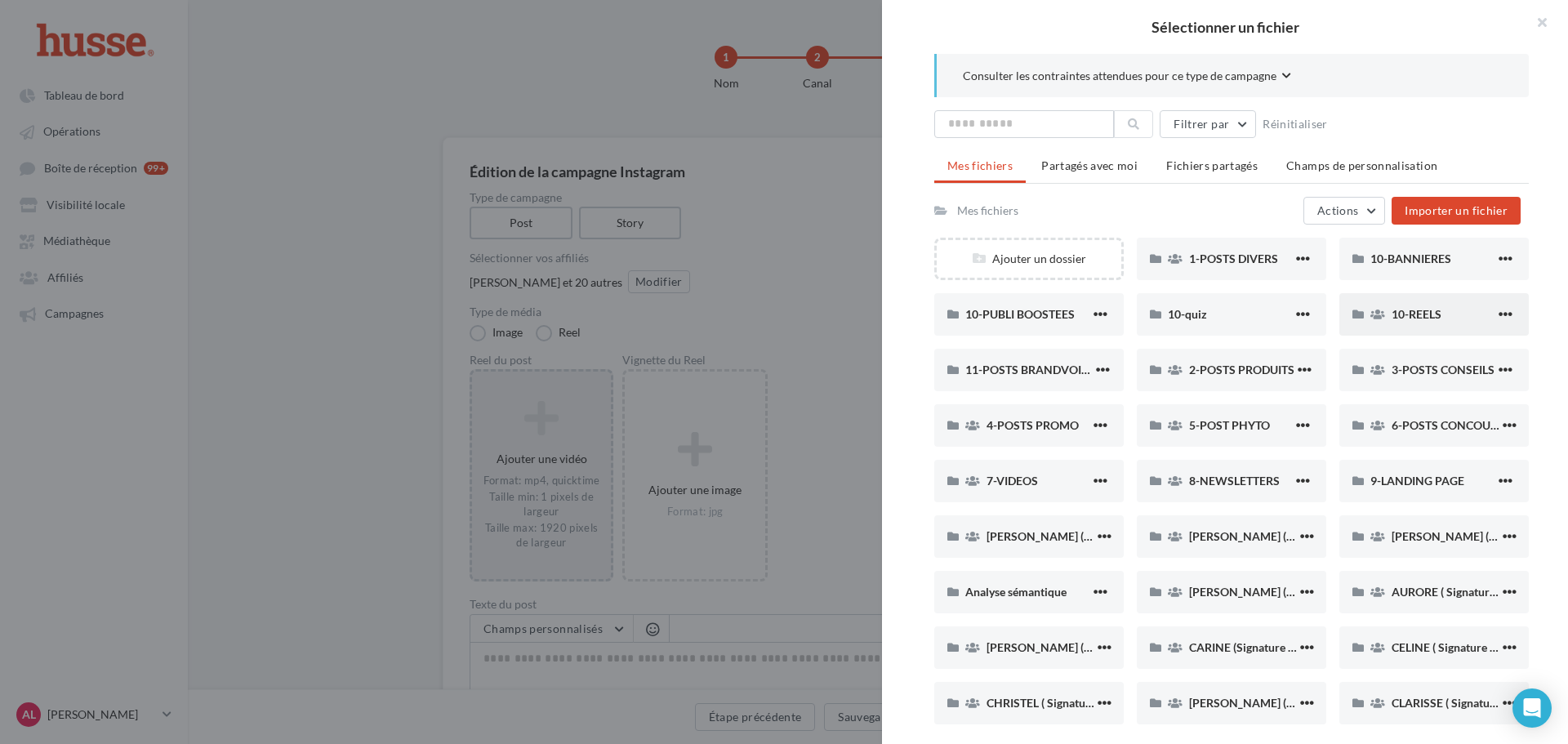
click at [1380, 323] on div "10-REELS" at bounding box center [1434, 314] width 189 height 43
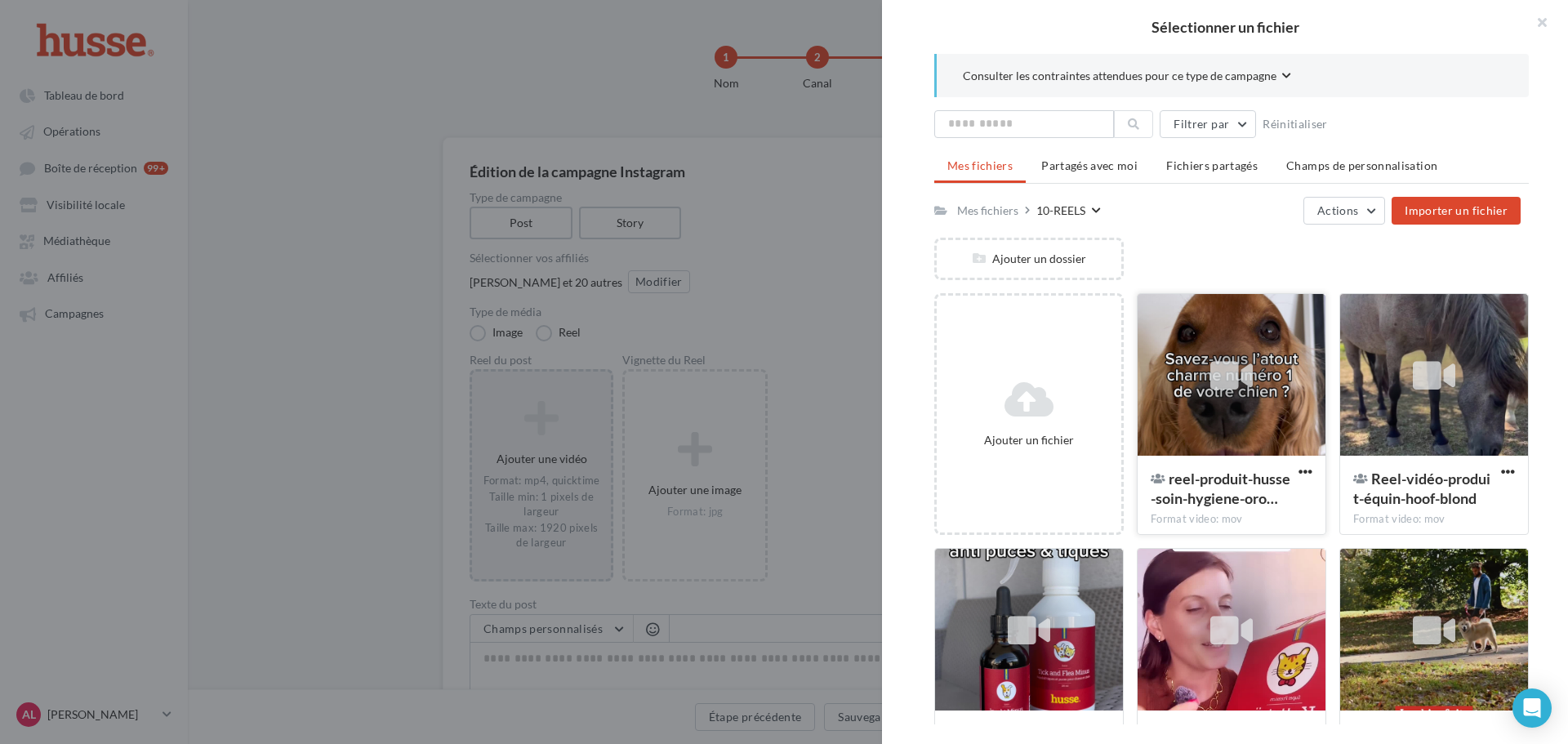
click at [1220, 420] on div at bounding box center [1231, 375] width 188 height 163
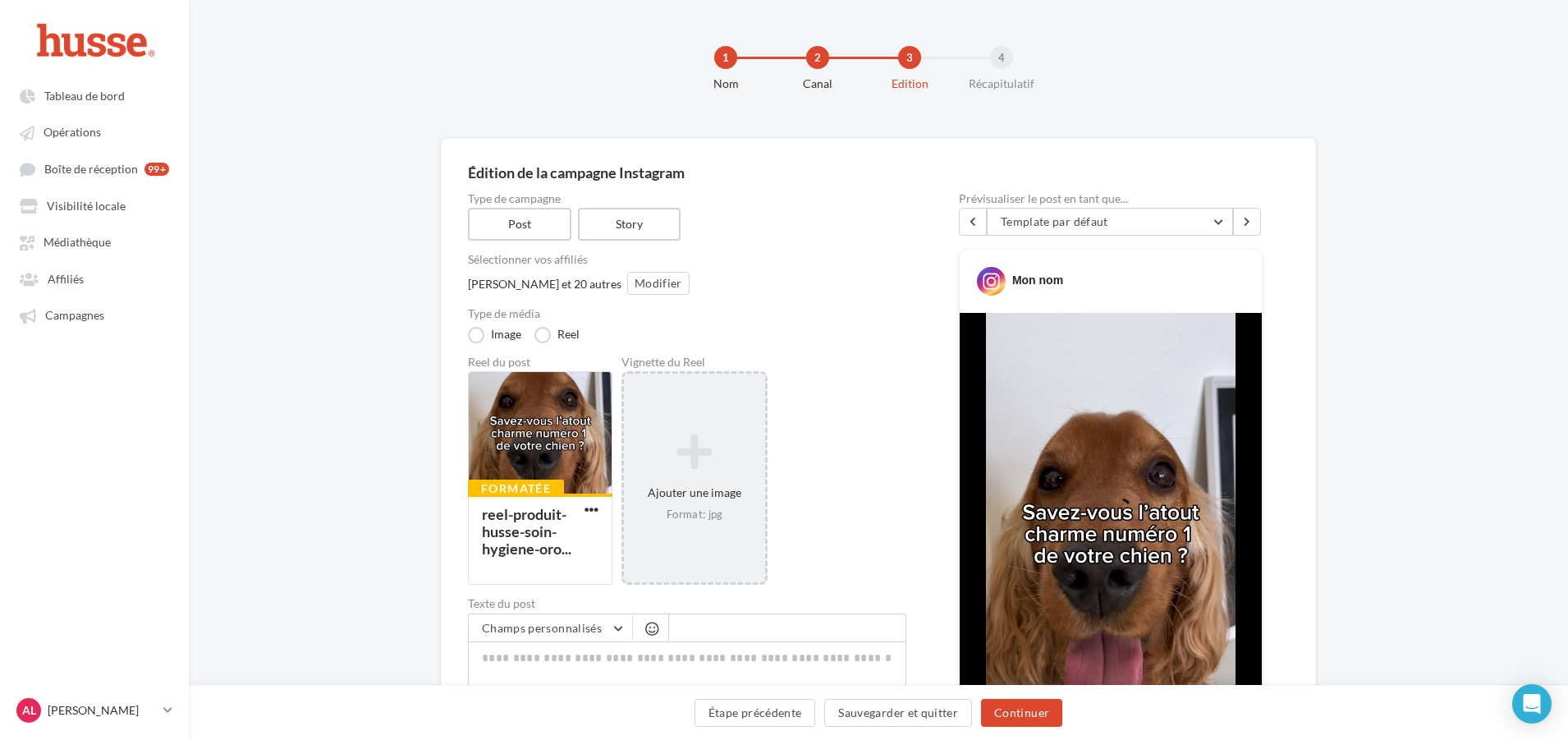
click at [689, 471] on icon at bounding box center [695, 452] width 128 height 40
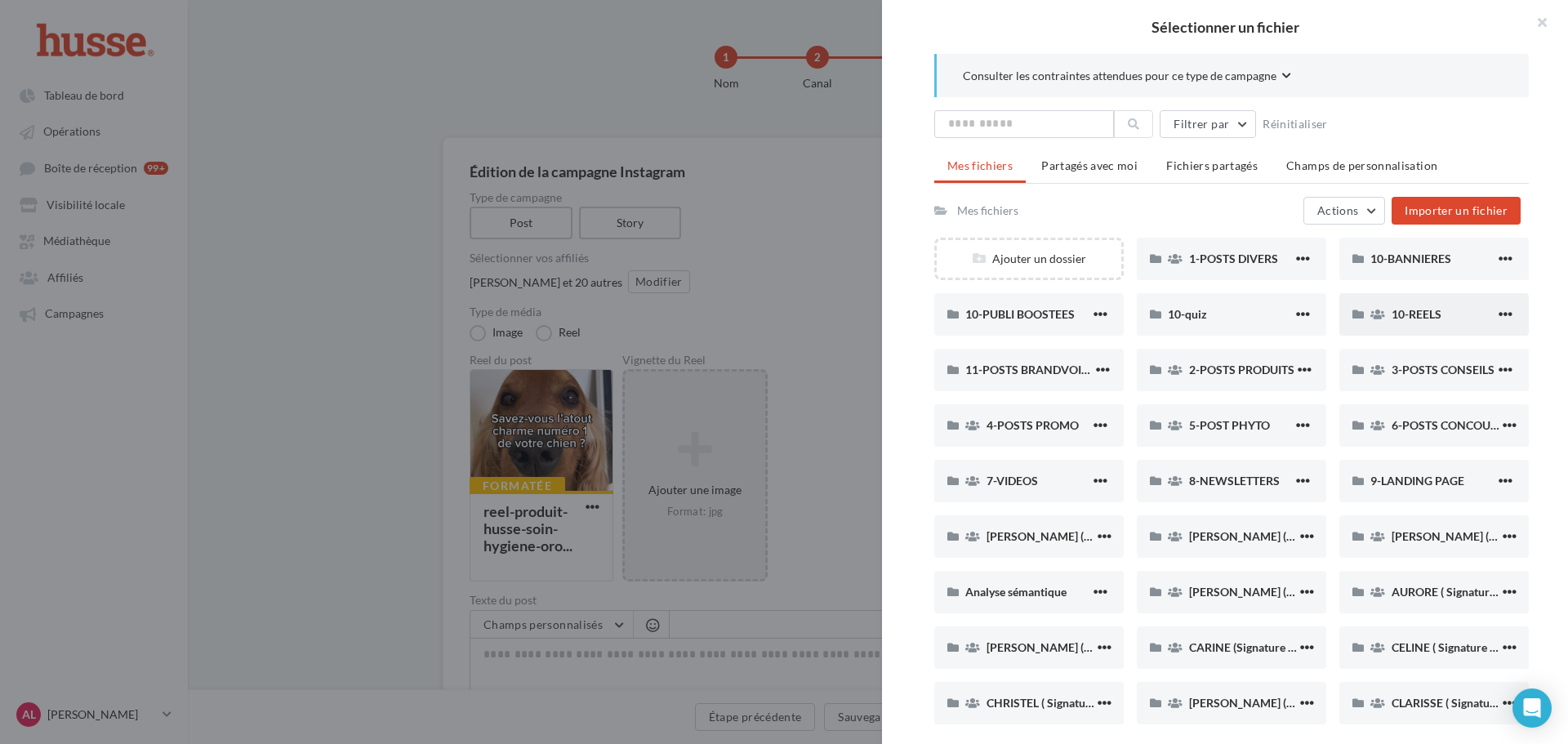
click at [1394, 313] on span "10-REELS" at bounding box center [1417, 314] width 50 height 14
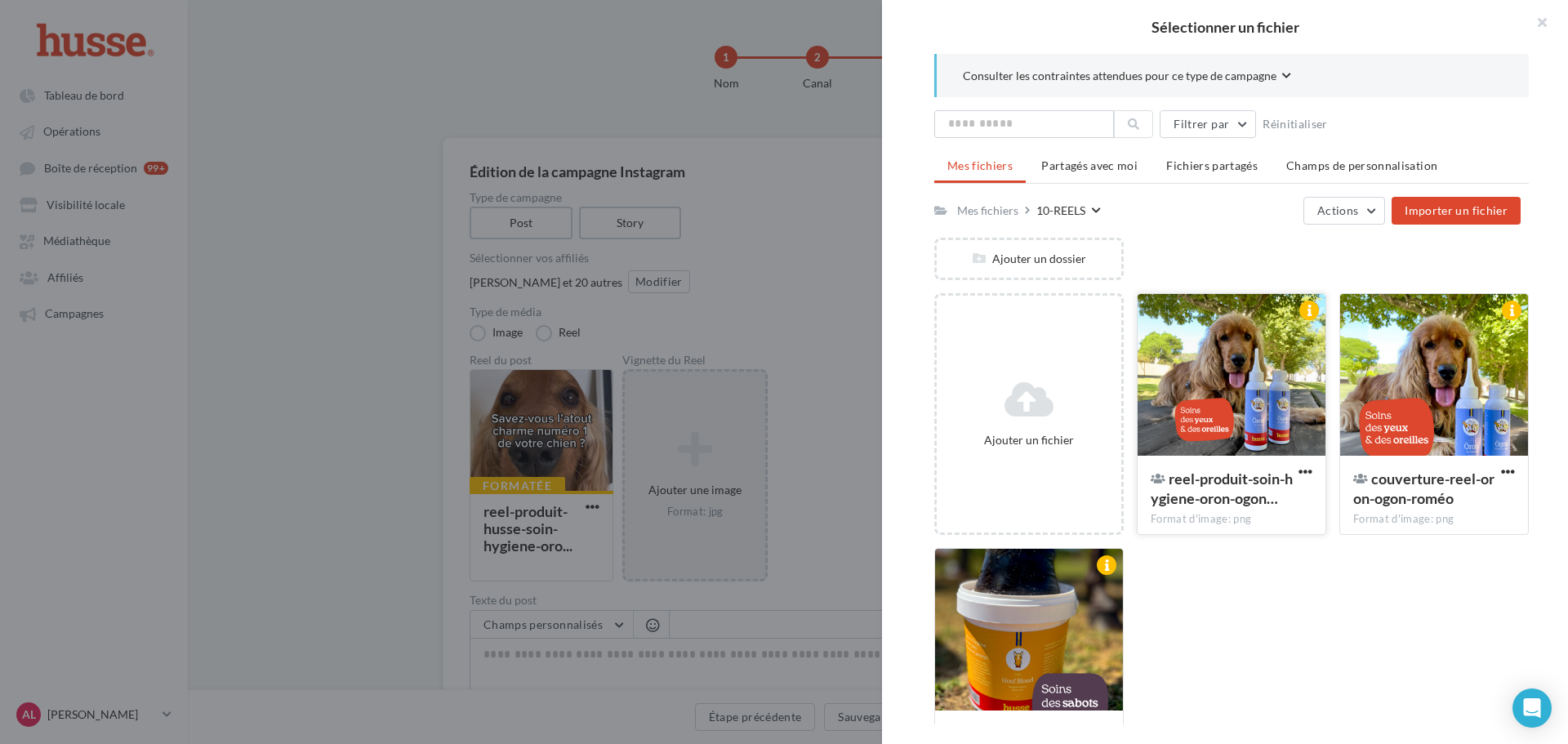
click at [1239, 397] on div at bounding box center [1231, 375] width 188 height 163
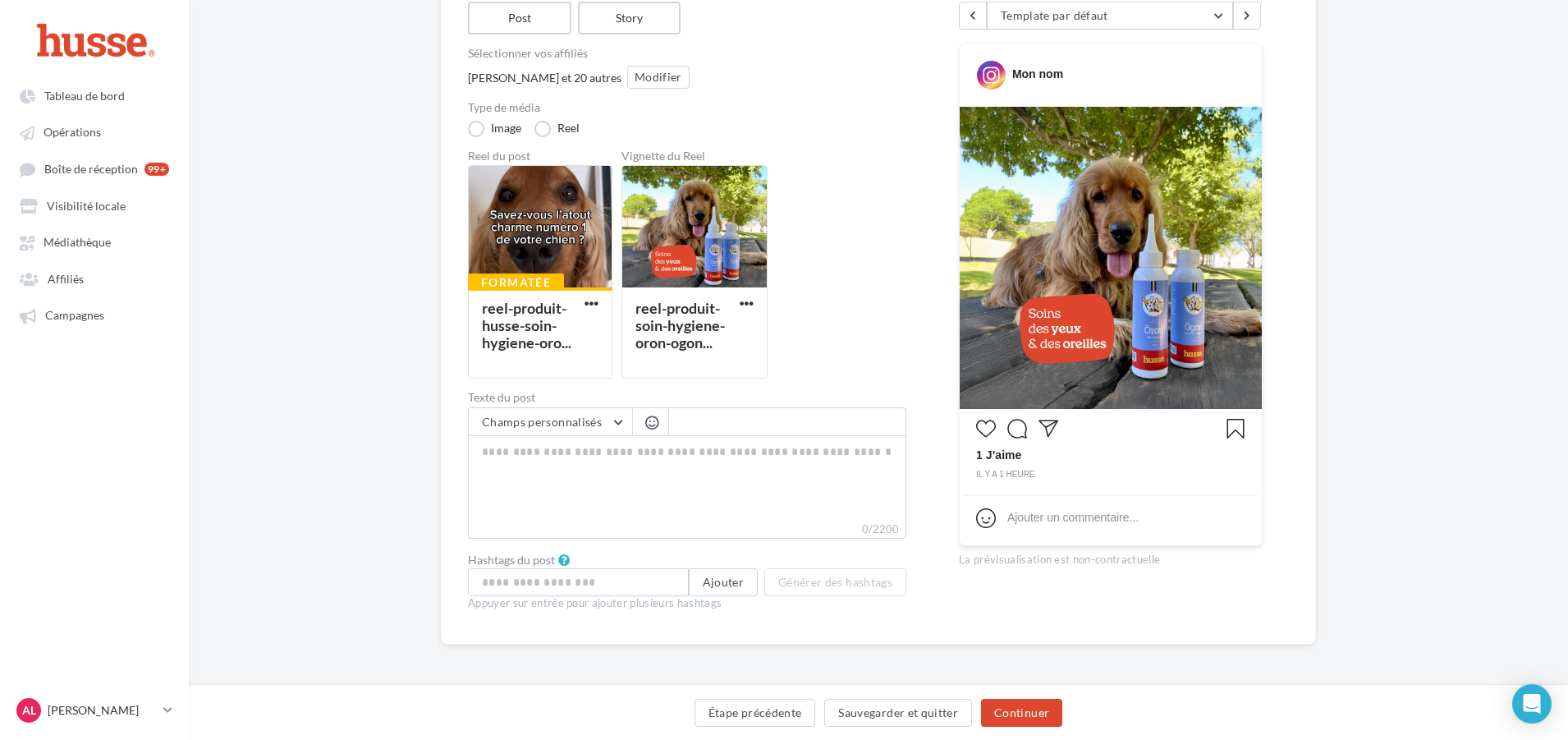
scroll to position [207, 0]
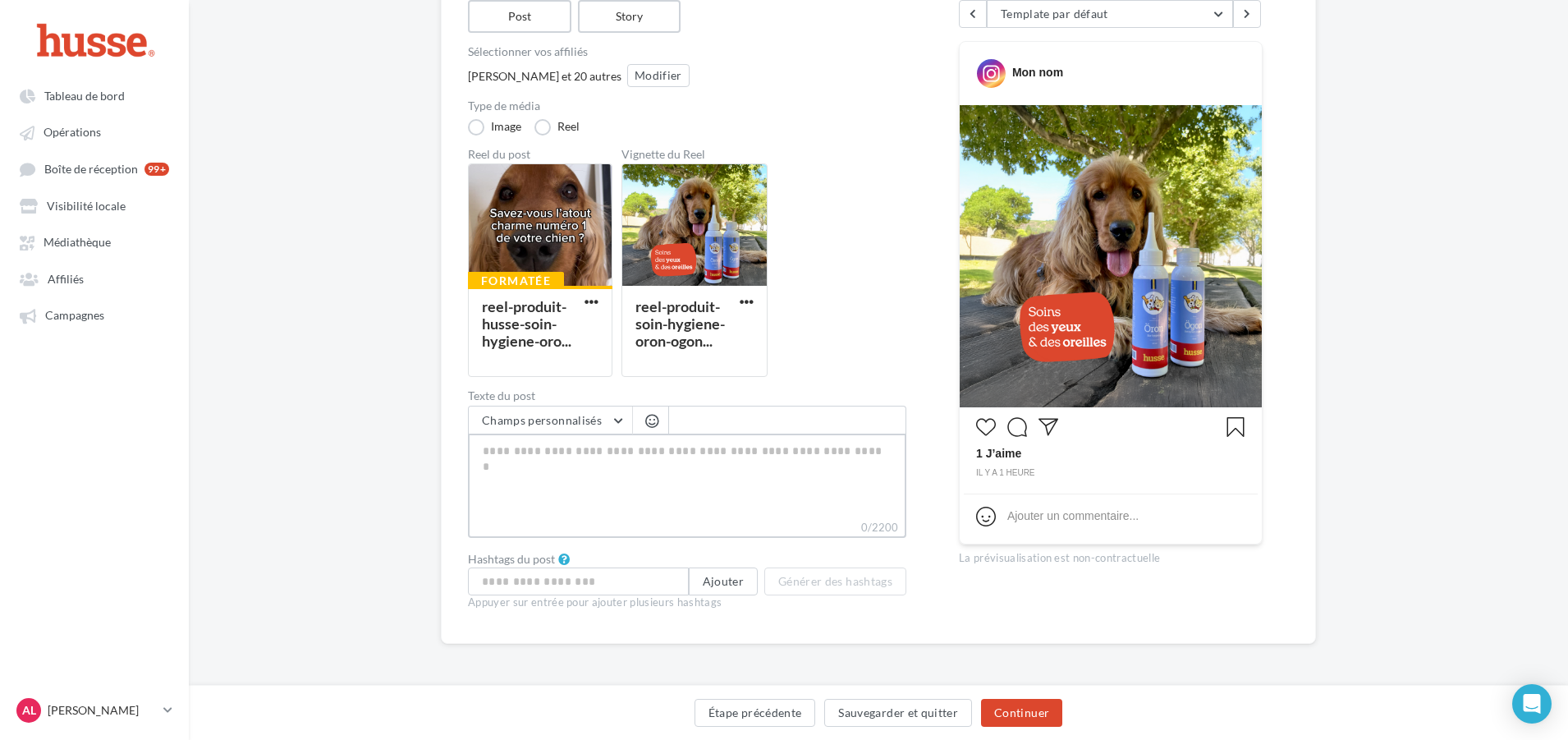
click at [663, 487] on textarea "0/2200" at bounding box center [687, 476] width 438 height 85
click at [651, 455] on textarea "0/2200" at bounding box center [687, 476] width 438 height 85
paste textarea "**********"
type textarea "**********"
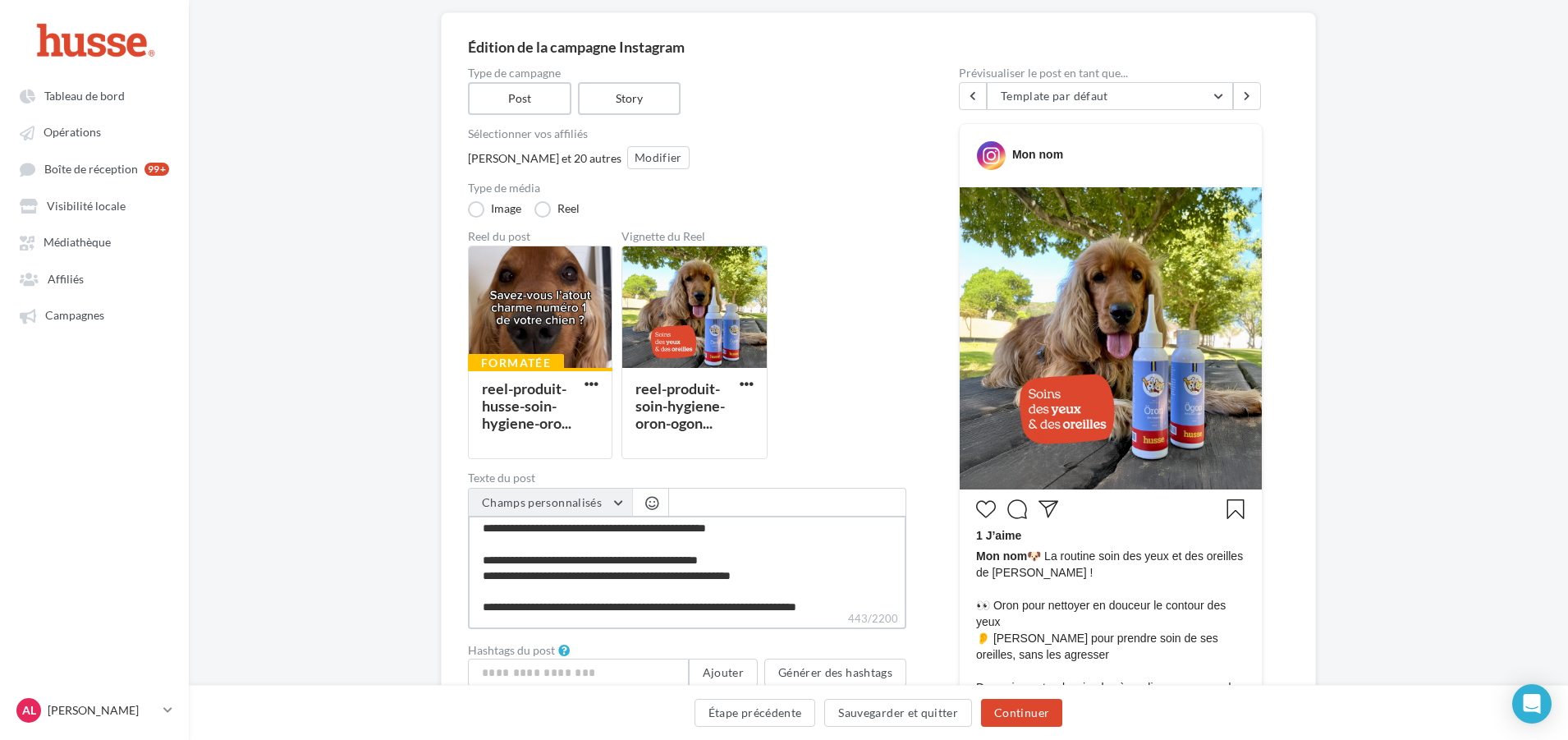
scroll to position [0, 0]
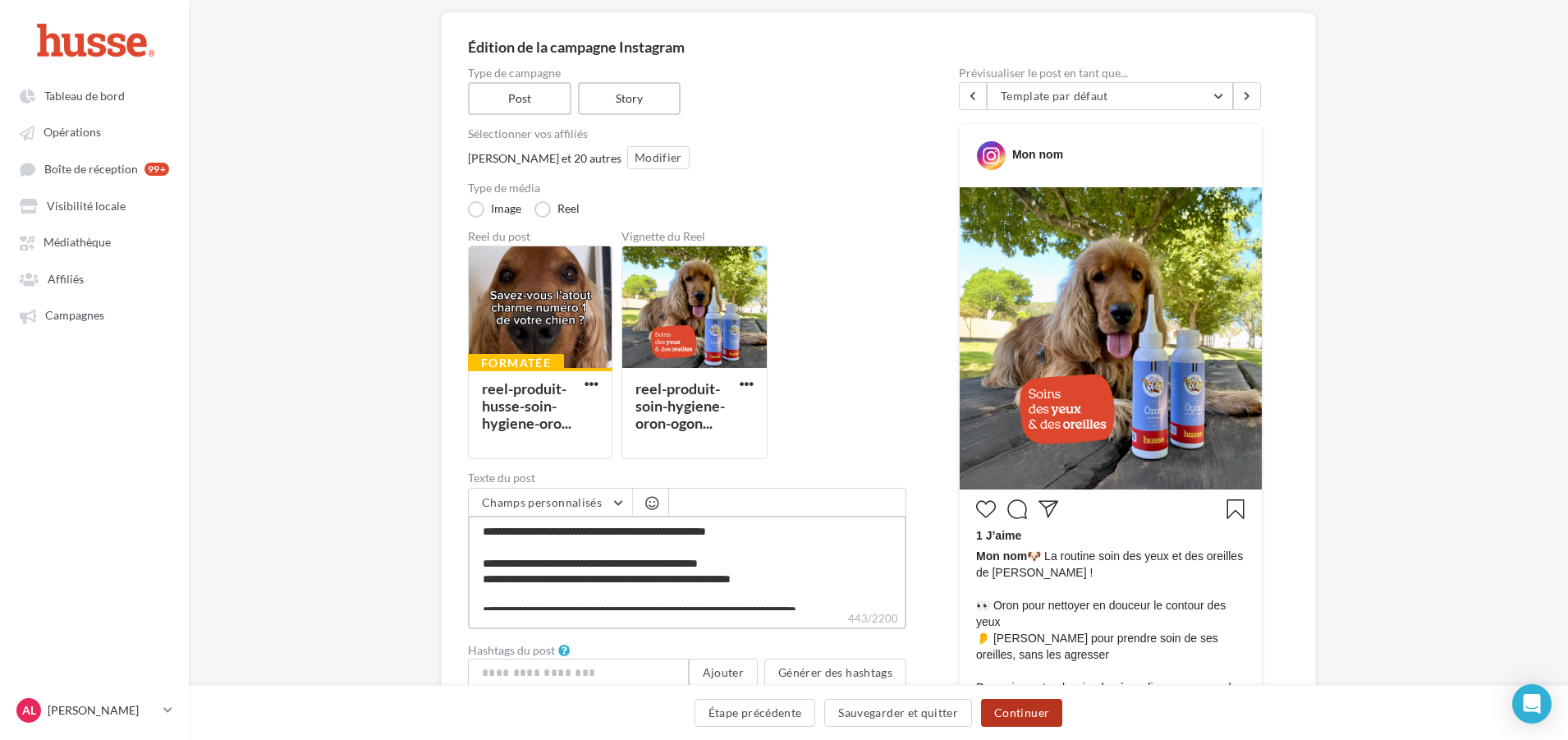
type textarea "**********"
click at [1030, 714] on button "Continuer" at bounding box center [1021, 712] width 82 height 28
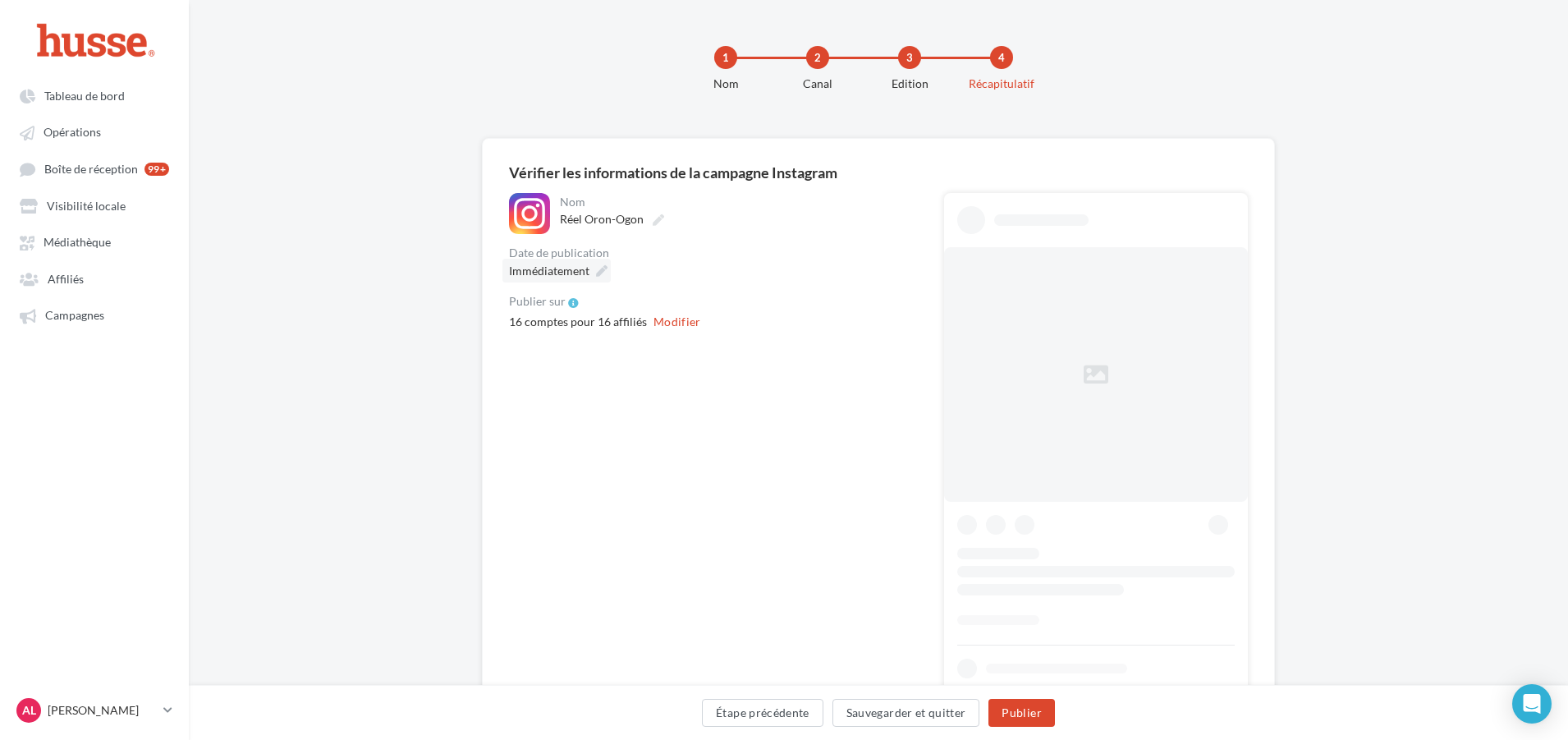
click at [596, 272] on div "Immédiatement" at bounding box center [556, 270] width 109 height 24
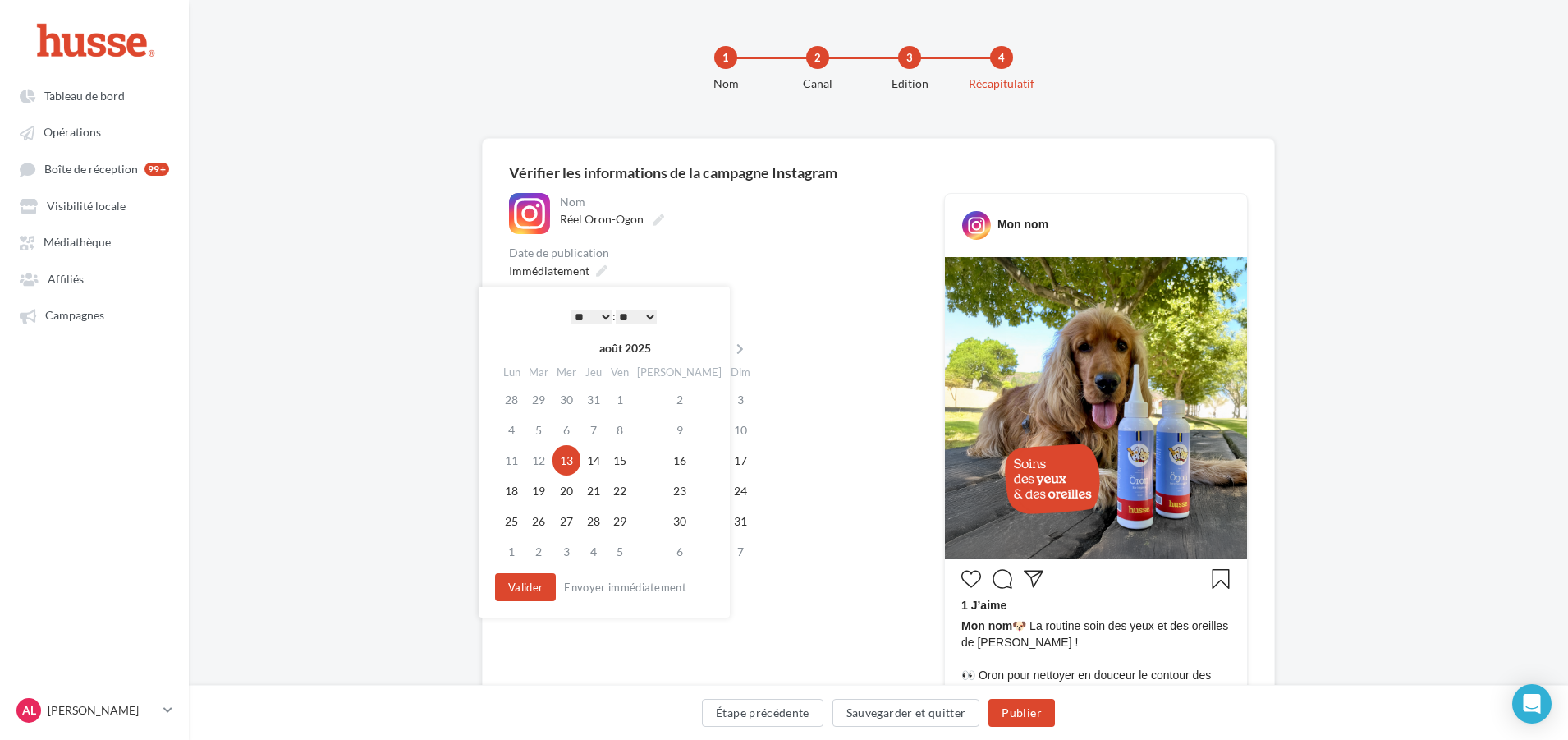
click at [624, 313] on select "** ** ** ** ** **" at bounding box center [636, 317] width 41 height 13
click at [530, 584] on button "Valider" at bounding box center [521, 586] width 61 height 28
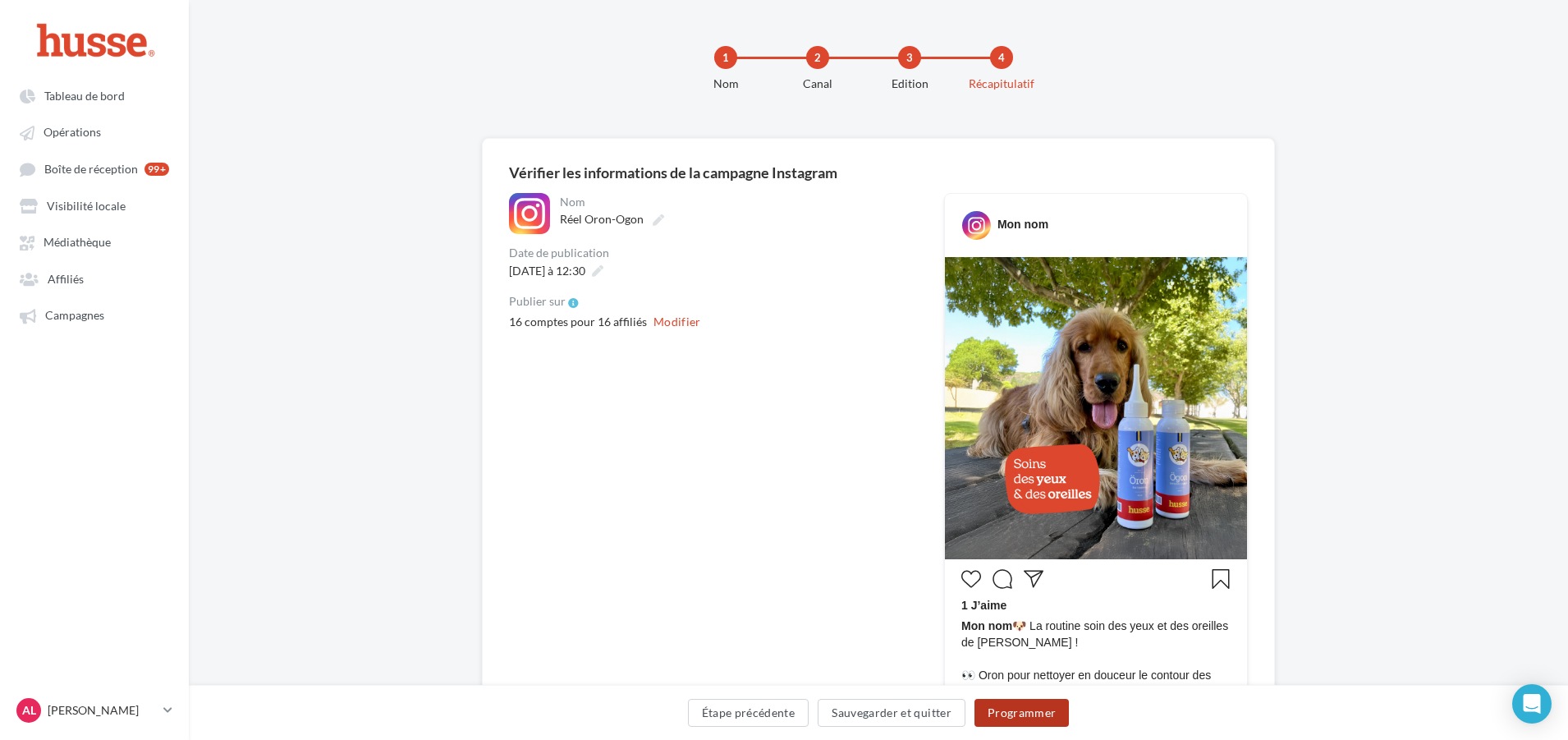
click at [1033, 706] on button "Programmer" at bounding box center [1022, 712] width 95 height 28
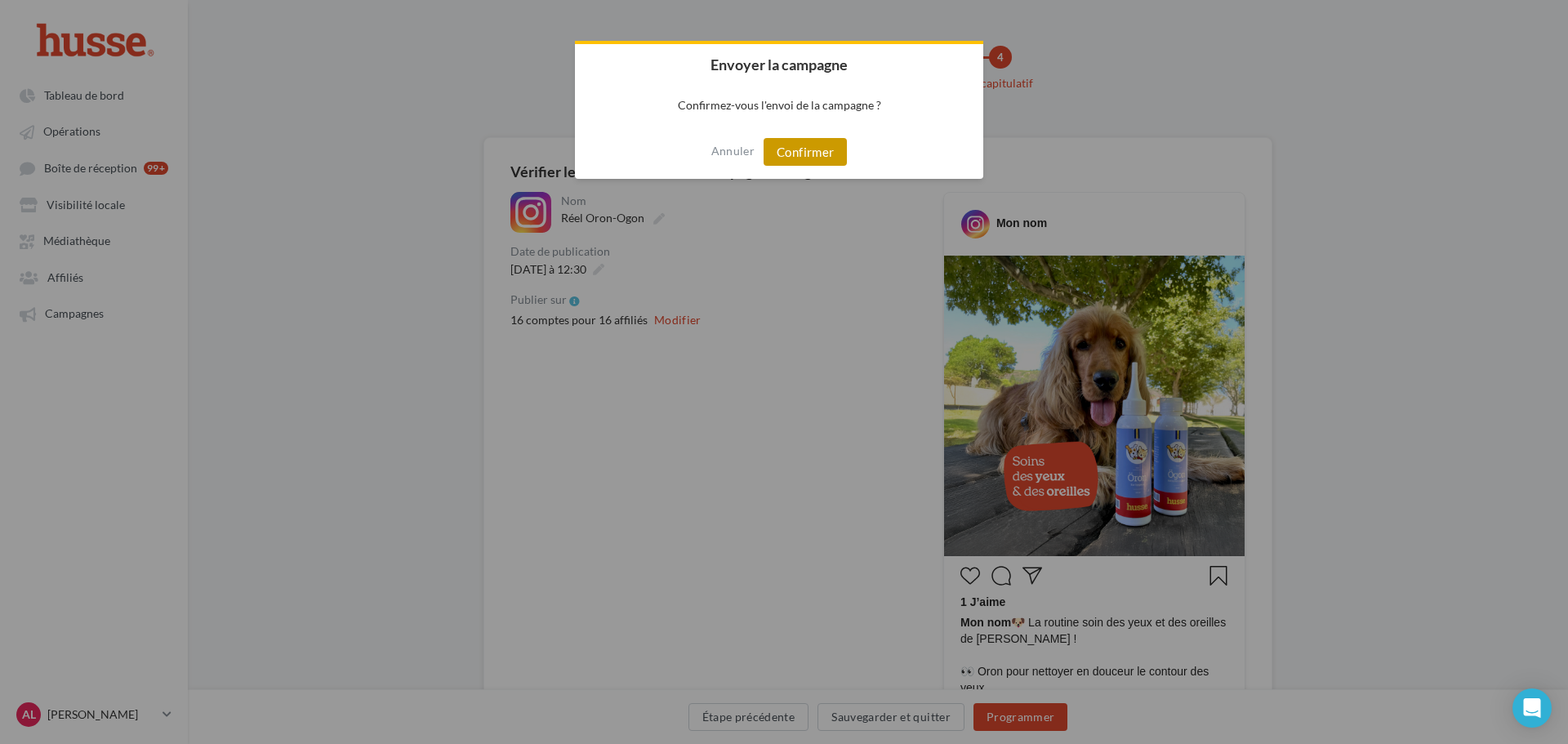
click at [800, 157] on button "Confirmer" at bounding box center [805, 152] width 83 height 28
